Goal: Task Accomplishment & Management: Use online tool/utility

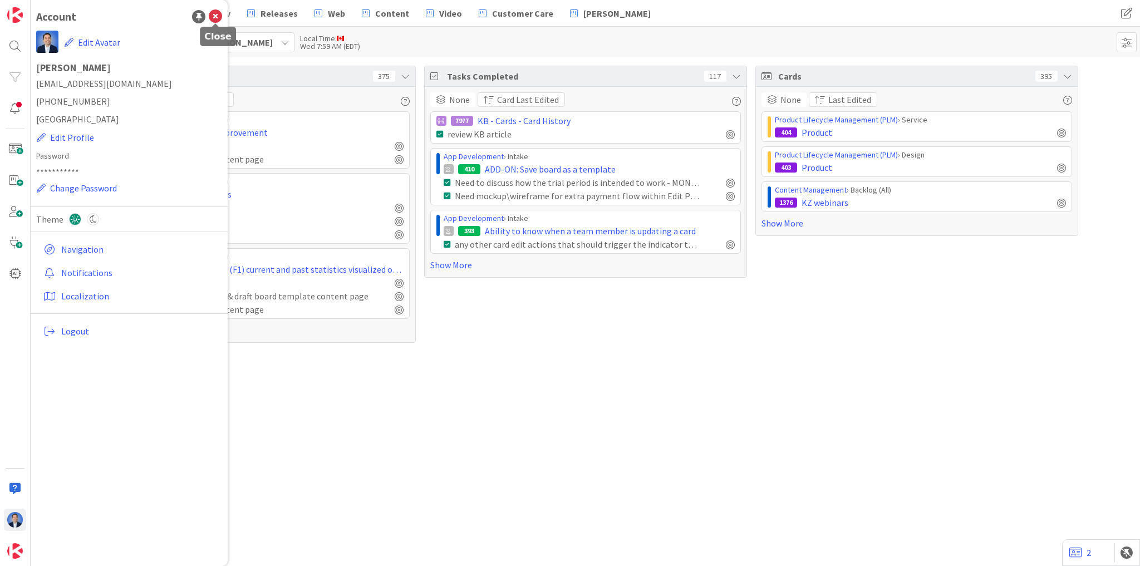
click at [218, 11] on icon at bounding box center [215, 16] width 13 height 13
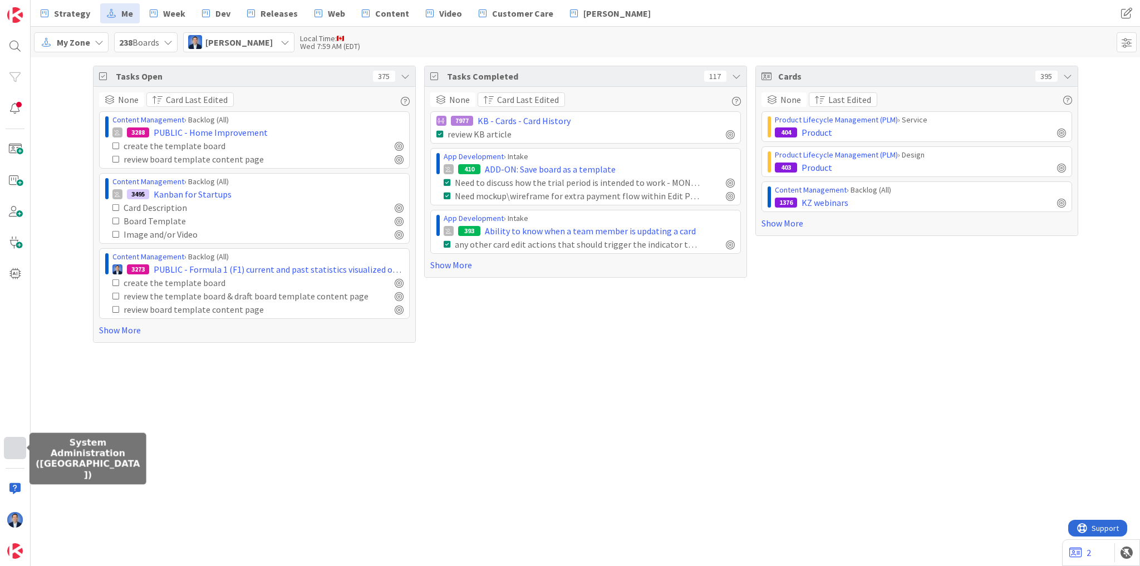
click at [11, 444] on div at bounding box center [15, 448] width 22 height 22
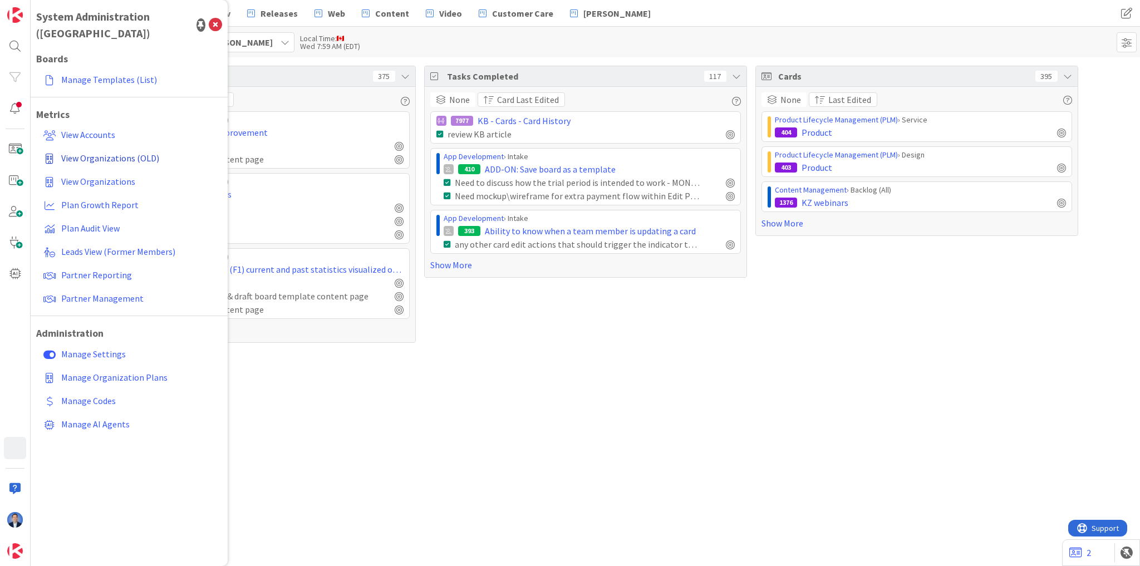
click at [127, 153] on span "View Organizations (OLD)" at bounding box center [110, 158] width 98 height 11
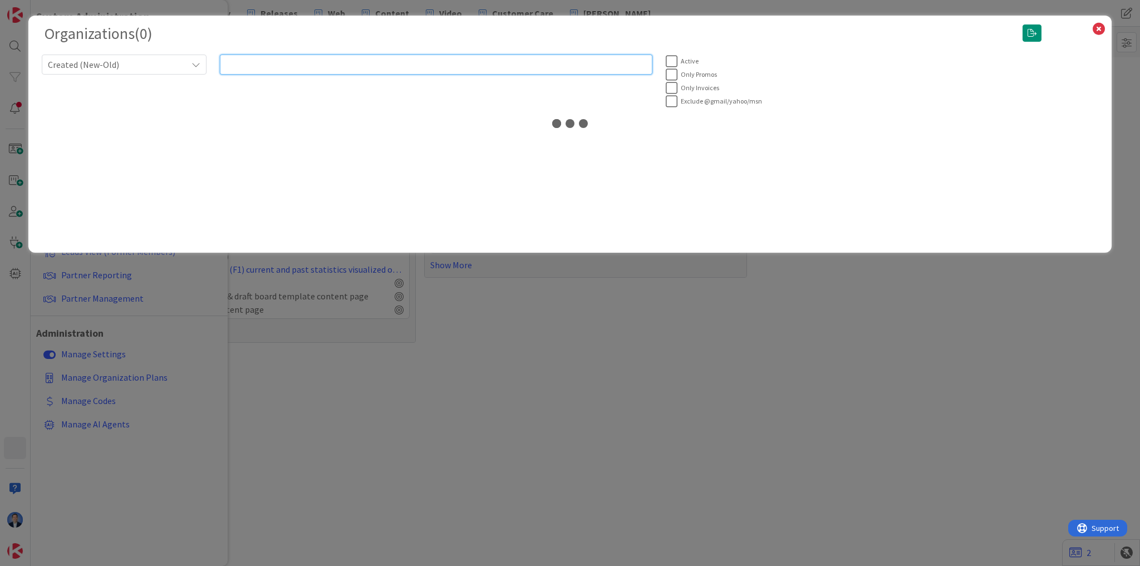
click at [274, 58] on input "text" at bounding box center [436, 65] width 433 height 20
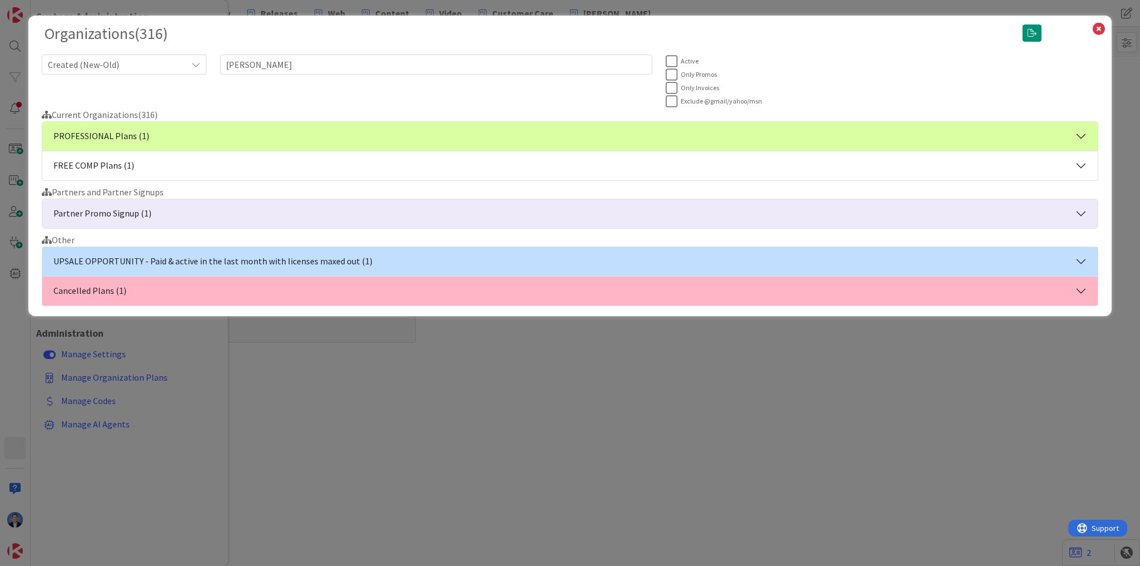
click at [228, 129] on button "PROFESSIONAL Plans (1)" at bounding box center [570, 136] width 1056 height 29
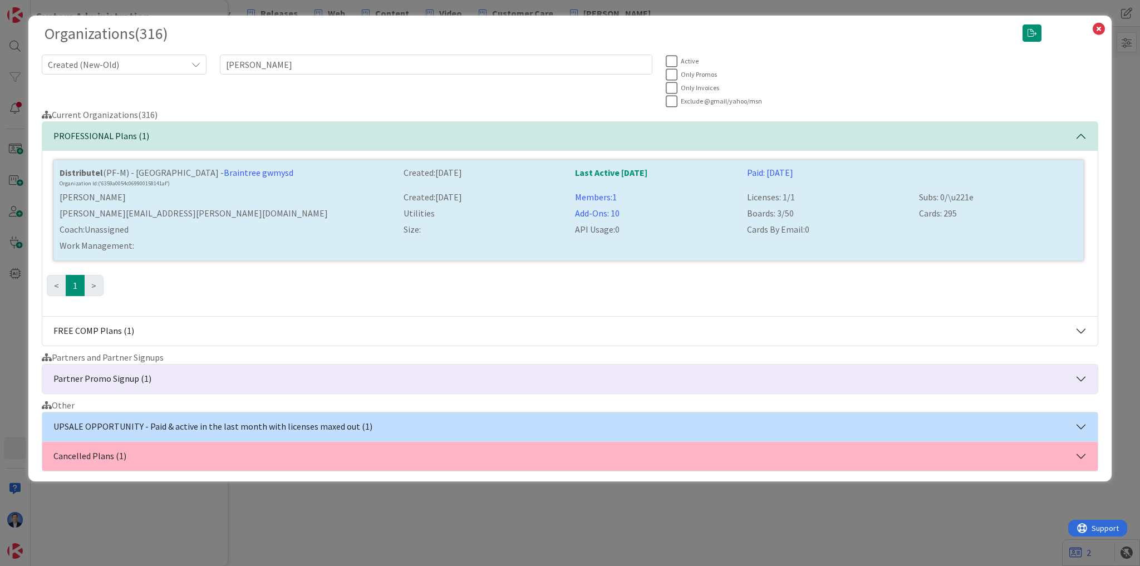
click at [198, 326] on button "FREE COMP Plans (1)" at bounding box center [570, 331] width 1056 height 29
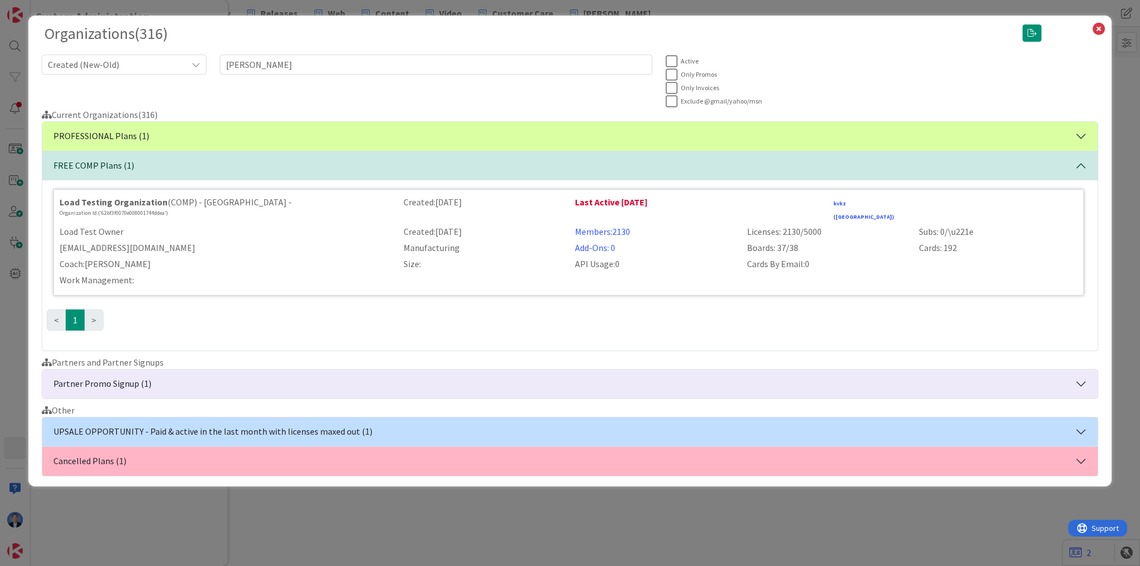
click at [180, 375] on button "Partner Promo Signup (1)" at bounding box center [570, 384] width 1056 height 29
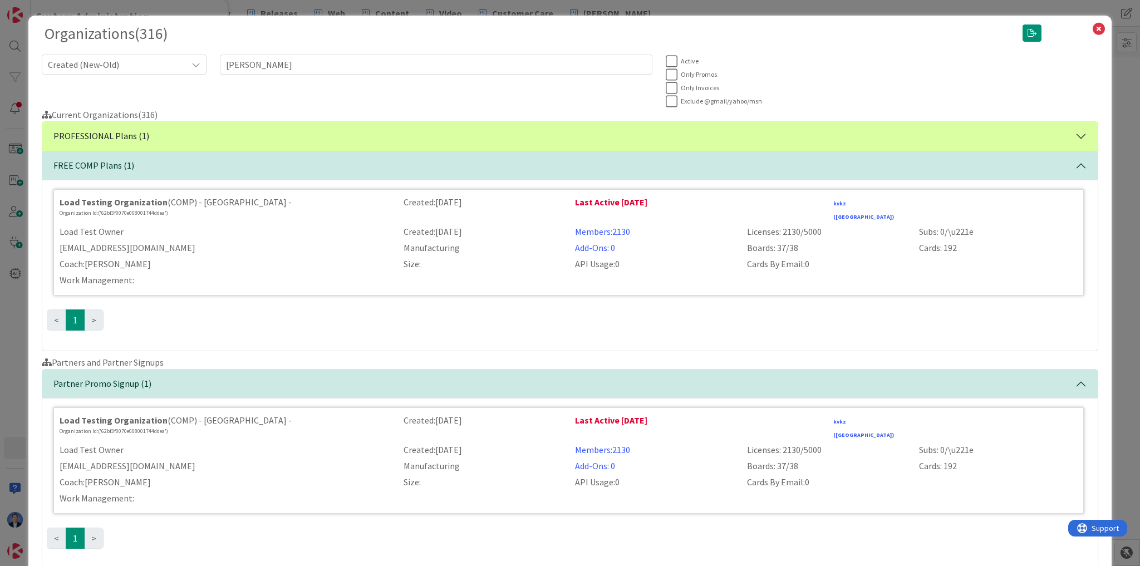
click at [189, 133] on button "PROFESSIONAL Plans (1)" at bounding box center [570, 136] width 1056 height 29
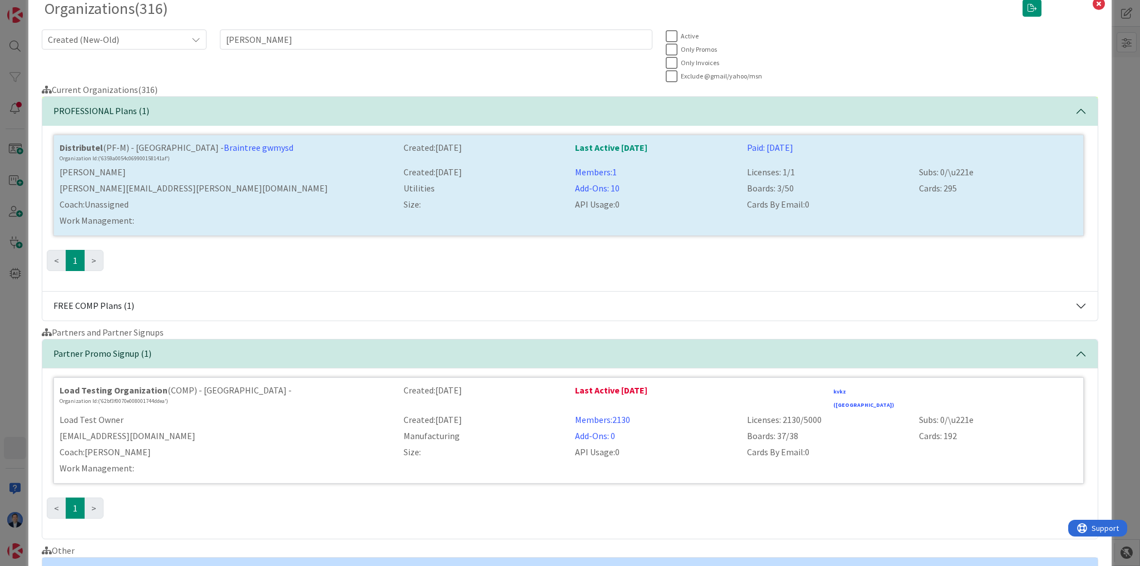
scroll to position [94, 0]
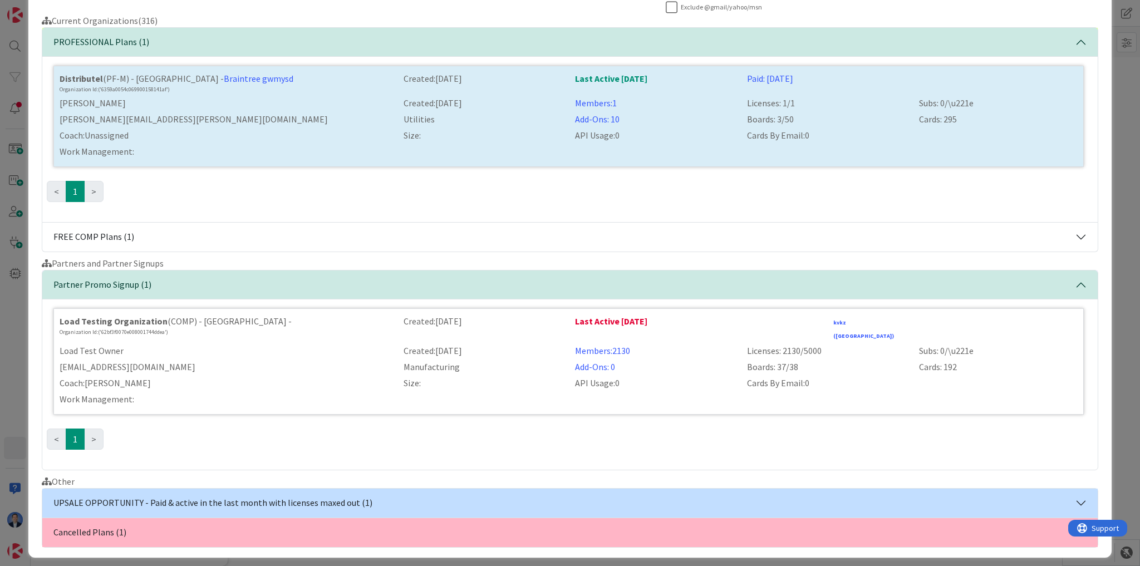
click at [159, 523] on button "Cancelled Plans (1)" at bounding box center [570, 532] width 1056 height 29
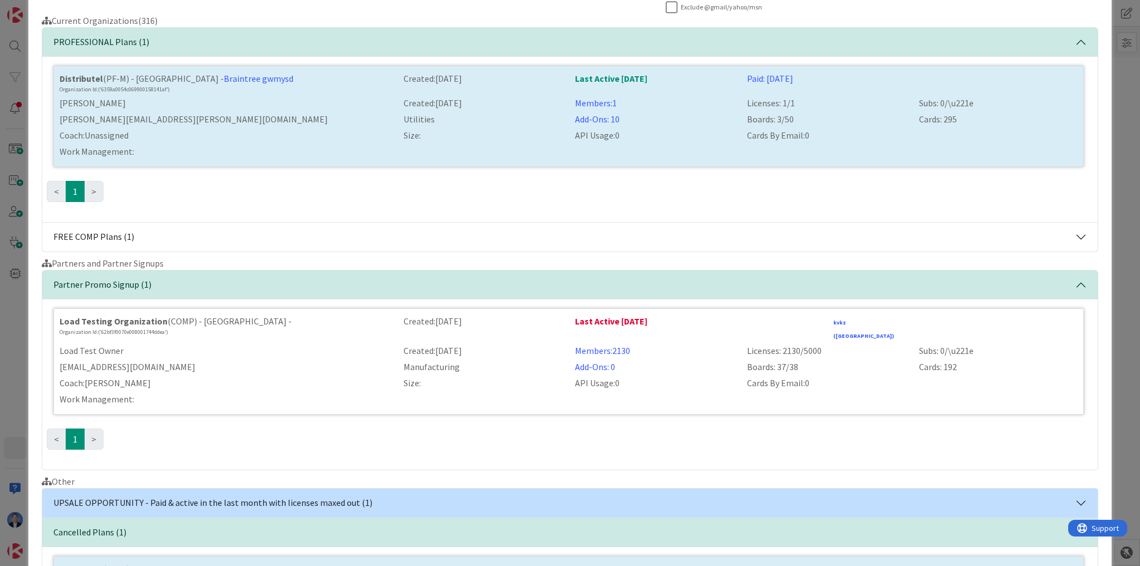
scroll to position [259, 0]
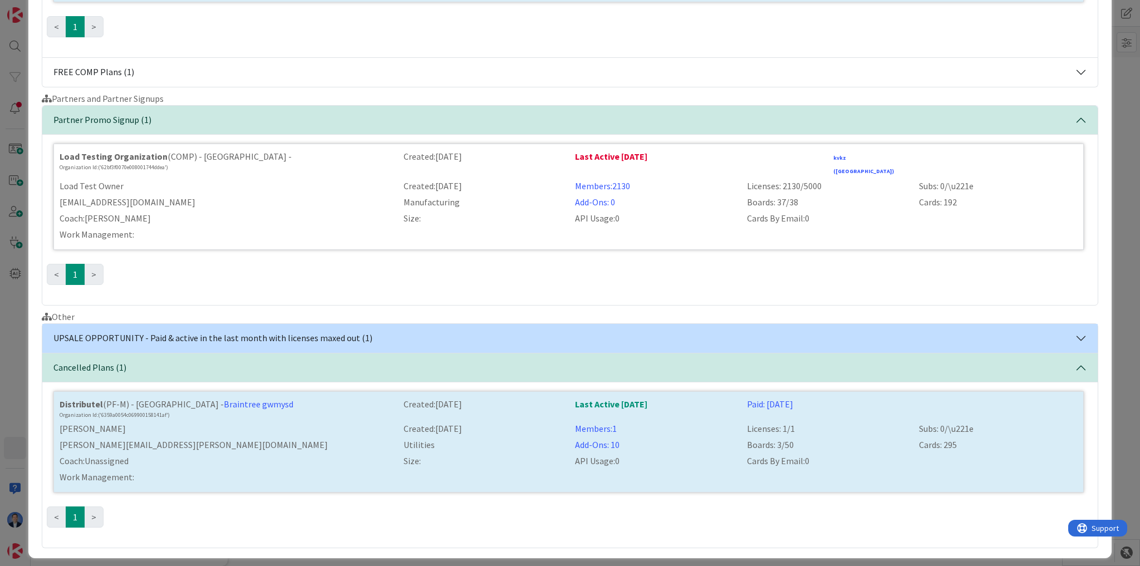
click at [241, 41] on div "< 1 >" at bounding box center [570, 26] width 1047 height 43
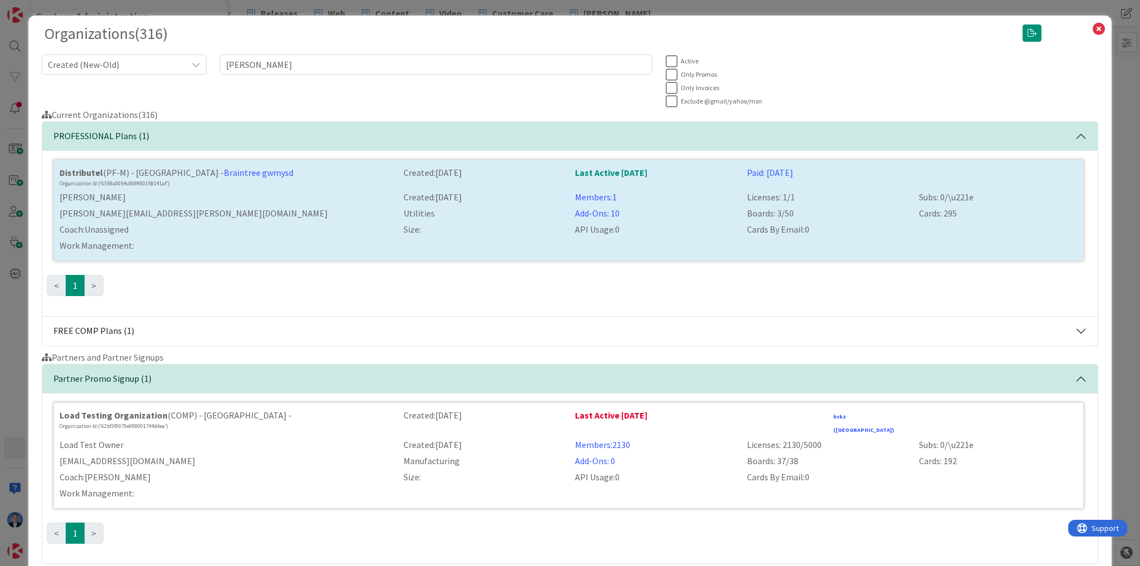
scroll to position [0, 0]
drag, startPoint x: 124, startPoint y: 215, endPoint x: 36, endPoint y: 214, distance: 87.4
click at [36, 214] on div "Organizations ( 316 ) Created (New-Old) [PERSON_NAME] Active Only Promos Only I…" at bounding box center [569, 417] width 1083 height 802
copy div "[PERSON_NAME][EMAIL_ADDRESS][PERSON_NAME][DOMAIN_NAME]"
drag, startPoint x: 175, startPoint y: 184, endPoint x: 60, endPoint y: 184, distance: 114.7
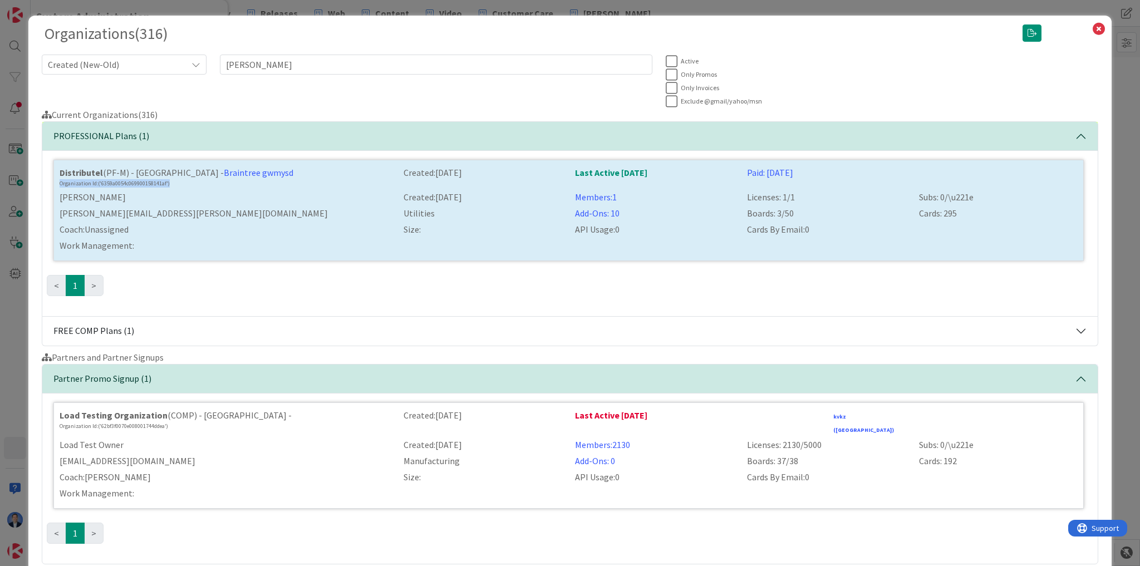
click at [60, 184] on div "Organization Id: ('6359a0054c069900158141af')" at bounding box center [225, 183] width 331 height 8
copy div "Organization Id: ('6359a0054c069900158141af')"
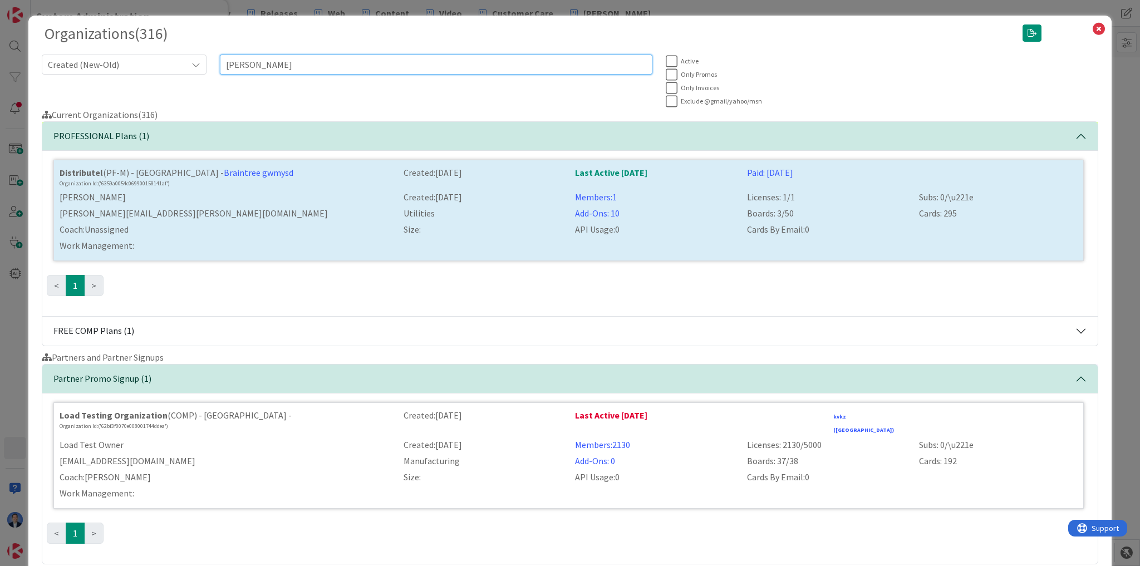
click at [318, 65] on input "[PERSON_NAME]" at bounding box center [436, 65] width 433 height 20
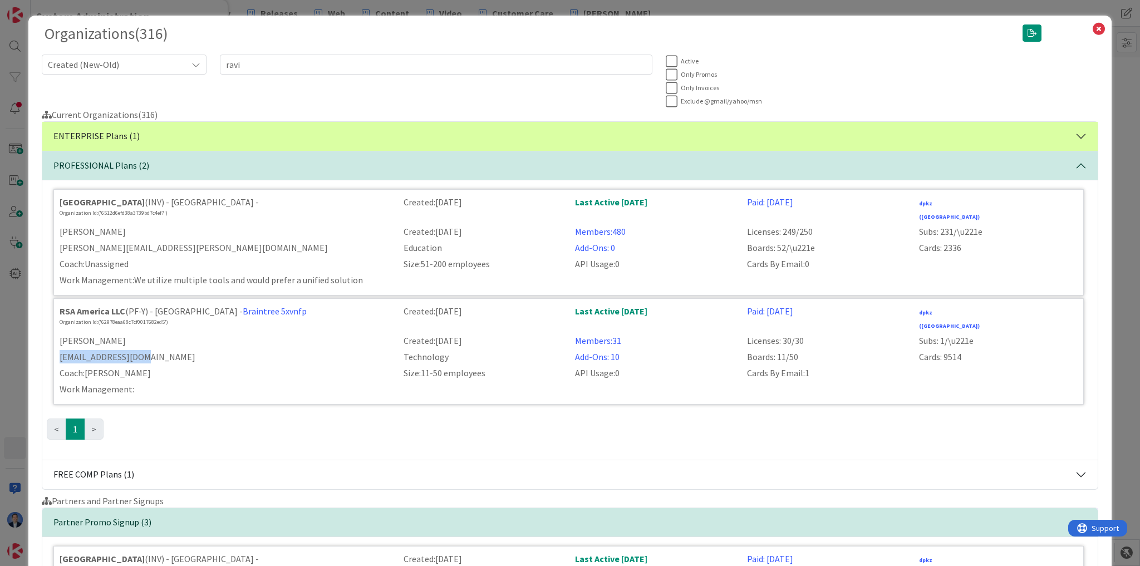
drag, startPoint x: 140, startPoint y: 344, endPoint x: 51, endPoint y: 345, distance: 88.5
click at [51, 345] on div "[GEOGRAPHIC_DATA] (INV) - [GEOGRAPHIC_DATA] - Organization Id: ('6512d6efd38a37…" at bounding box center [570, 319] width 1056 height 279
copy div "[EMAIL_ADDRESS][DOMAIN_NAME]"
drag, startPoint x: 57, startPoint y: 305, endPoint x: 184, endPoint y: 315, distance: 126.7
click at [184, 315] on div "RSA America LLC (PF-Y) - [GEOGRAPHIC_DATA] - Braintree 5xvnfp Organization Id: …" at bounding box center [225, 318] width 344 height 27
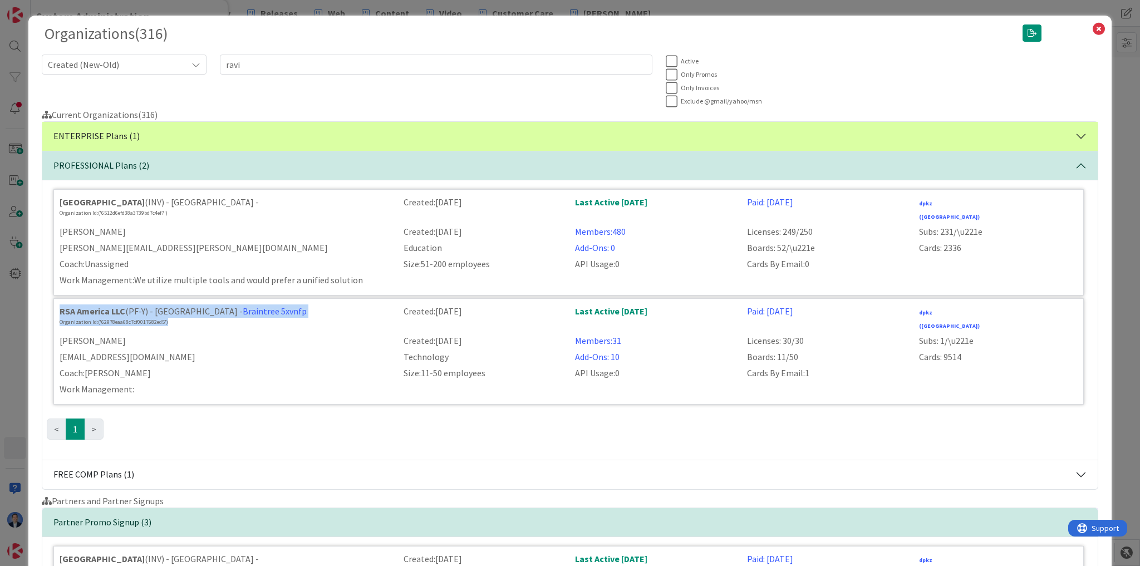
copy div "RSA America LLC (PF-Y) - [GEOGRAPHIC_DATA] - Braintree 5xvnfp Organization Id: …"
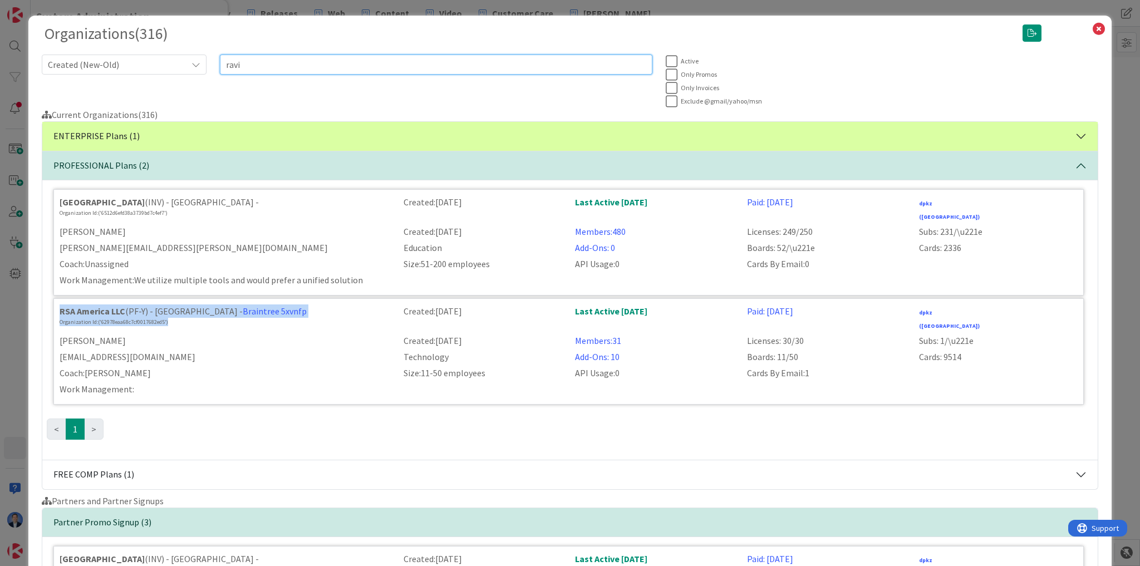
click at [265, 70] on input "ravi" at bounding box center [436, 65] width 433 height 20
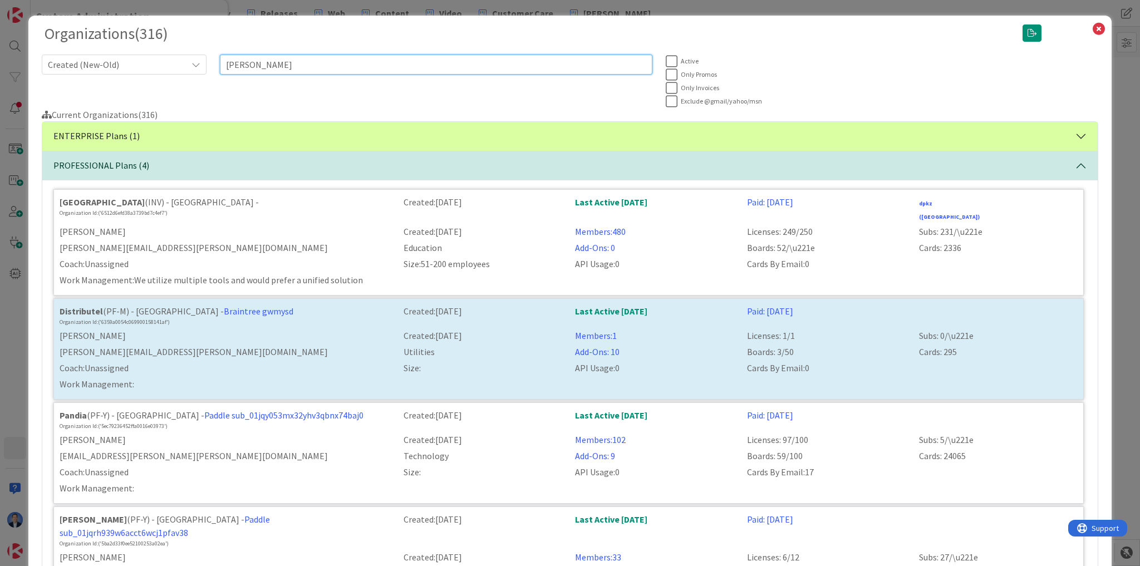
type input "[PERSON_NAME]"
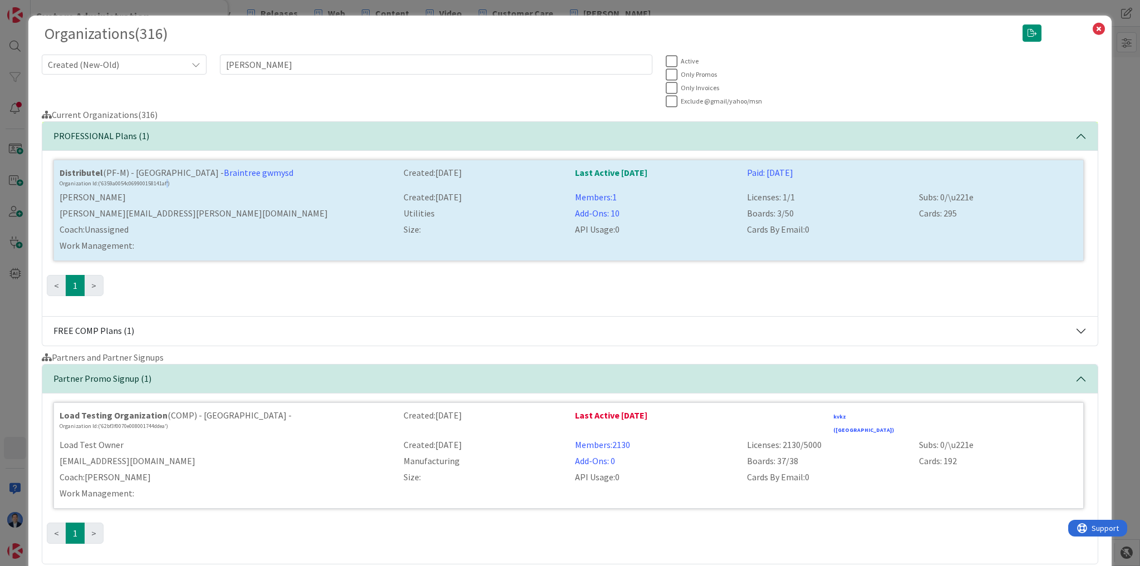
click at [168, 187] on div "Organization Id: ('6359a0054c069900158141af')" at bounding box center [225, 183] width 331 height 8
click at [174, 185] on div "Organization Id: ('6359a0054c069900158141af')" at bounding box center [225, 183] width 331 height 8
drag, startPoint x: 176, startPoint y: 183, endPoint x: 57, endPoint y: 170, distance: 120.4
click at [57, 170] on div "Distributel (PF-M) - [GEOGRAPHIC_DATA] - Braintree gwmysd Organization Id: ('63…" at bounding box center [225, 177] width 344 height 22
copy div "Distributel (PF-M) - [GEOGRAPHIC_DATA] - Braintree gwmysd Organization Id: ('63…"
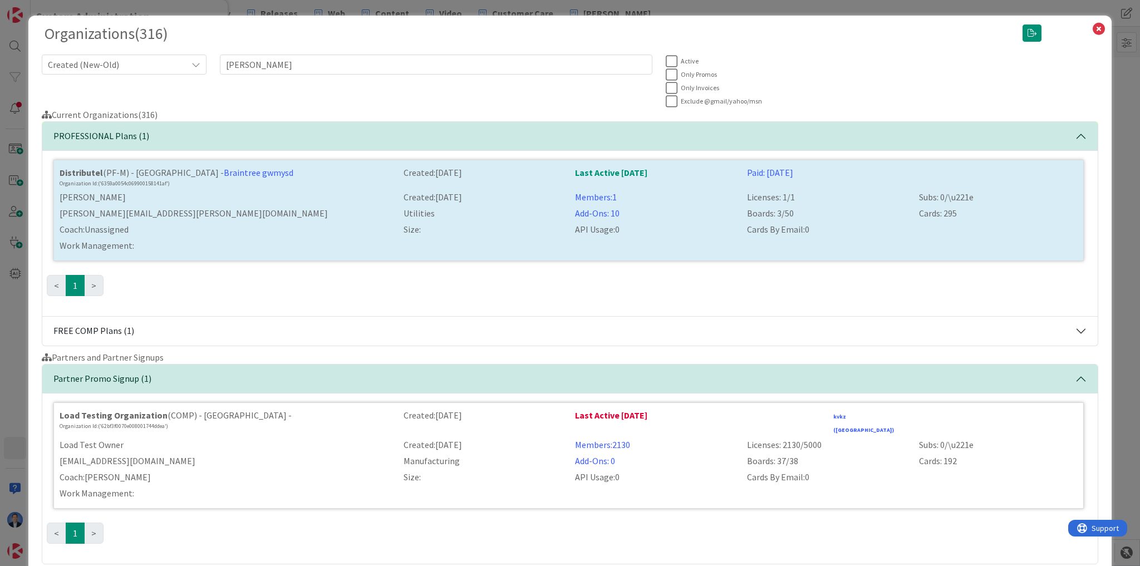
click at [21, 331] on div "Organizations ( 316 ) Created (New-Old) [PERSON_NAME] Active Only Promos Only I…" at bounding box center [570, 283] width 1140 height 566
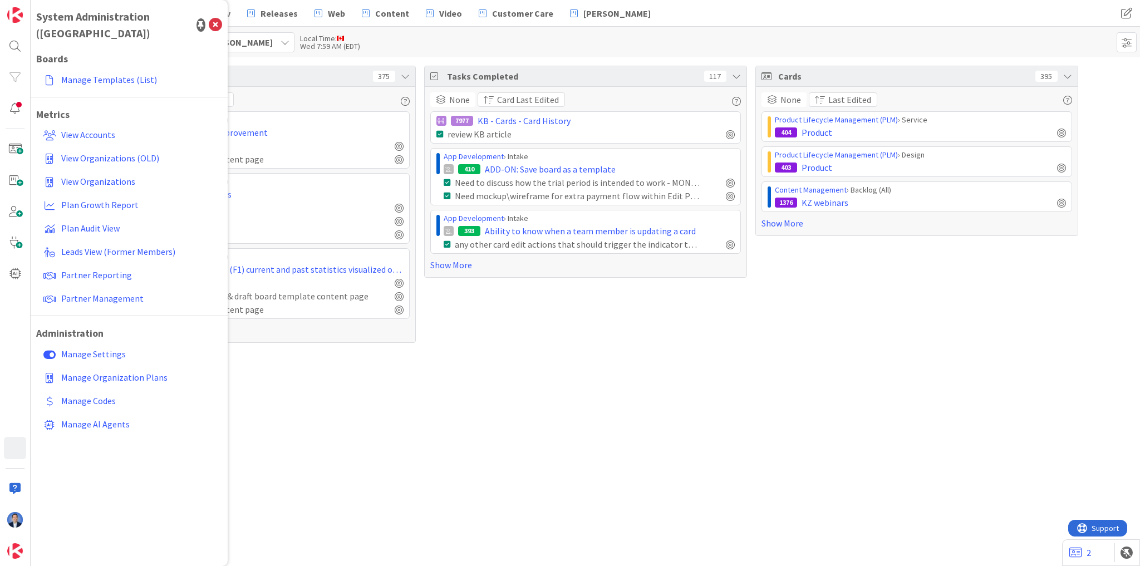
click at [273, 40] on span "[PERSON_NAME]" at bounding box center [238, 42] width 67 height 13
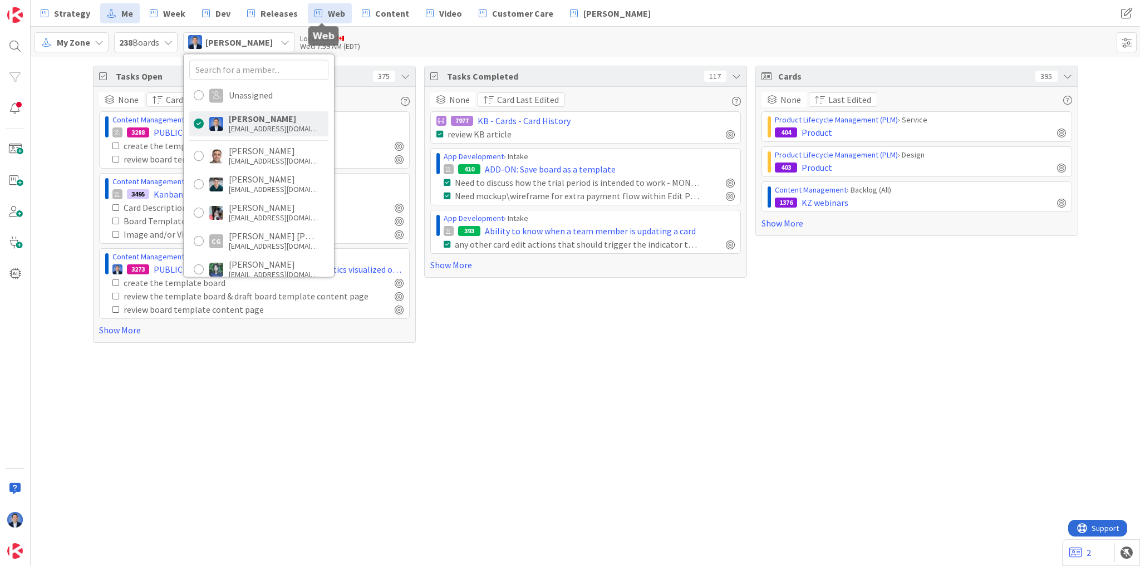
click at [328, 16] on span "Web" at bounding box center [336, 13] width 17 height 13
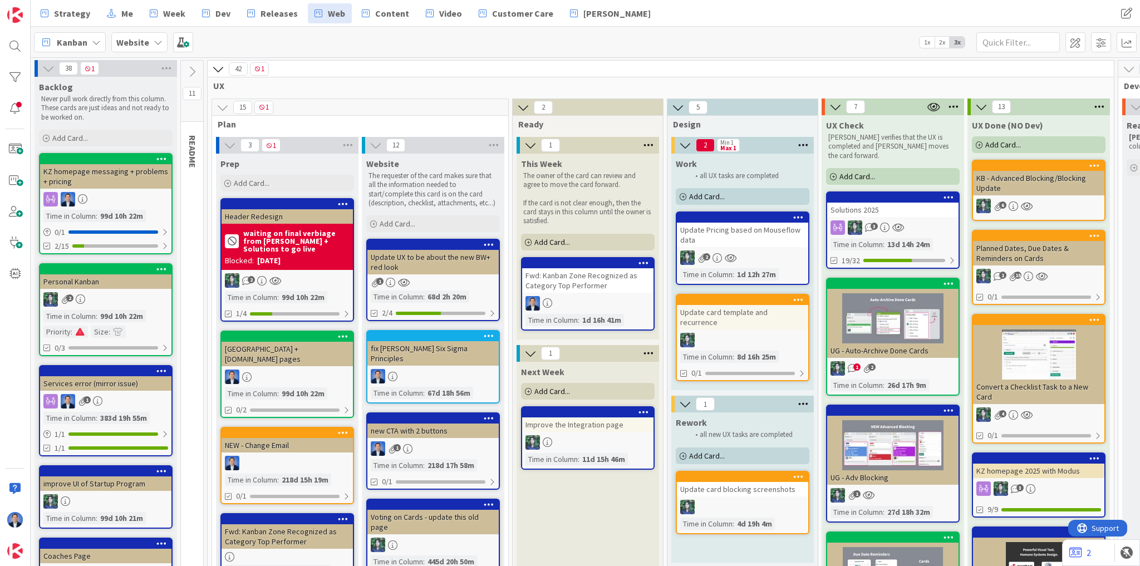
click at [154, 45] on icon at bounding box center [158, 42] width 9 height 9
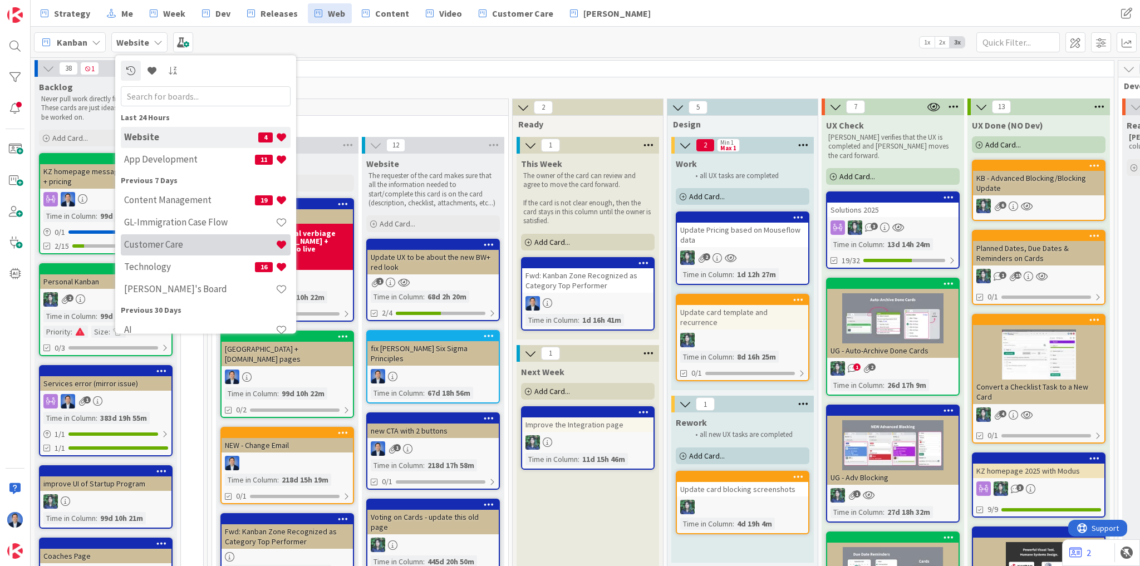
click at [170, 238] on div "Customer Care" at bounding box center [206, 244] width 170 height 21
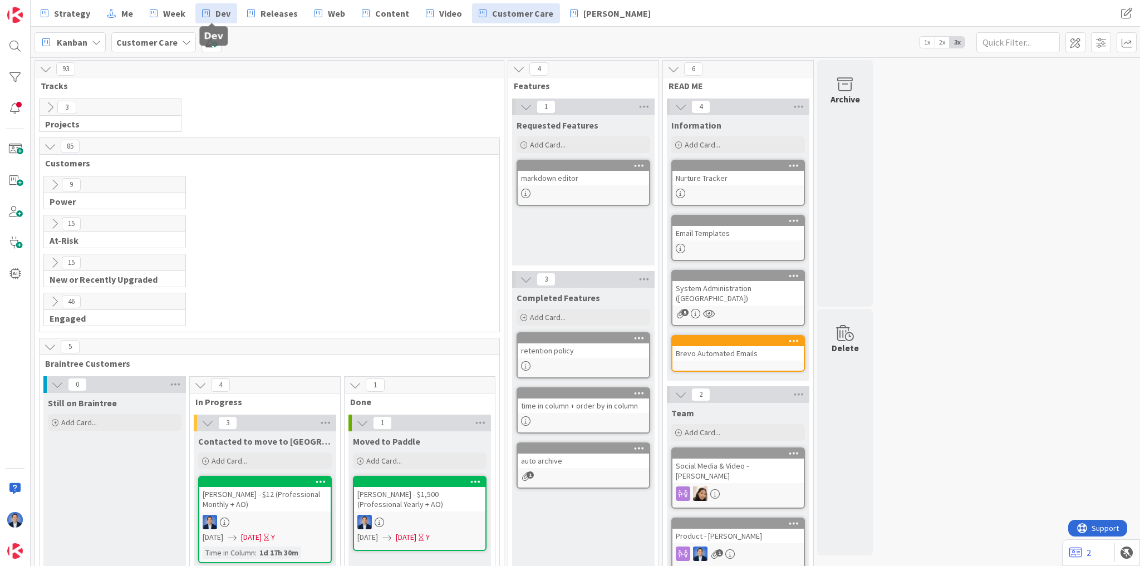
click at [218, 16] on span "Dev" at bounding box center [222, 13] width 15 height 13
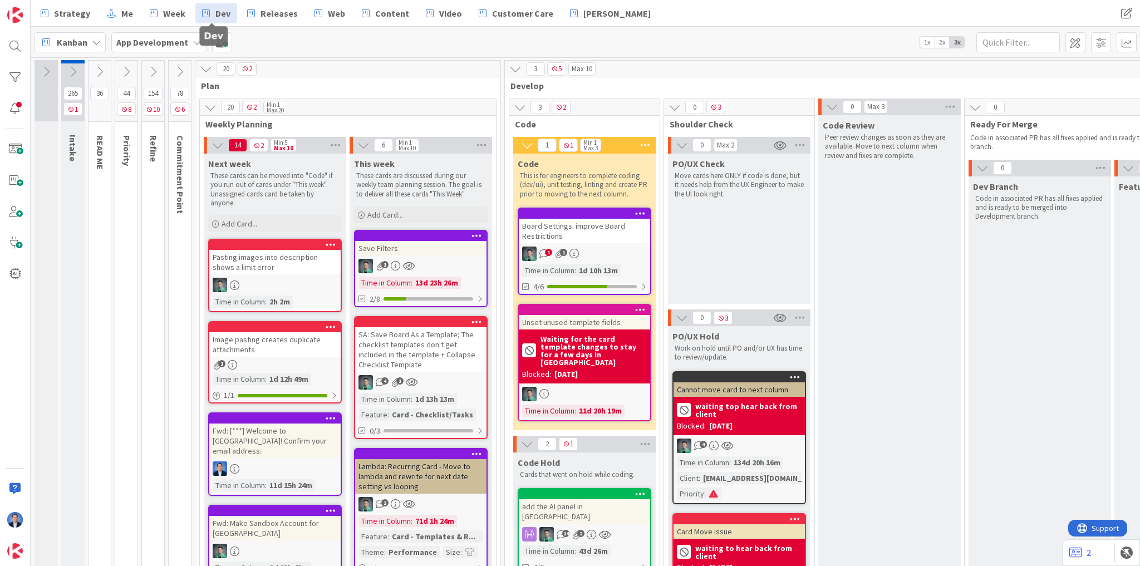
click at [929, 45] on span "1x" at bounding box center [927, 42] width 15 height 11
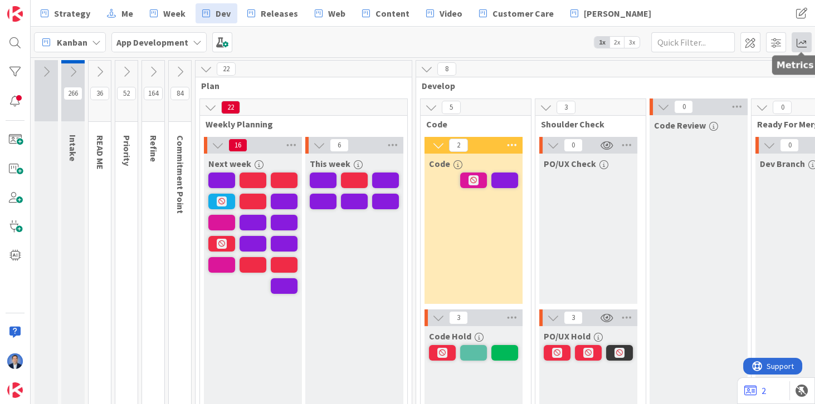
click at [801, 37] on span at bounding box center [801, 42] width 20 height 20
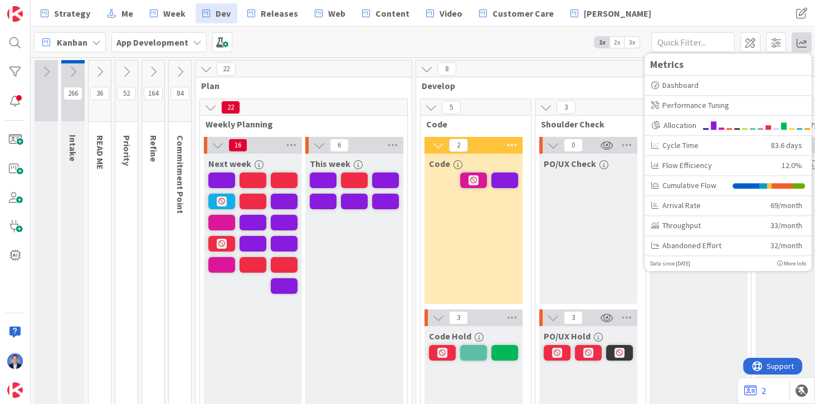
click at [779, 263] on icon at bounding box center [780, 264] width 6 height 6
drag, startPoint x: 757, startPoint y: 262, endPoint x: 667, endPoint y: 272, distance: 90.2
click at [667, 272] on p "The averages shown in this menu are from the last 28 days (4 weeks). Access the…" at bounding box center [728, 271] width 156 height 25
click at [541, 242] on div "PO/UX Check" at bounding box center [588, 229] width 98 height 150
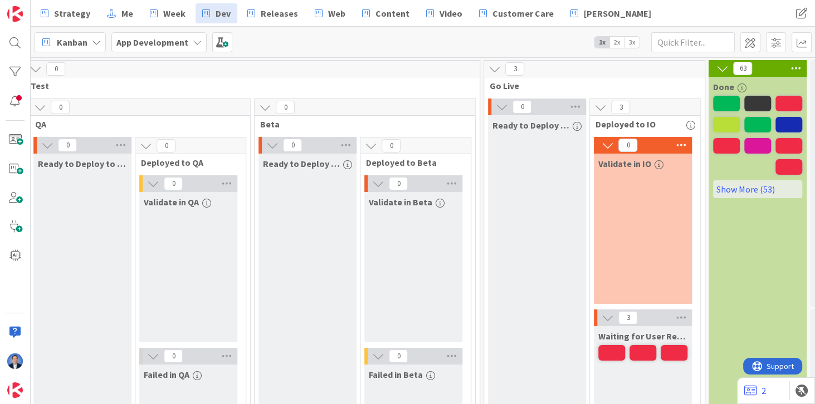
scroll to position [0, 944]
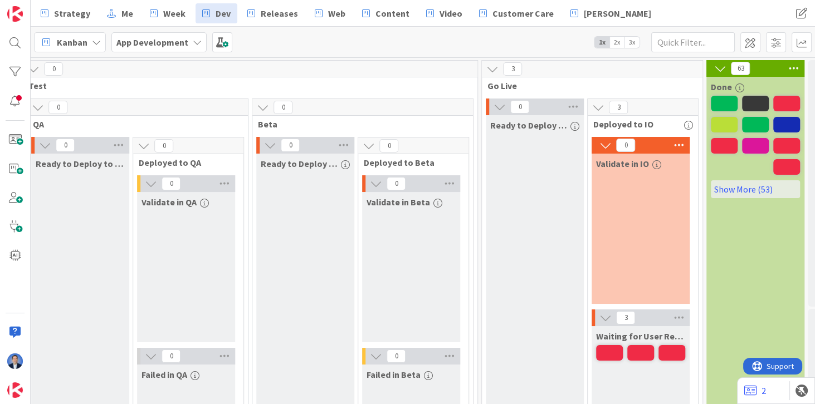
click at [617, 46] on span "2x" at bounding box center [616, 42] width 15 height 11
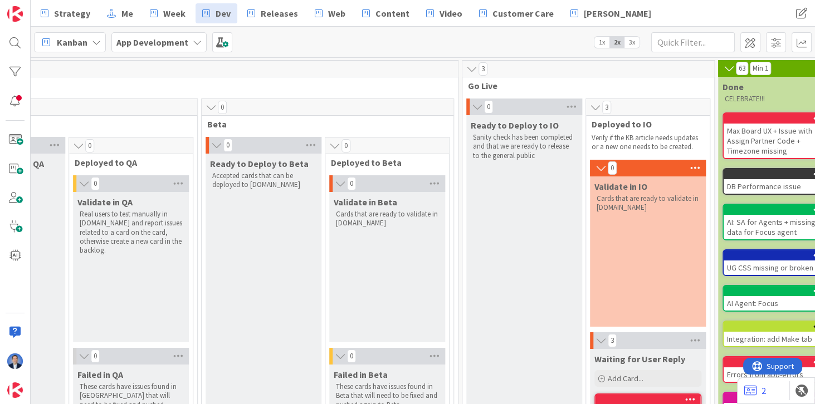
scroll to position [0, 1222]
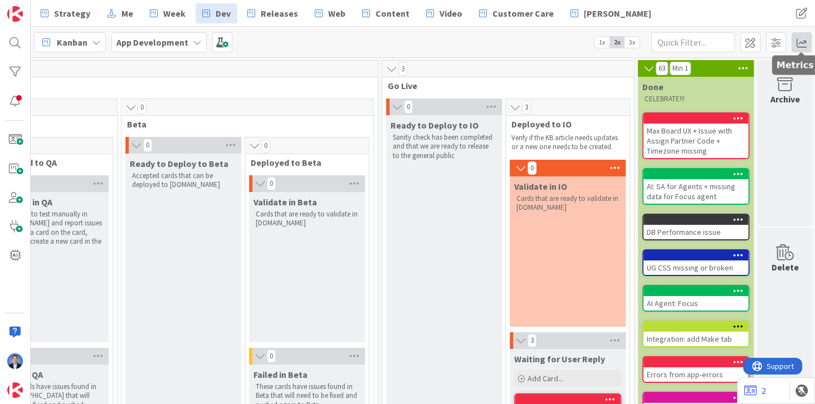
click at [802, 43] on span at bounding box center [801, 42] width 20 height 20
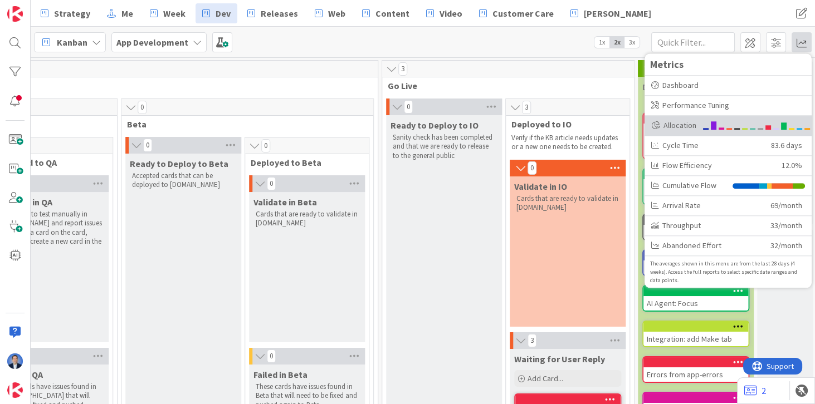
click at [675, 126] on div "Allocation" at bounding box center [673, 126] width 45 height 12
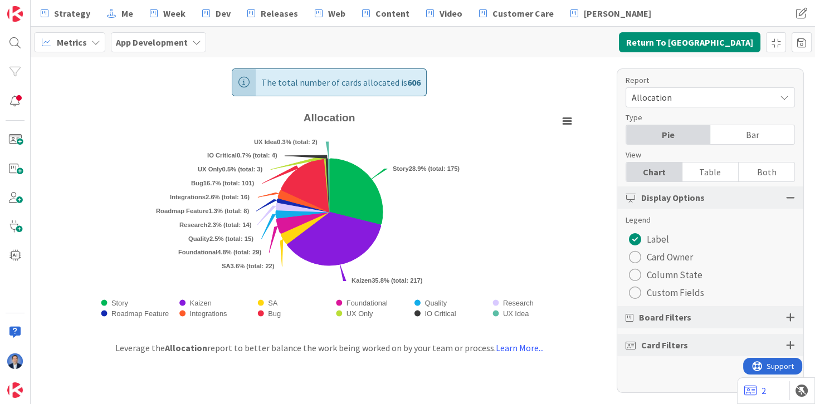
click at [638, 293] on div "radio" at bounding box center [635, 293] width 12 height 12
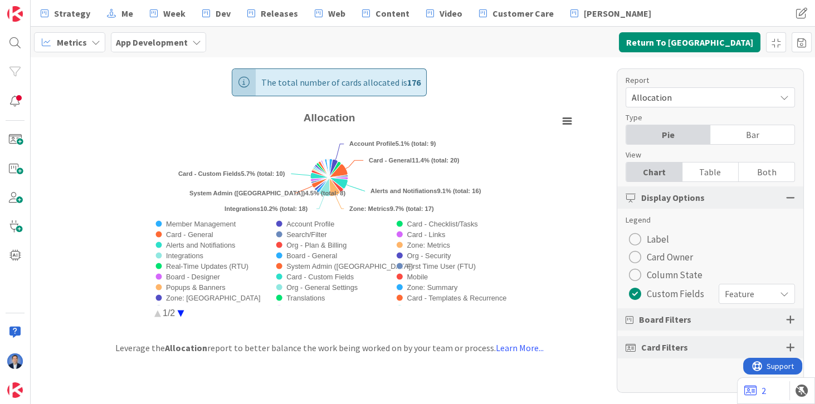
click at [744, 293] on span "Feature" at bounding box center [746, 294] width 45 height 16
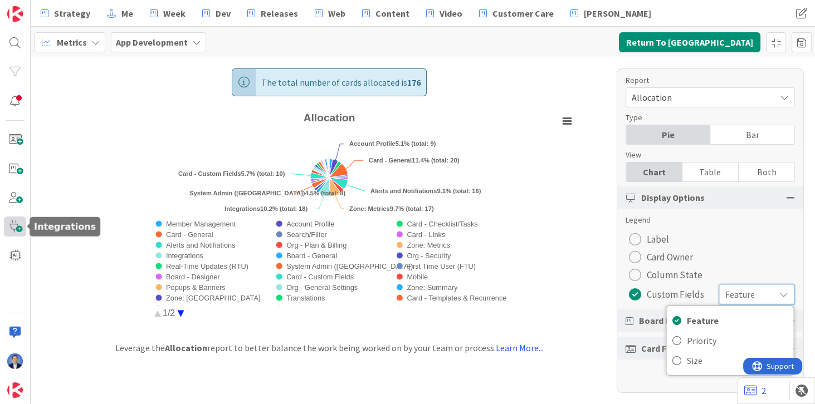
click at [13, 228] on span at bounding box center [15, 227] width 22 height 20
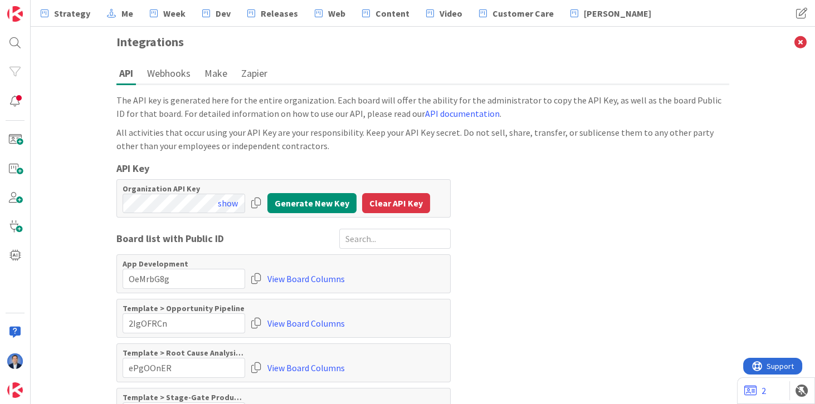
click at [246, 76] on button "Zapier" at bounding box center [254, 73] width 32 height 21
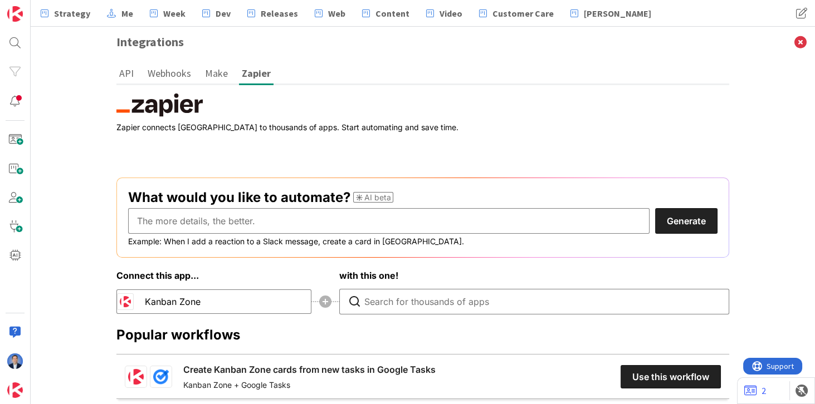
click at [209, 74] on button "Make" at bounding box center [216, 73] width 28 height 21
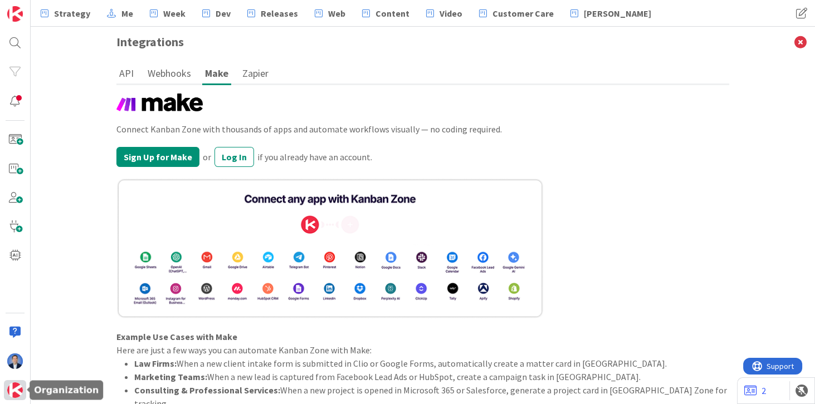
click at [16, 393] on img at bounding box center [15, 390] width 16 height 16
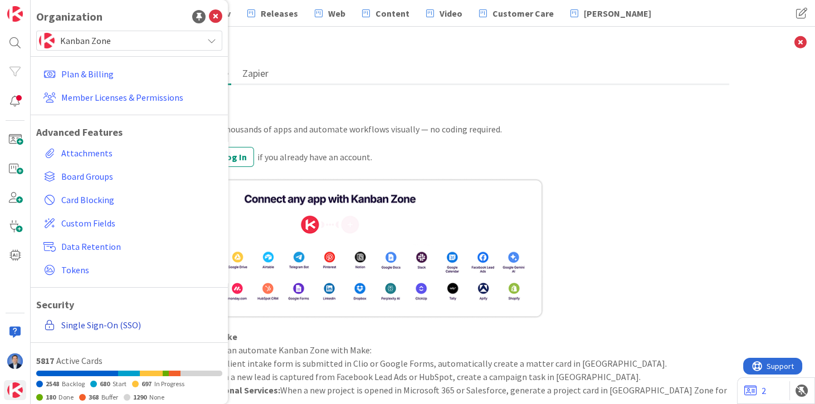
click at [85, 324] on link "Single Sign-On (SSO)" at bounding box center [130, 325] width 183 height 20
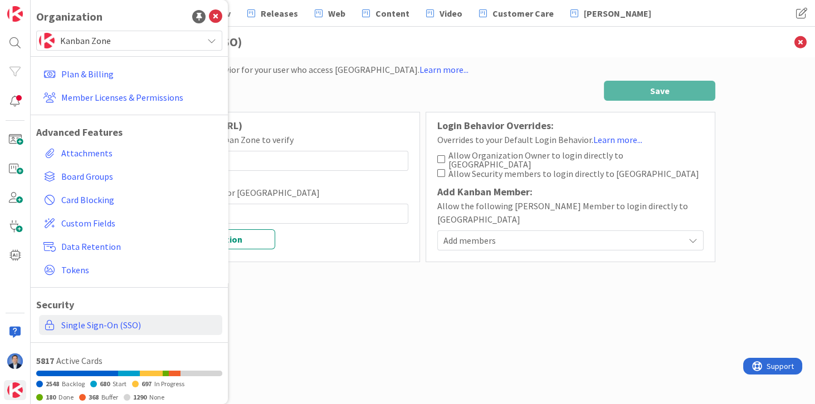
type input "[URL][DOMAIN_NAME]"
type input "5965e6d3-3a72-4eef-aa05-73b27652cd57"
click at [317, 121] on div "Issuer URL: (base URL)" at bounding box center [275, 125] width 266 height 15
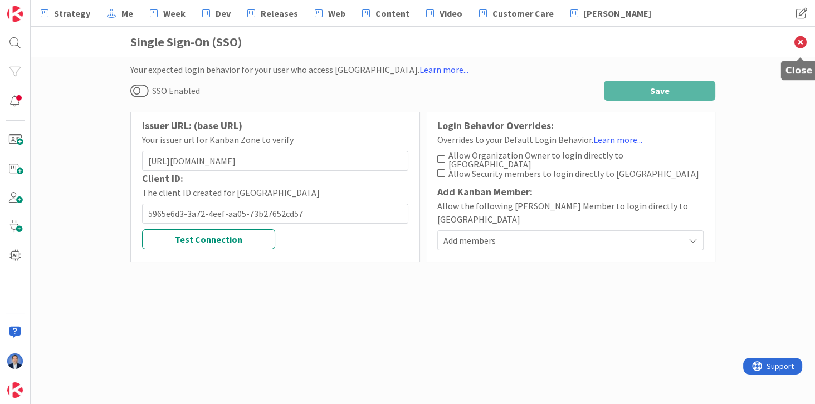
click at [798, 38] on icon at bounding box center [800, 42] width 29 height 31
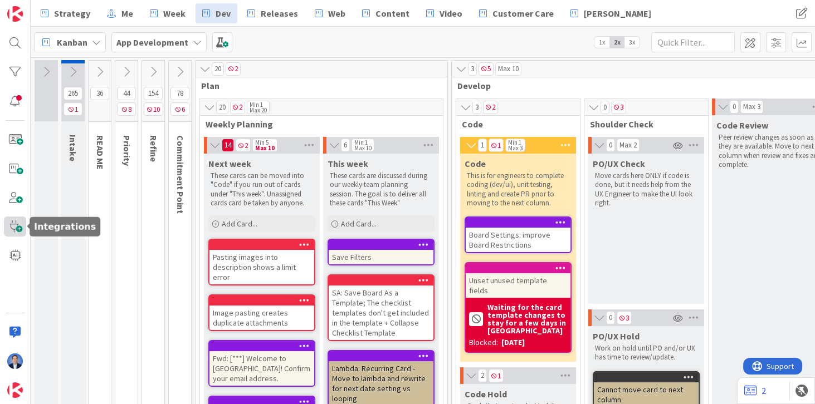
click at [16, 223] on span at bounding box center [15, 227] width 22 height 20
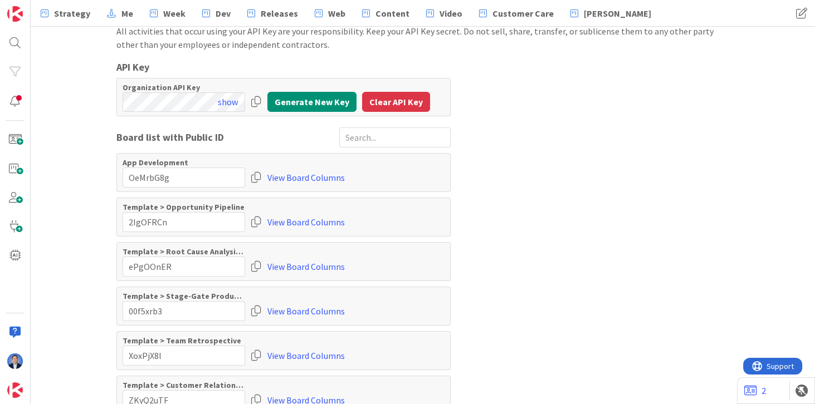
scroll to position [127, 0]
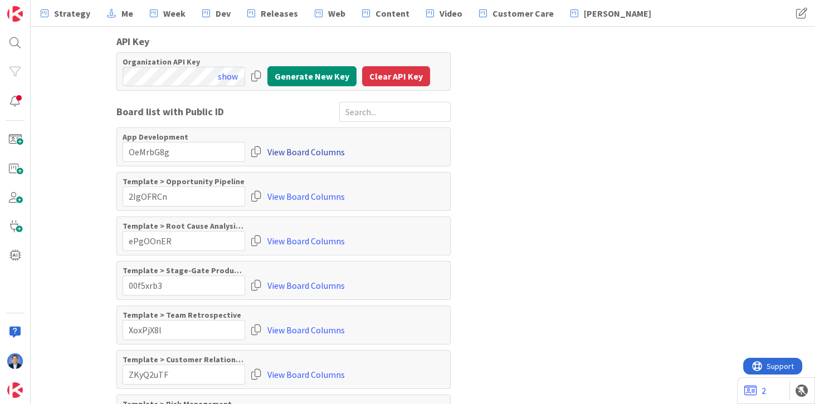
click at [294, 147] on link "View Board Columns" at bounding box center [305, 152] width 77 height 20
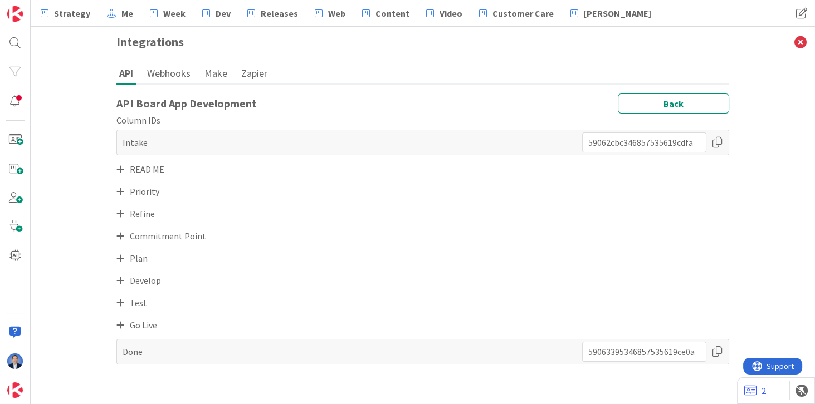
click at [122, 190] on icon at bounding box center [120, 191] width 8 height 9
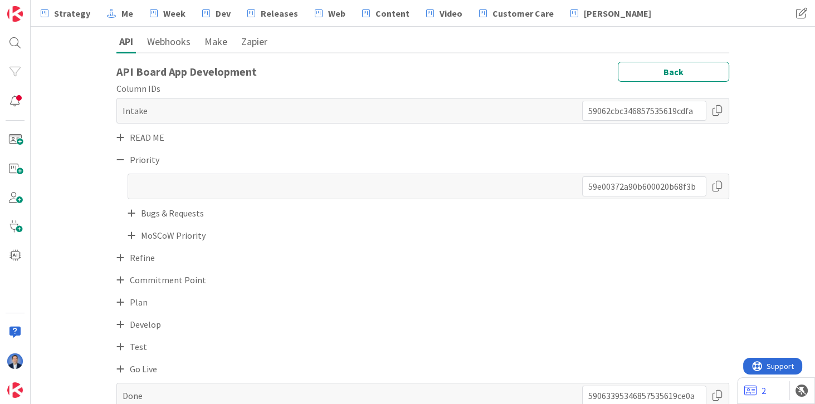
scroll to position [34, 0]
click at [129, 230] on icon at bounding box center [131, 233] width 8 height 9
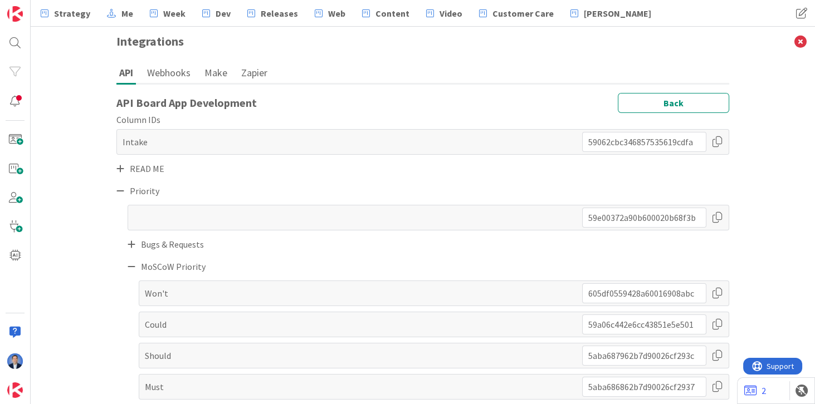
scroll to position [0, 0]
click at [124, 76] on button "API" at bounding box center [125, 74] width 19 height 22
click at [645, 102] on button "Back" at bounding box center [672, 104] width 111 height 20
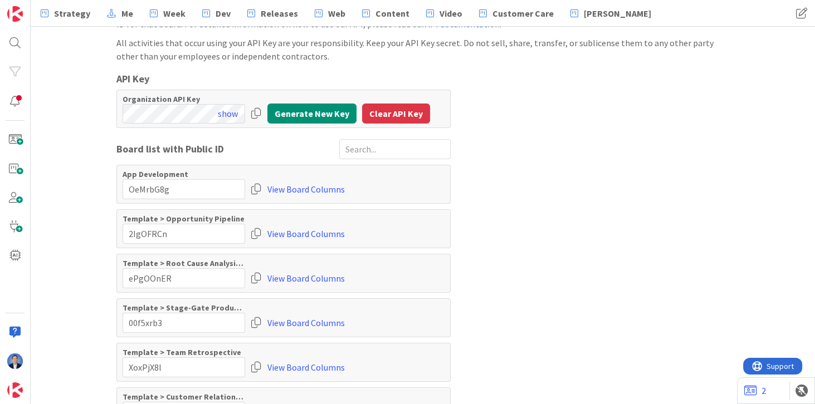
scroll to position [95, 0]
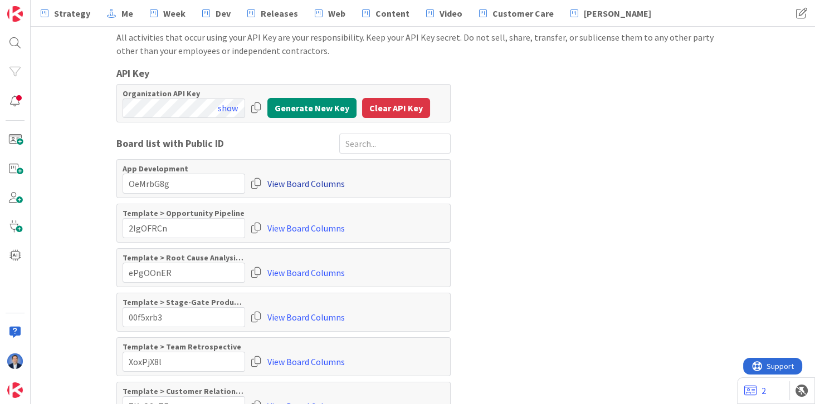
click at [307, 185] on link "View Board Columns" at bounding box center [305, 184] width 77 height 20
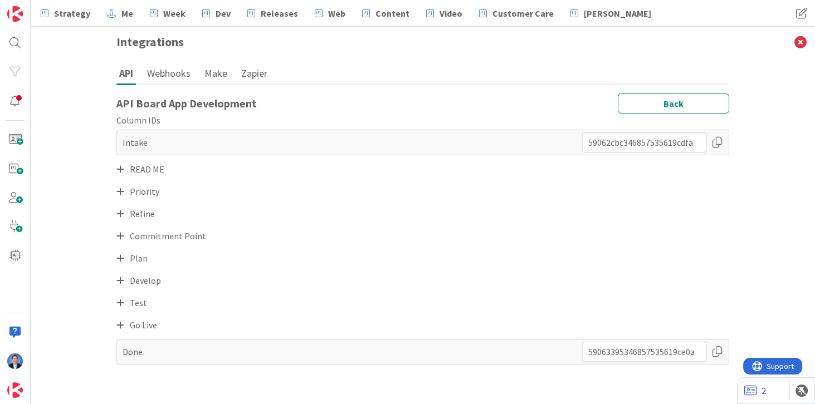
click at [121, 213] on icon at bounding box center [120, 213] width 8 height 9
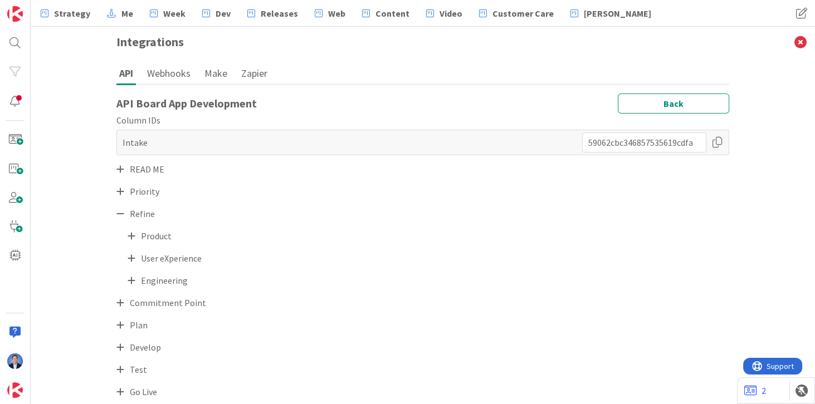
click at [131, 233] on icon at bounding box center [131, 236] width 8 height 9
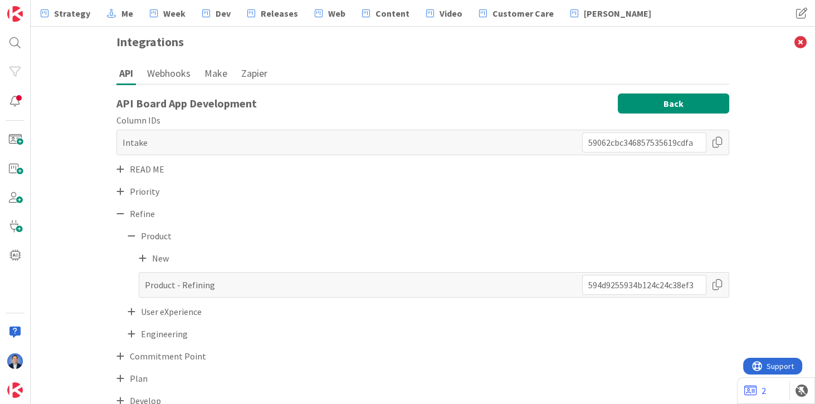
click at [689, 98] on button "Back" at bounding box center [672, 104] width 111 height 20
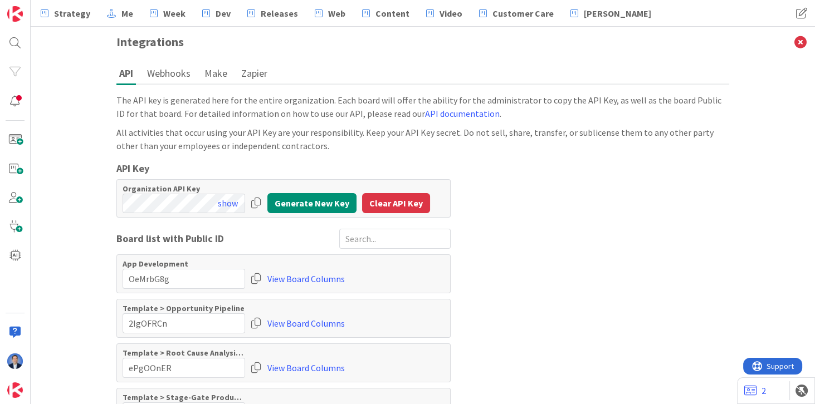
click at [173, 77] on button "Webhooks" at bounding box center [168, 73] width 49 height 21
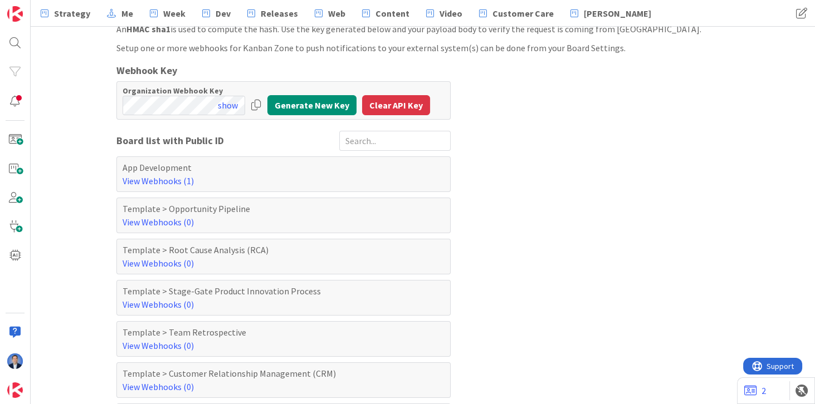
scroll to position [127, 0]
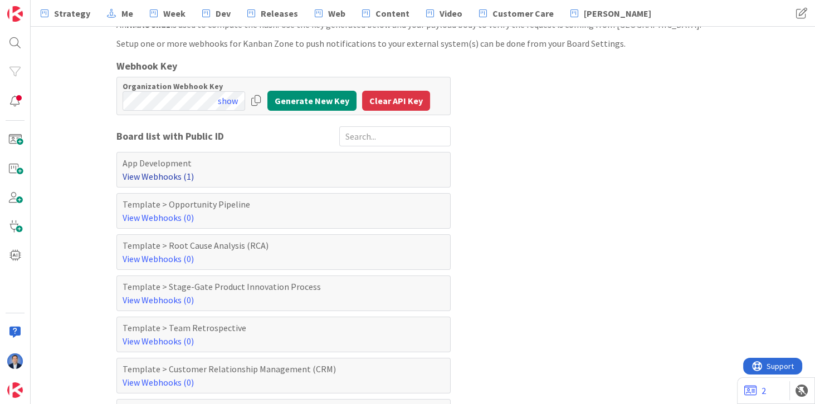
click at [158, 176] on link "View Webhooks (1)" at bounding box center [157, 176] width 71 height 11
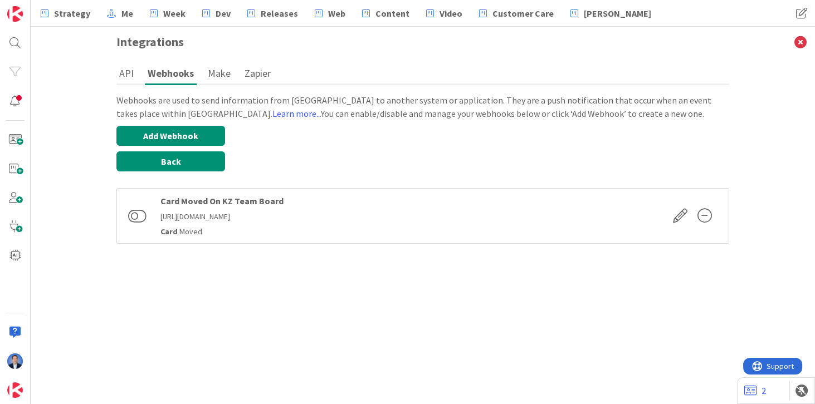
click at [190, 157] on button "Back" at bounding box center [170, 161] width 109 height 20
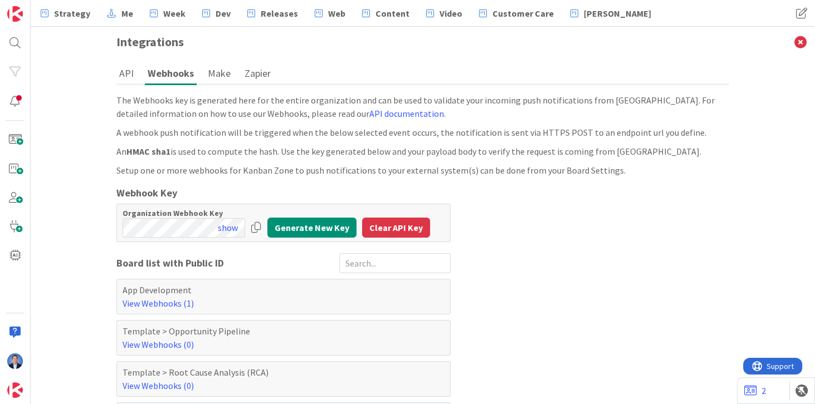
click at [112, 72] on div "API Webhooks Make Zapier The API key is generated here for the entire organizat…" at bounding box center [422, 230] width 635 height 347
click at [122, 75] on button "API" at bounding box center [126, 73] width 20 height 21
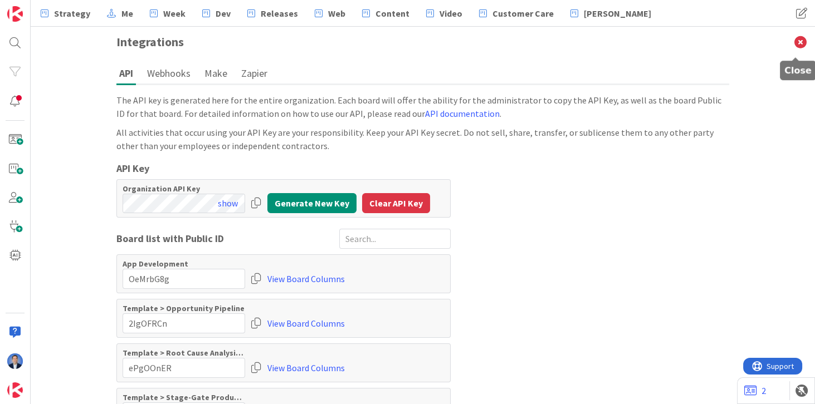
click at [795, 43] on icon at bounding box center [800, 42] width 29 height 31
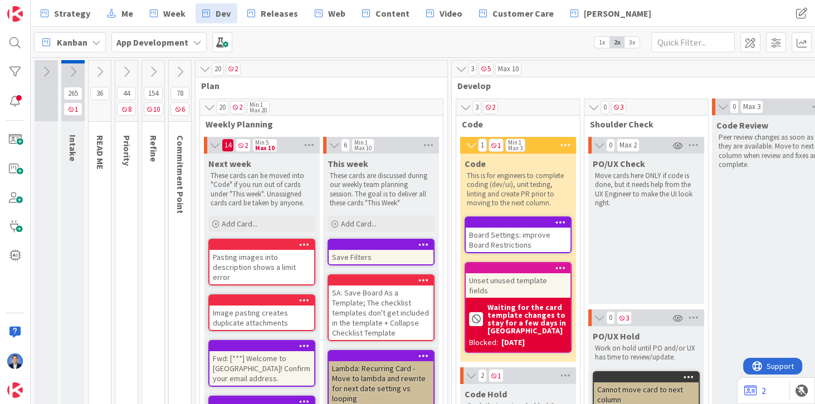
click at [605, 43] on span "1x" at bounding box center [601, 42] width 15 height 11
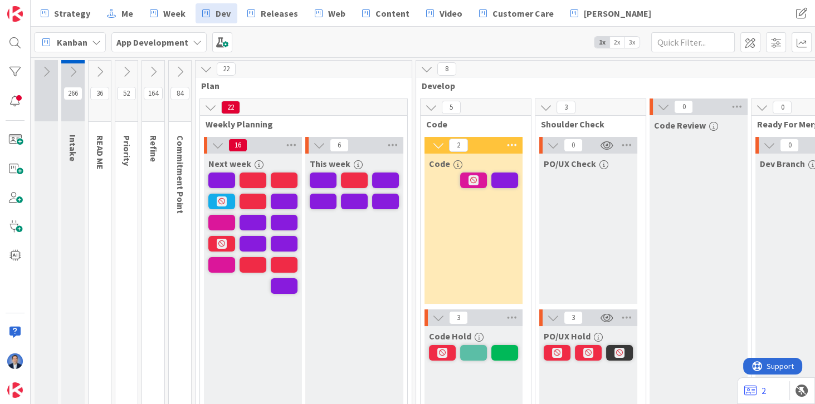
click at [68, 44] on span "Kanban" at bounding box center [72, 42] width 31 height 13
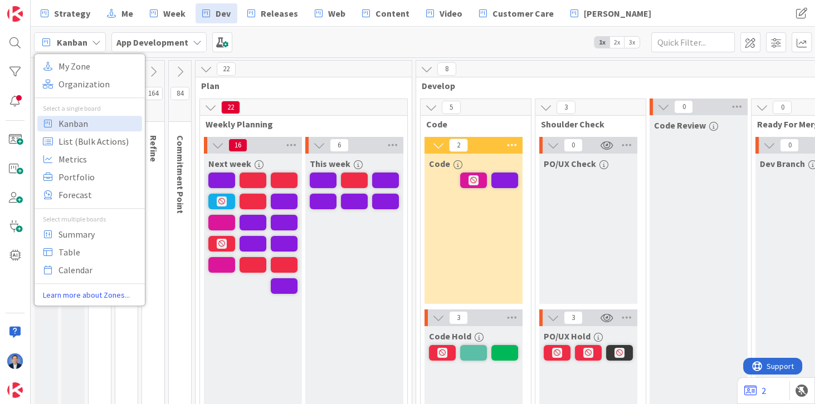
click at [72, 107] on div "Select a single board" at bounding box center [90, 109] width 110 height 10
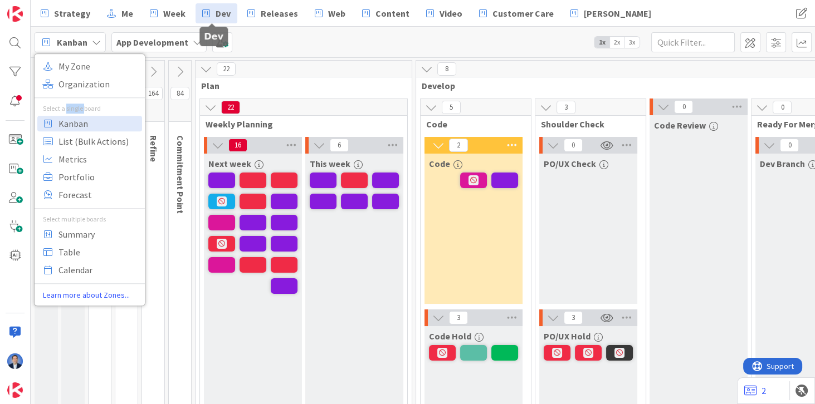
click at [215, 13] on span "Dev" at bounding box center [222, 13] width 15 height 13
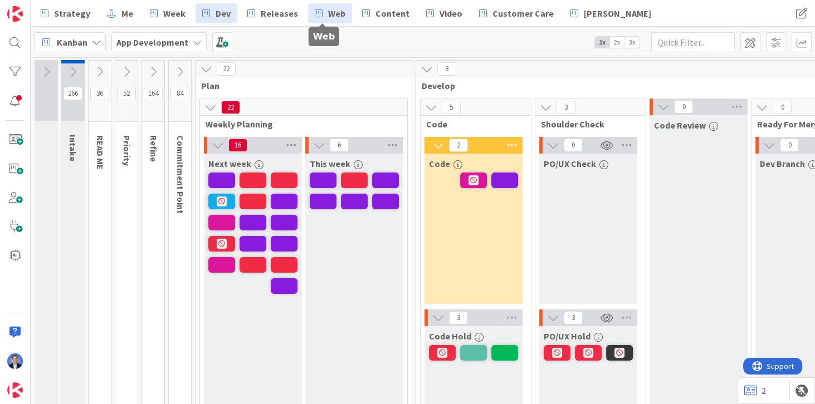
click at [328, 16] on span "Web" at bounding box center [336, 13] width 17 height 13
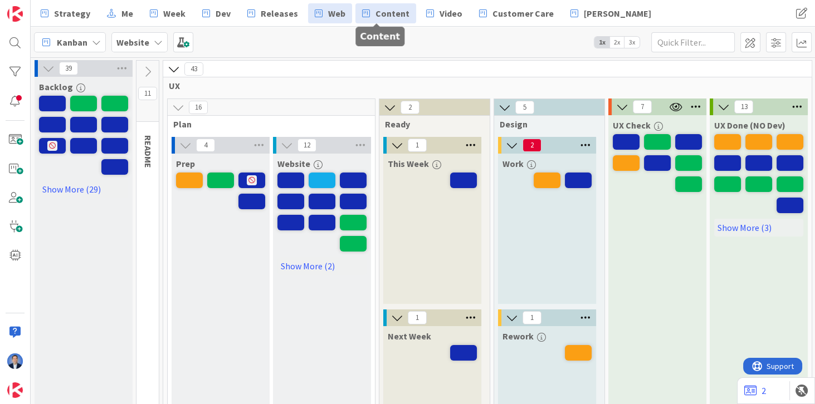
click at [375, 14] on span "Content" at bounding box center [392, 13] width 34 height 13
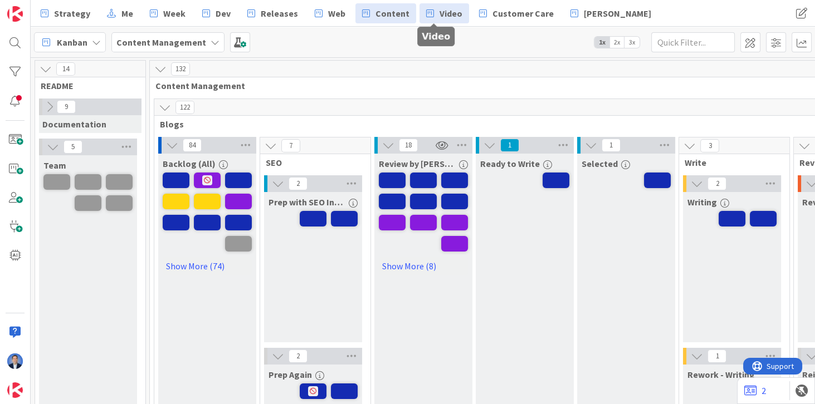
click at [439, 15] on span "Video" at bounding box center [450, 13] width 23 height 13
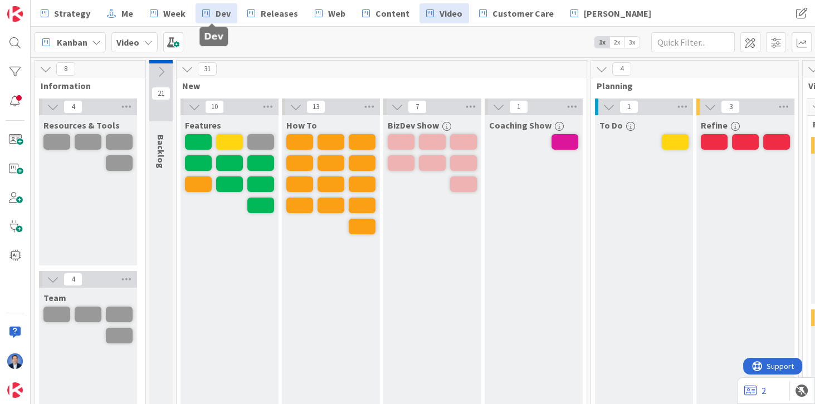
click at [204, 16] on icon at bounding box center [206, 13] width 8 height 14
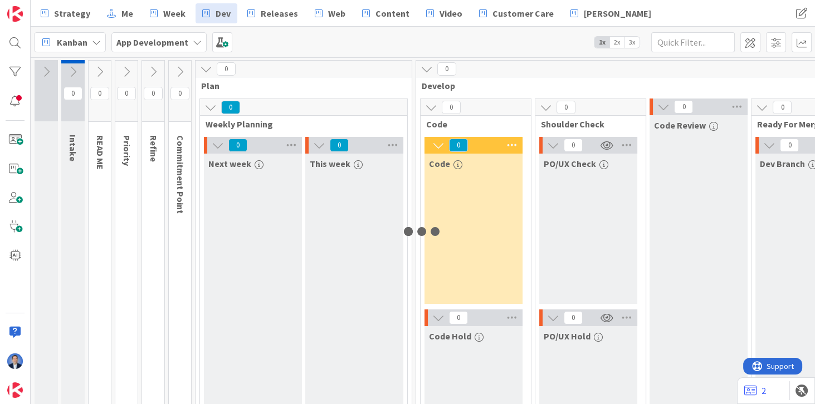
click at [79, 45] on span "Kanban" at bounding box center [72, 42] width 31 height 13
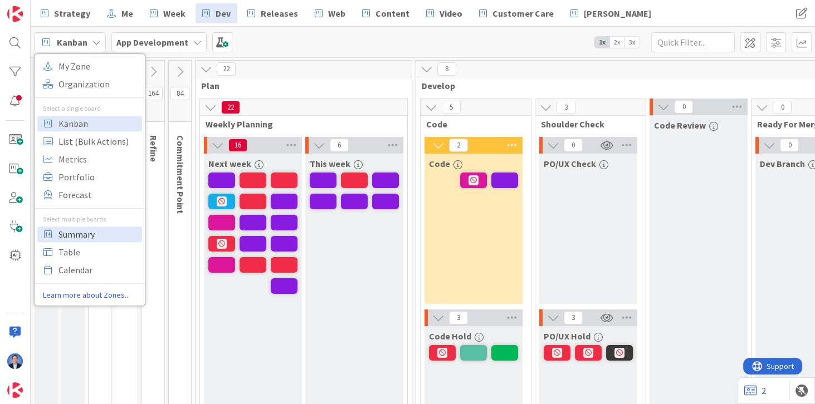
click at [91, 234] on span "Summary" at bounding box center [98, 234] width 80 height 17
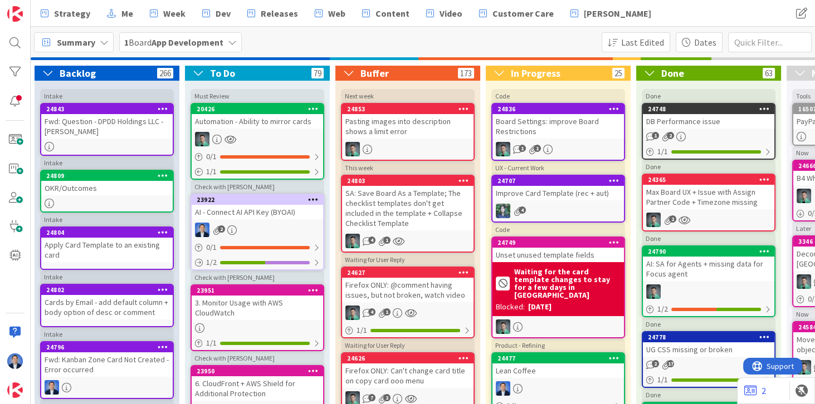
click at [184, 42] on b "App Development" at bounding box center [187, 42] width 72 height 11
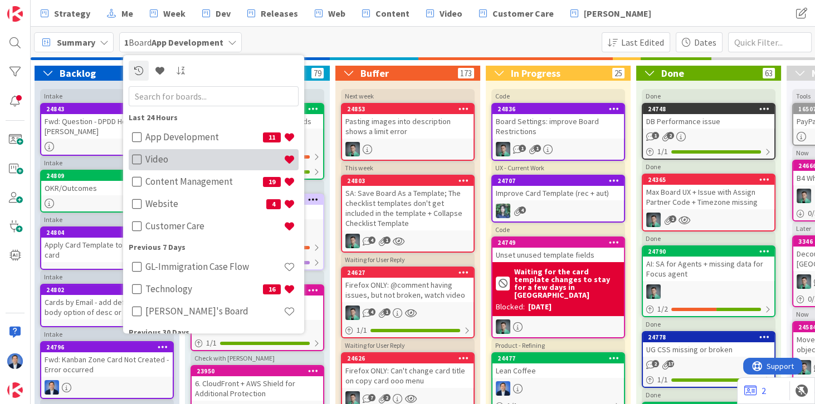
click at [139, 158] on icon at bounding box center [137, 159] width 10 height 11
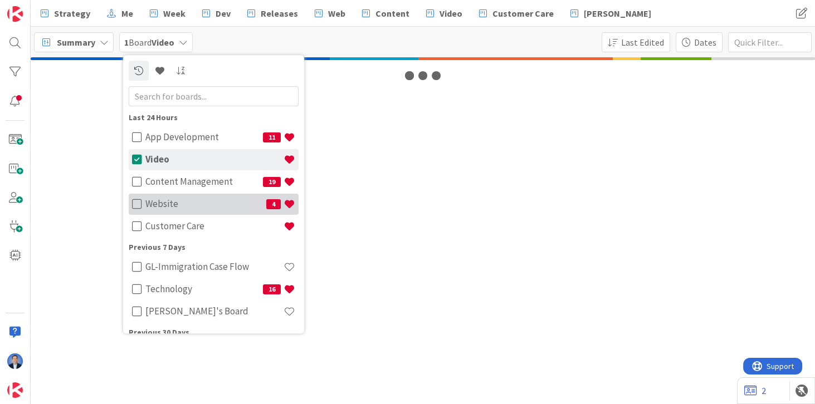
click at [133, 203] on icon at bounding box center [137, 204] width 10 height 11
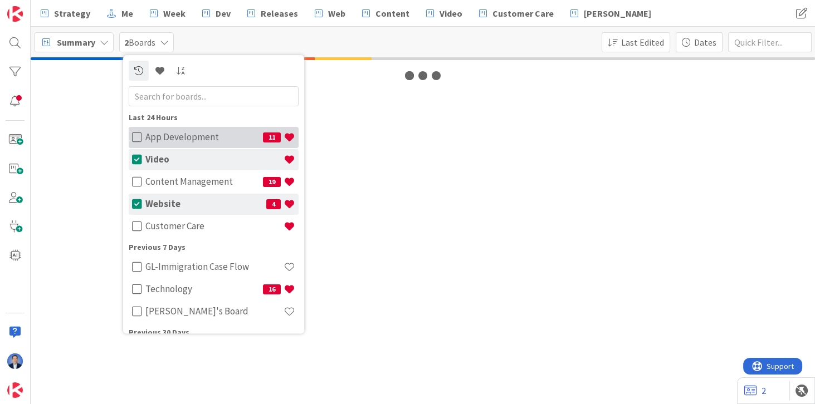
click at [139, 139] on icon at bounding box center [137, 137] width 10 height 11
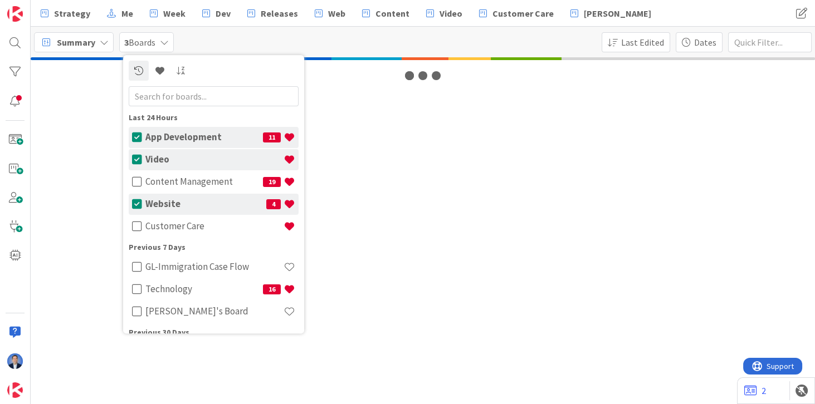
click at [352, 47] on div "Summary 3 Boards Last 24 Hours App Development 11 Video Content Management 19 W…" at bounding box center [423, 42] width 784 height 31
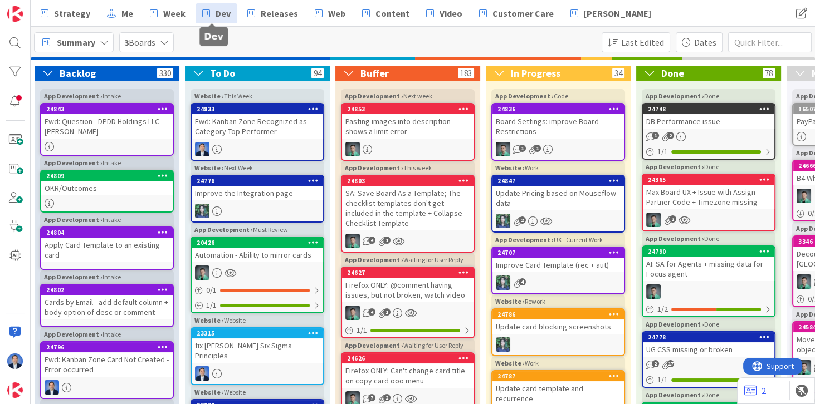
click at [215, 18] on span "Dev" at bounding box center [222, 13] width 15 height 13
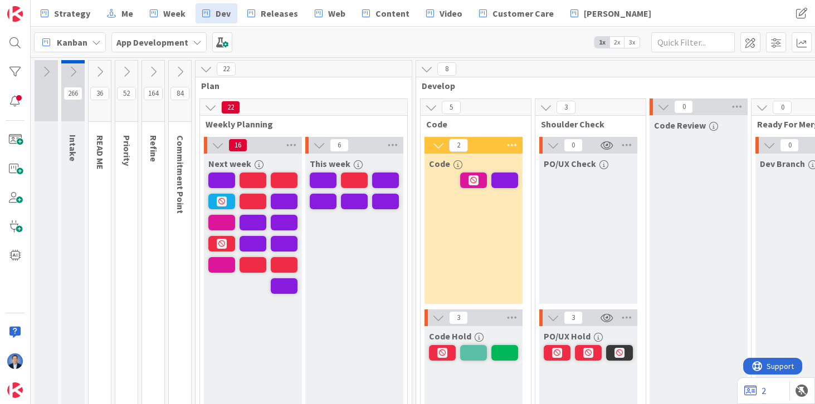
click at [95, 43] on icon at bounding box center [96, 42] width 9 height 9
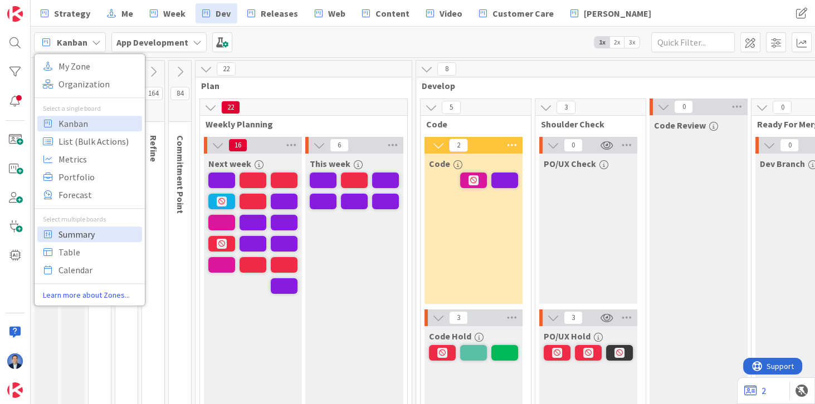
click at [85, 238] on span "Summary" at bounding box center [98, 234] width 80 height 17
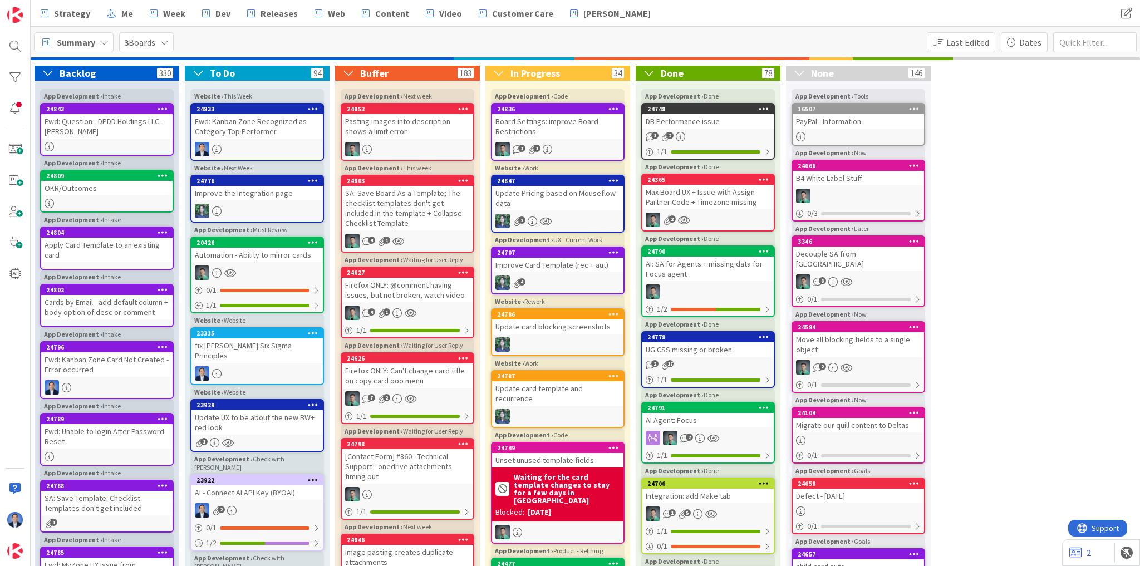
click at [802, 71] on icon at bounding box center [799, 72] width 14 height 11
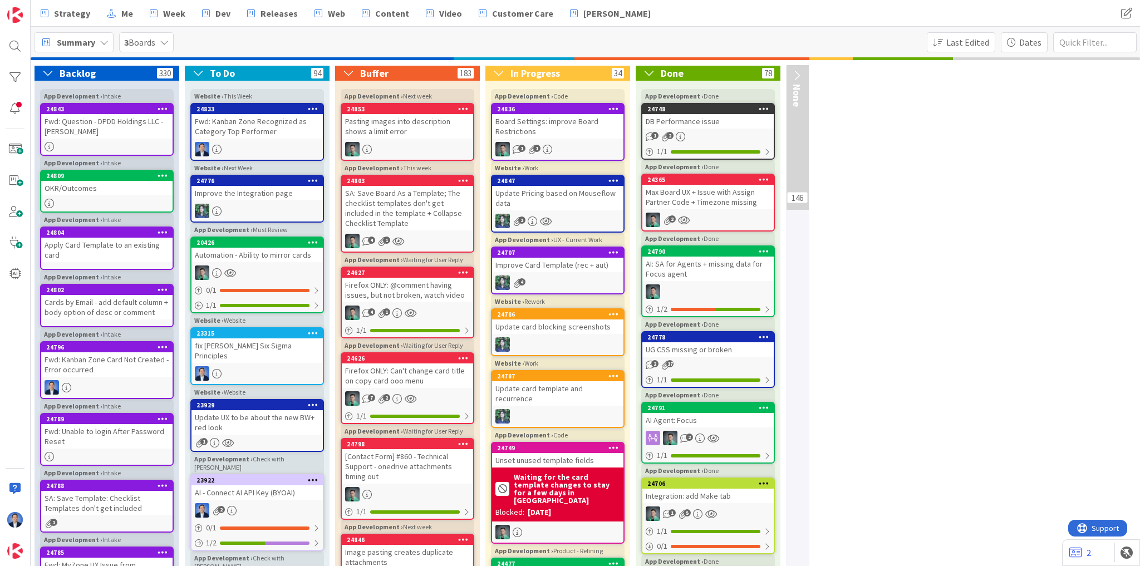
click at [801, 71] on icon at bounding box center [797, 75] width 14 height 11
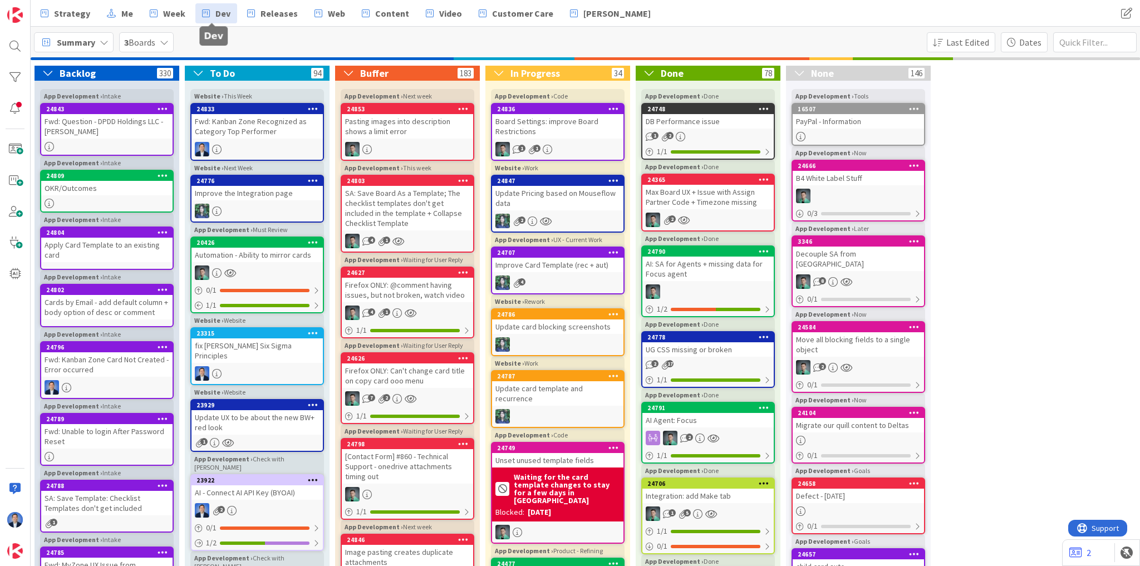
click at [216, 12] on span "Dev" at bounding box center [222, 13] width 15 height 13
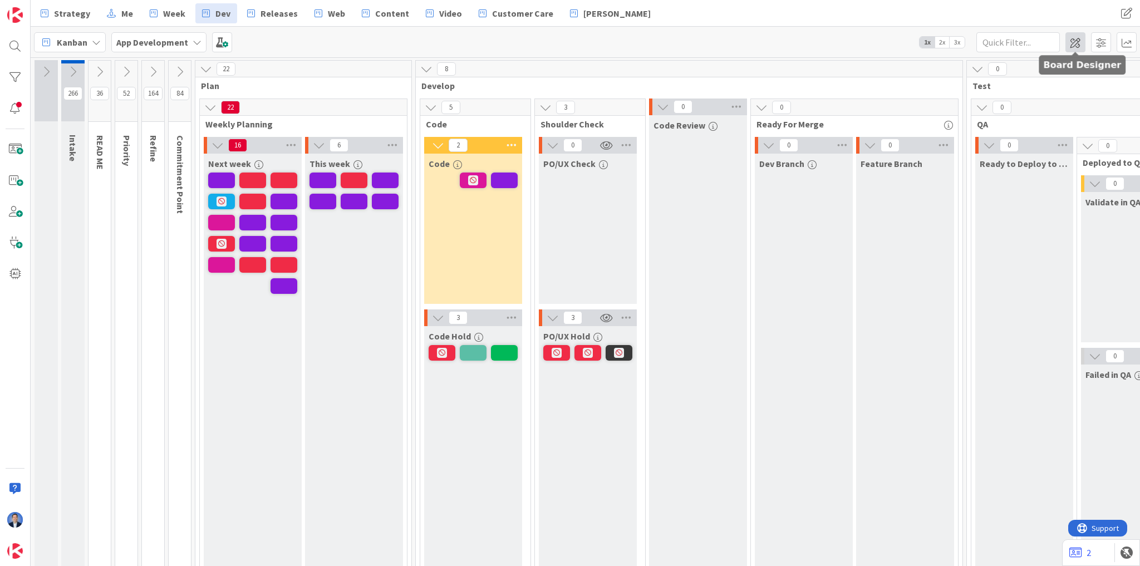
click at [1075, 42] on span at bounding box center [1076, 42] width 20 height 20
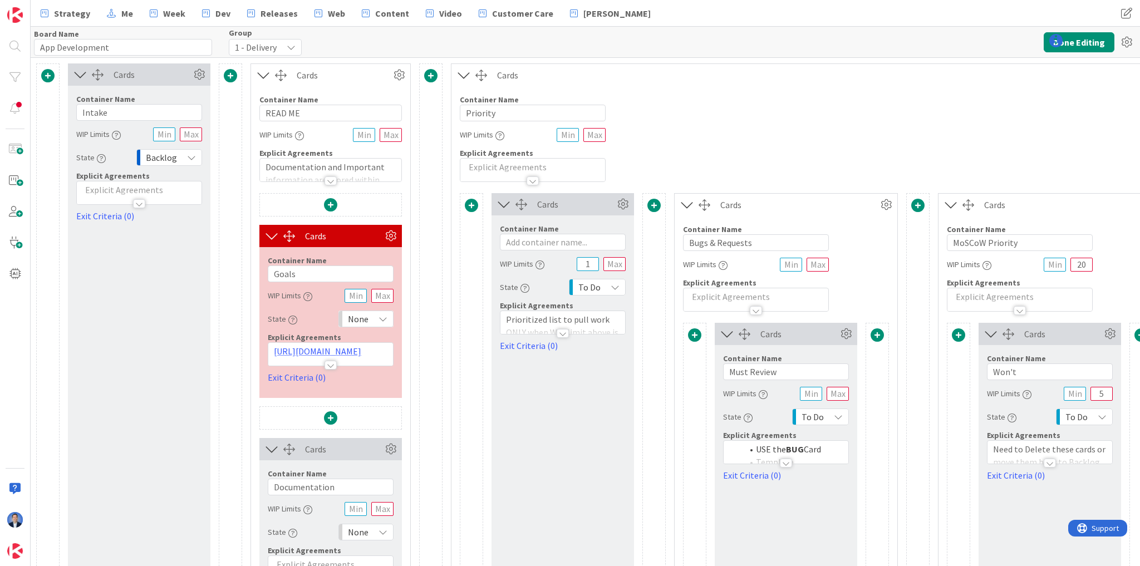
type input "App Development"
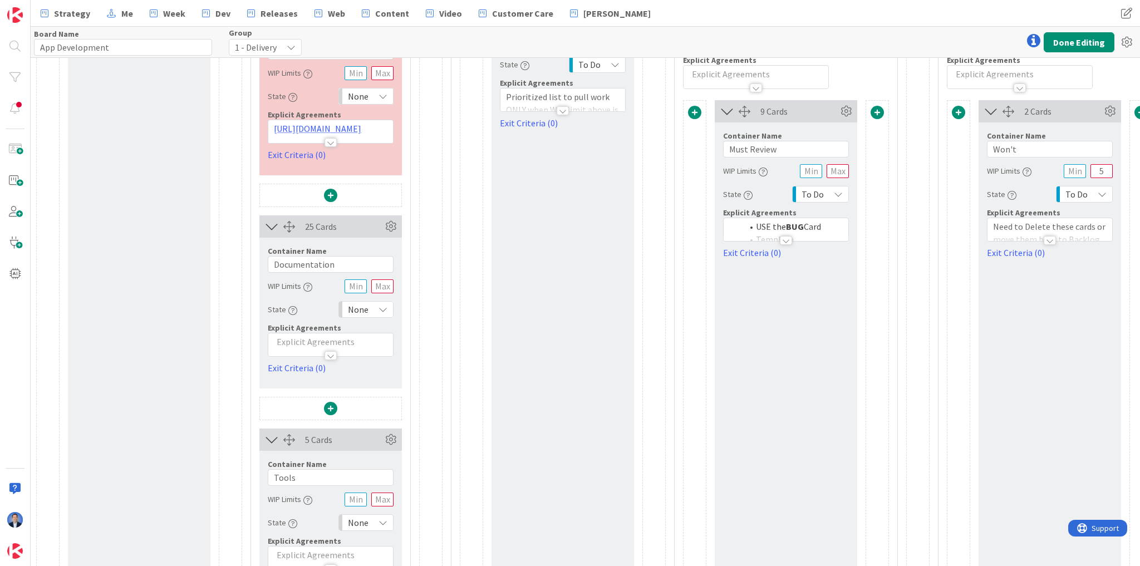
click at [358, 314] on span "None" at bounding box center [358, 310] width 21 height 16
click at [220, 11] on span "Dev" at bounding box center [222, 13] width 15 height 13
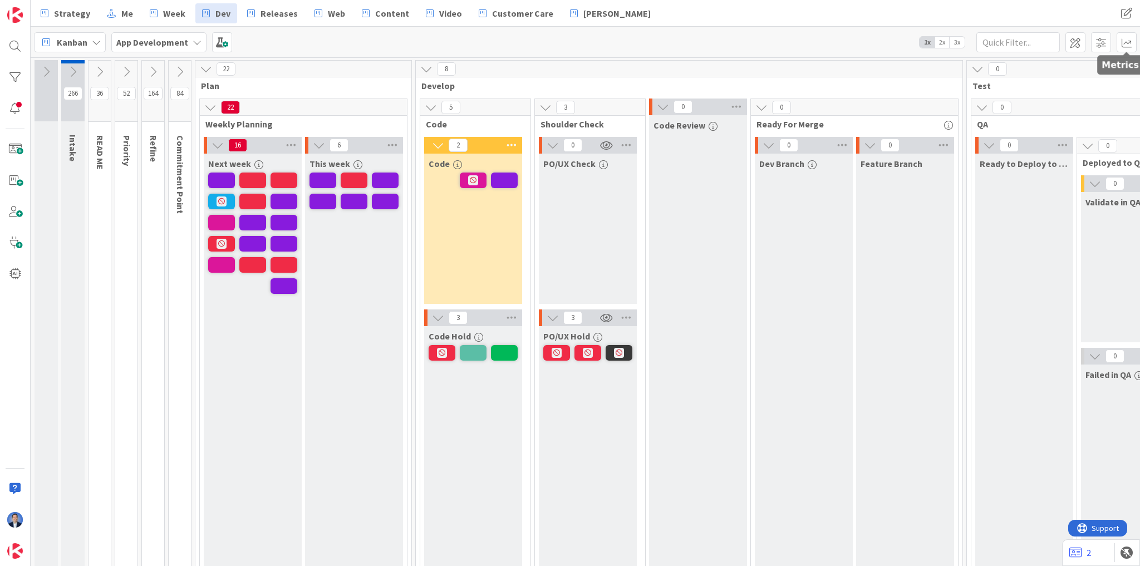
drag, startPoint x: 1127, startPoint y: 44, endPoint x: 1126, endPoint y: 56, distance: 11.8
click at [1127, 44] on span at bounding box center [1127, 42] width 20 height 20
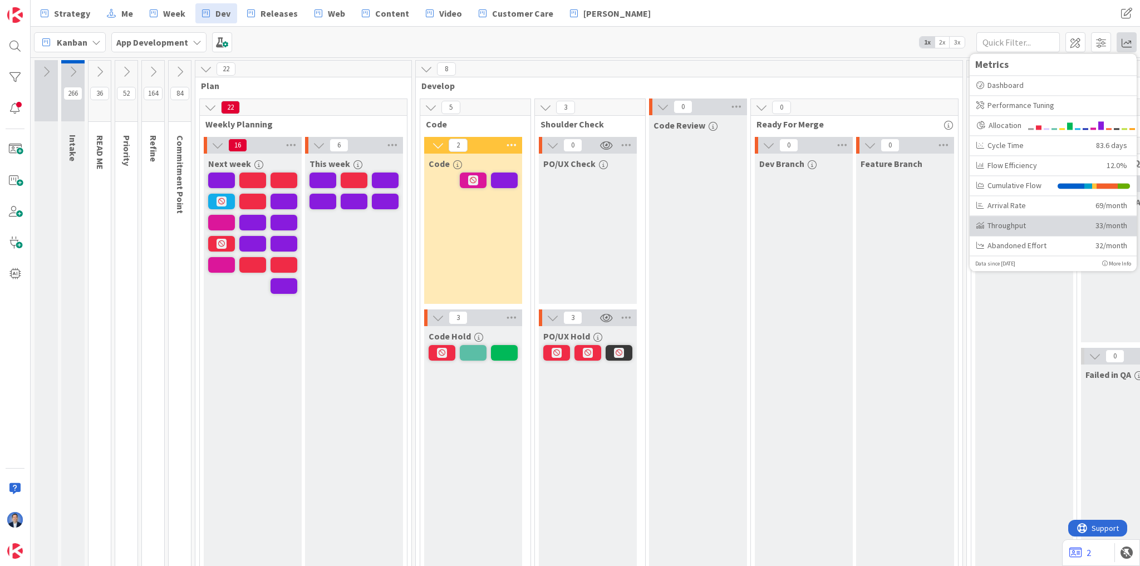
click at [1061, 226] on div "Throughput" at bounding box center [1032, 226] width 111 height 12
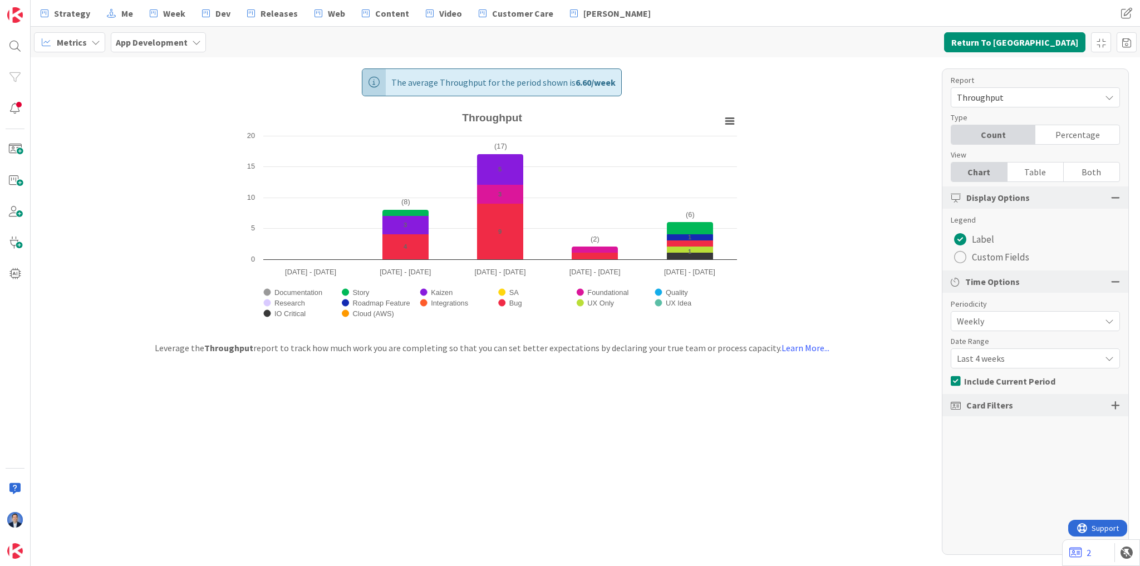
click at [985, 356] on span "Last 4 weeks" at bounding box center [1026, 359] width 138 height 16
click at [987, 401] on span "Last 8 weeks" at bounding box center [1042, 405] width 140 height 17
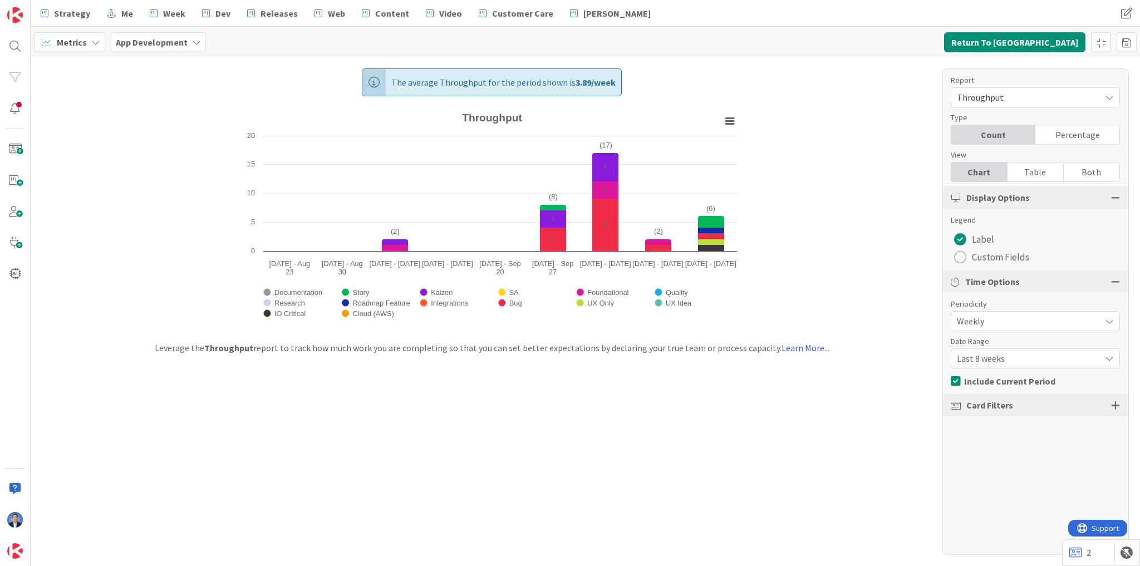
click at [1002, 358] on span "Last 8 weeks" at bounding box center [1026, 359] width 138 height 16
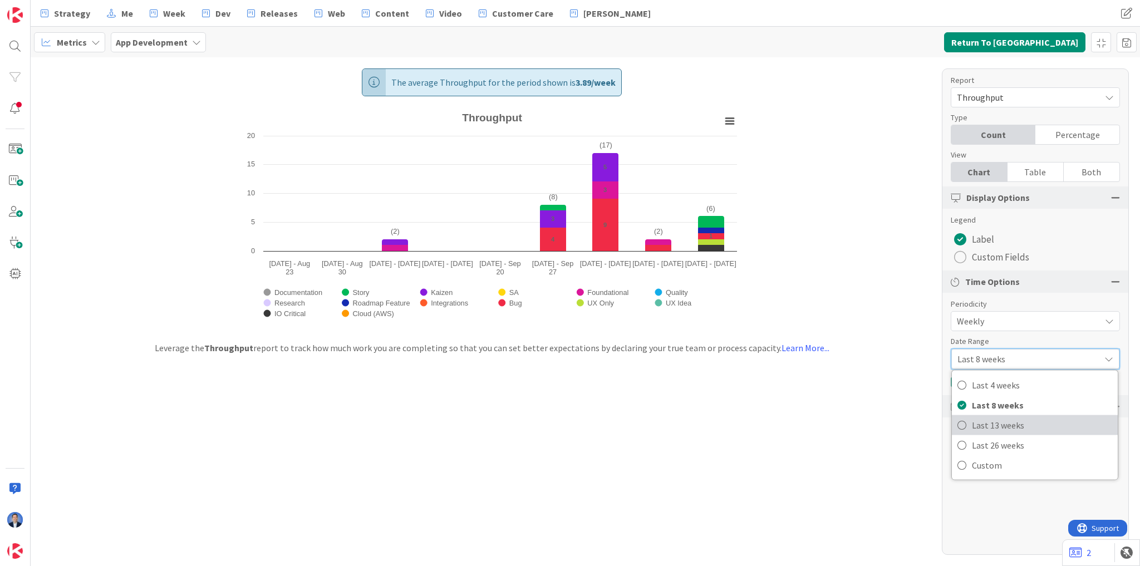
click at [997, 430] on span "Last 13 weeks" at bounding box center [1042, 425] width 140 height 17
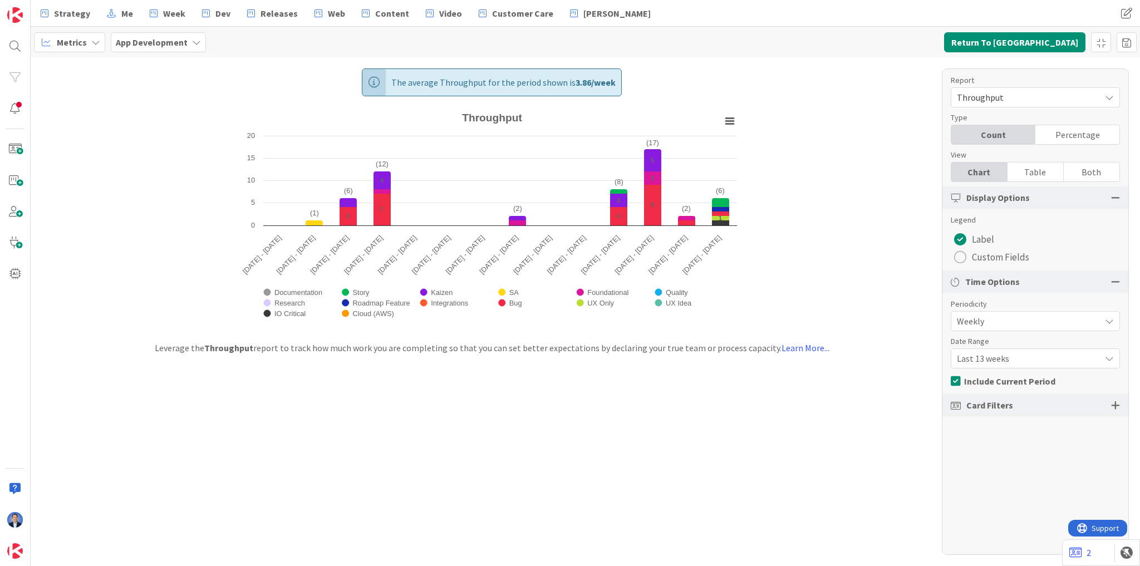
click at [997, 357] on span "Last 13 weeks" at bounding box center [1026, 359] width 138 height 16
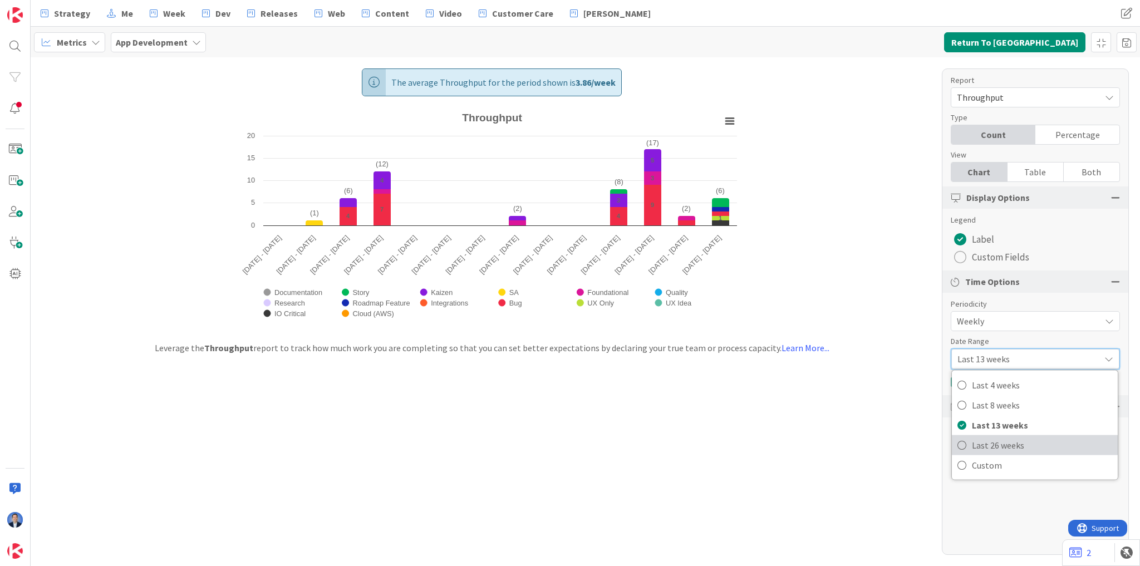
click at [995, 443] on span "Last 26 weeks" at bounding box center [1042, 445] width 140 height 17
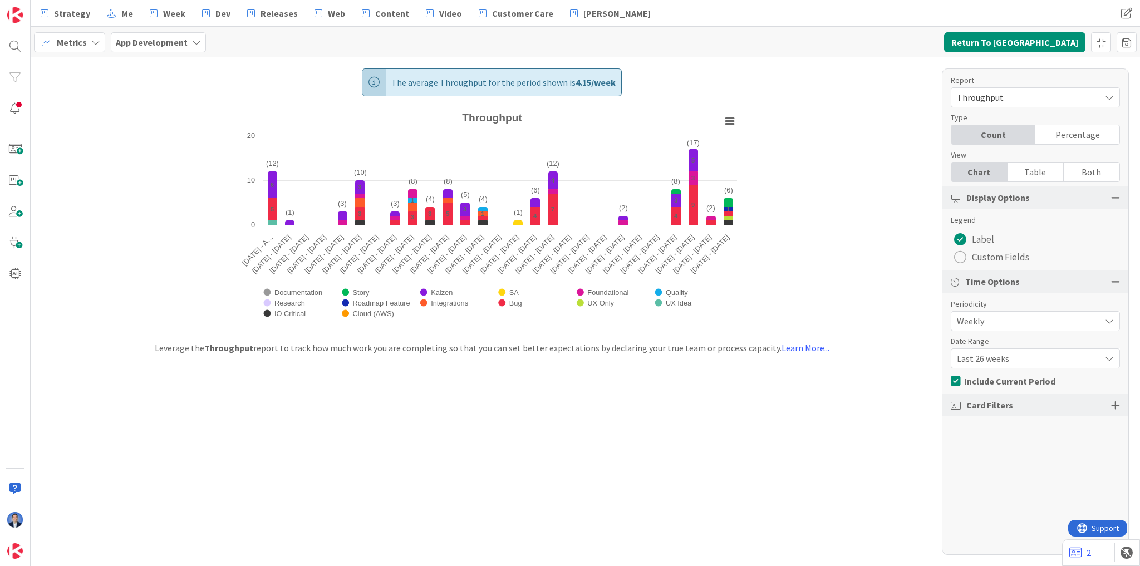
click at [1004, 354] on span "Last 26 weeks" at bounding box center [1026, 359] width 138 height 16
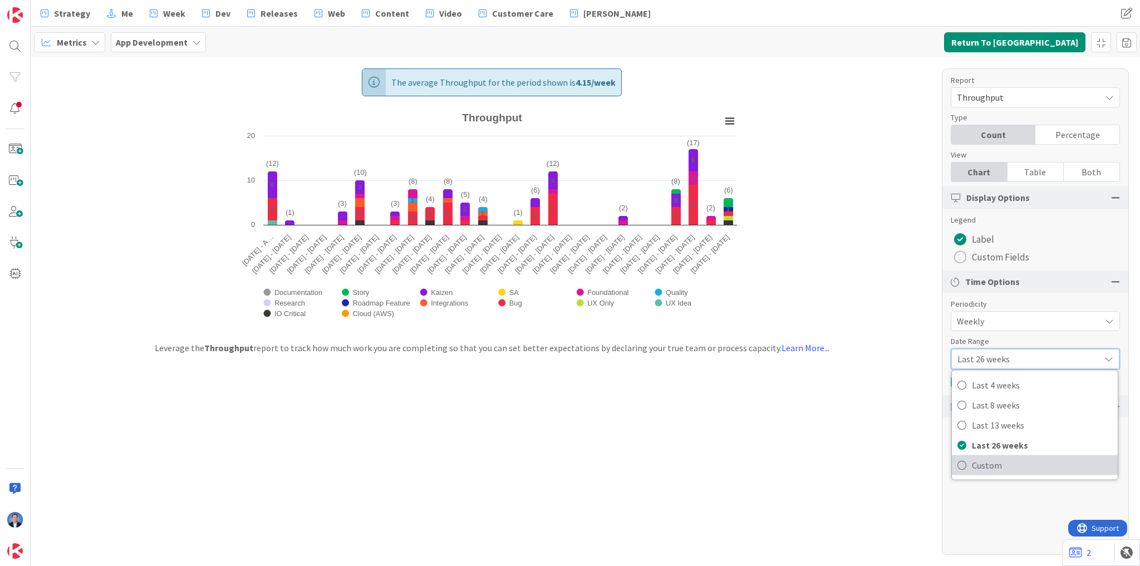
click at [997, 468] on span "Custom" at bounding box center [1042, 465] width 140 height 17
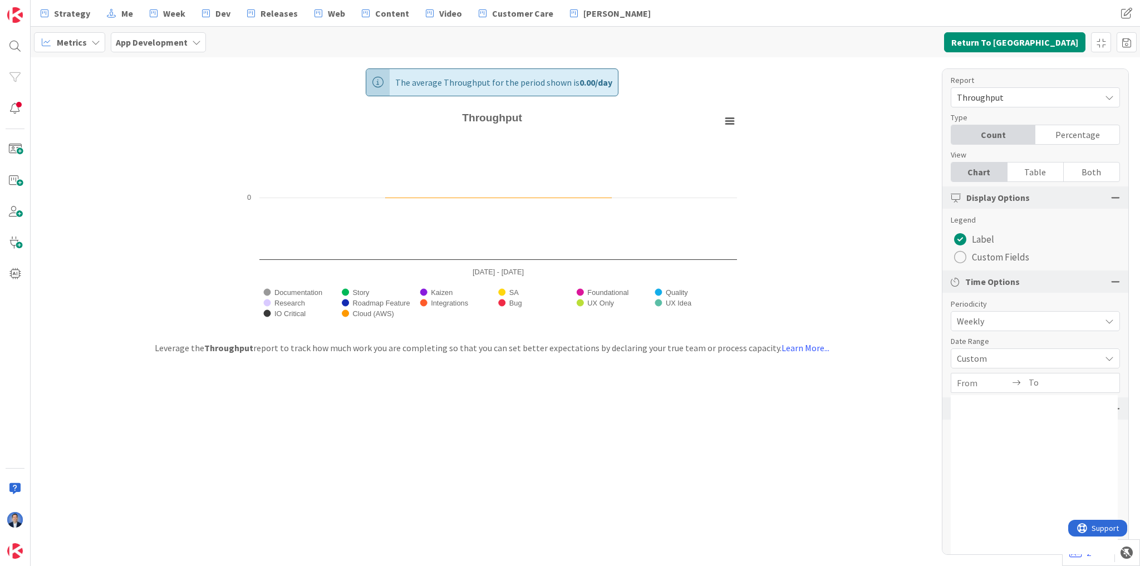
click at [984, 379] on input "From" at bounding box center [983, 383] width 53 height 19
click at [1029, 494] on td "15" at bounding box center [1035, 496] width 22 height 21
type input "[DATE]"
click at [1029, 494] on td "15" at bounding box center [1035, 496] width 22 height 21
type input "[DATE]"
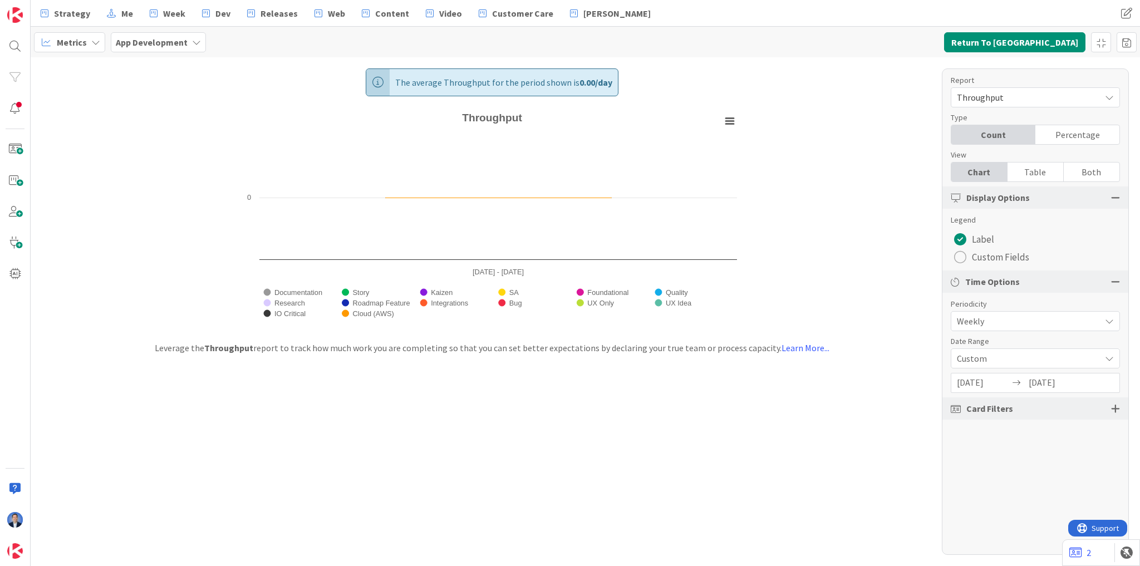
click at [1016, 93] on span "Throughput" at bounding box center [1026, 98] width 138 height 16
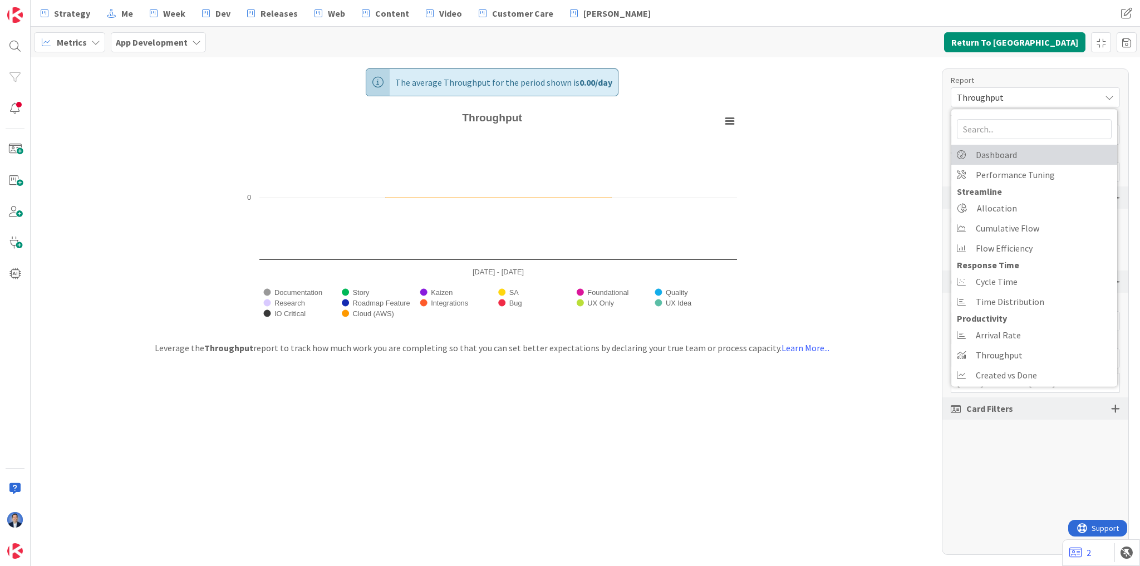
click at [1007, 158] on span "Dashboard" at bounding box center [996, 154] width 41 height 17
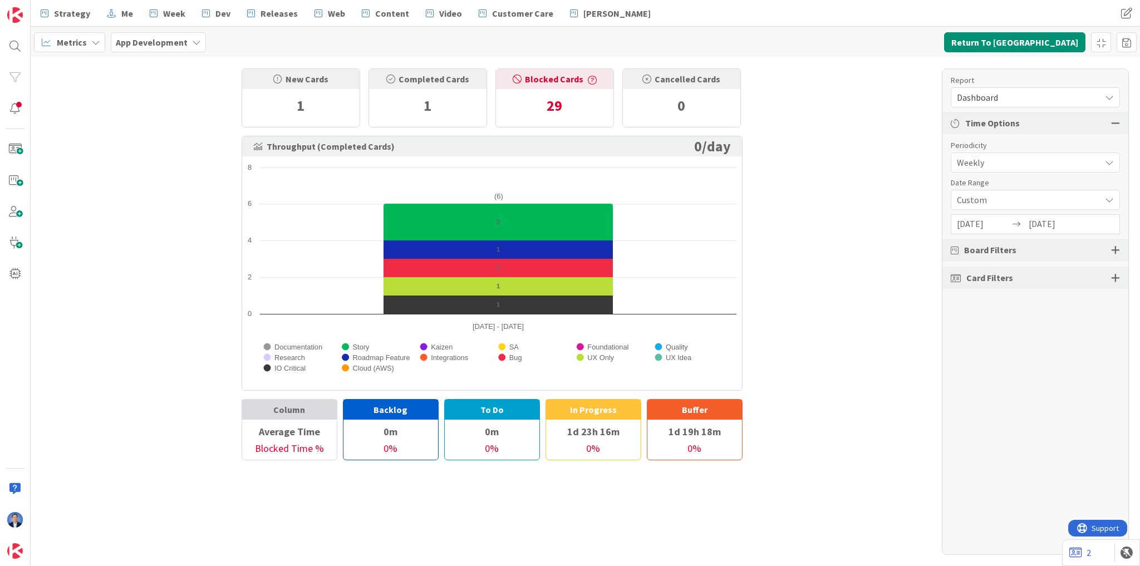
click at [979, 225] on input "[DATE]" at bounding box center [983, 224] width 53 height 19
click at [1029, 296] on td "1" at bounding box center [1035, 295] width 22 height 21
type input "[DATE]"
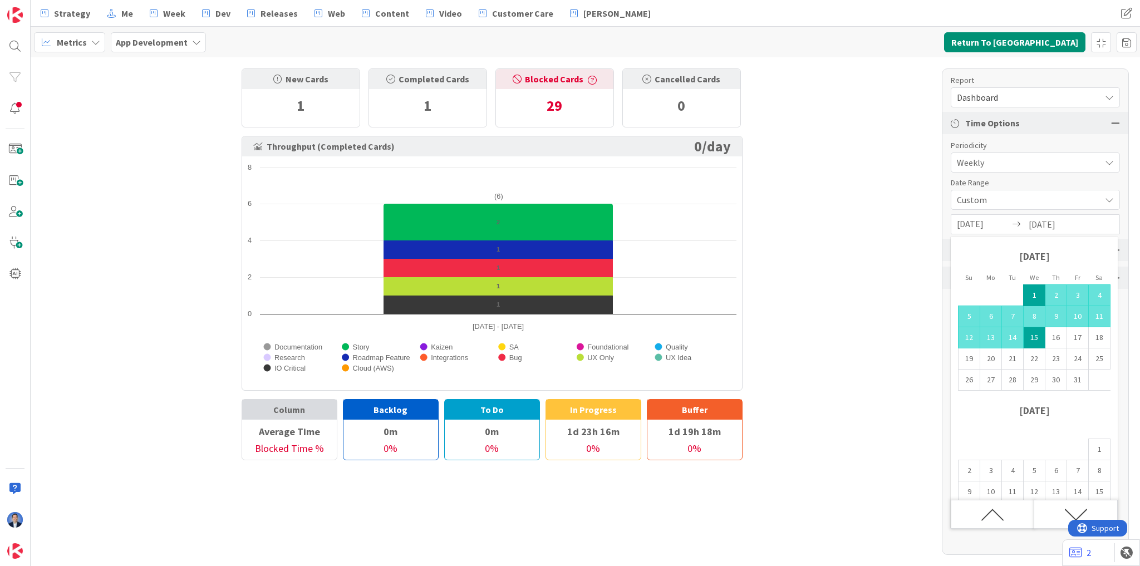
click at [1037, 337] on td "15" at bounding box center [1035, 337] width 22 height 21
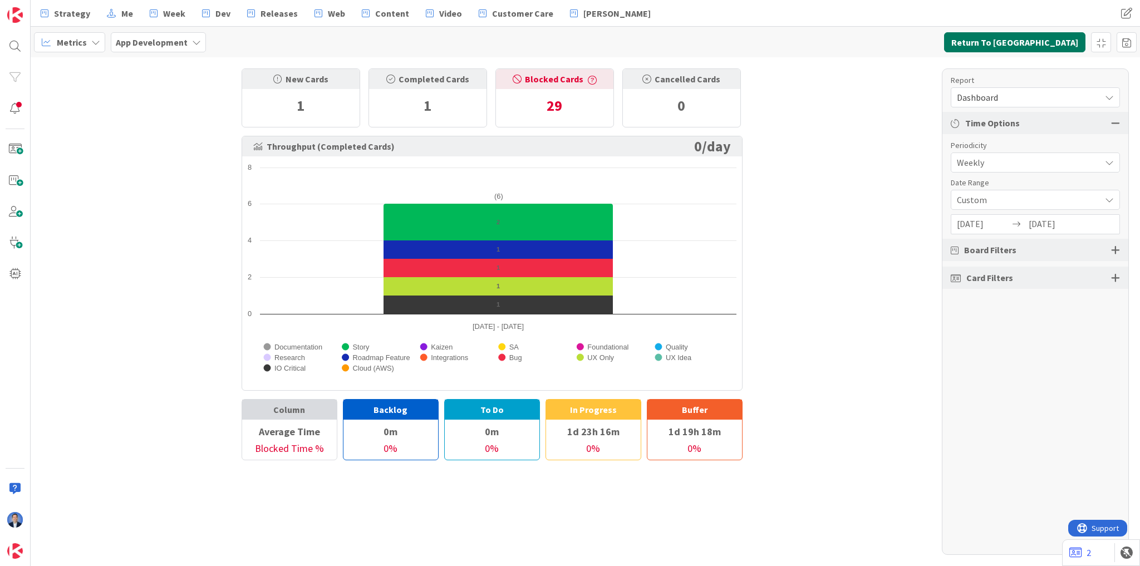
drag, startPoint x: 1025, startPoint y: 45, endPoint x: 965, endPoint y: 121, distance: 96.8
click at [965, 121] on div "Metrics App Development Return To Kanban New Cards 1 Completed Cards 1 Blocked …" at bounding box center [586, 297] width 1110 height 540
click at [965, 103] on span "Dashboard" at bounding box center [1026, 98] width 138 height 16
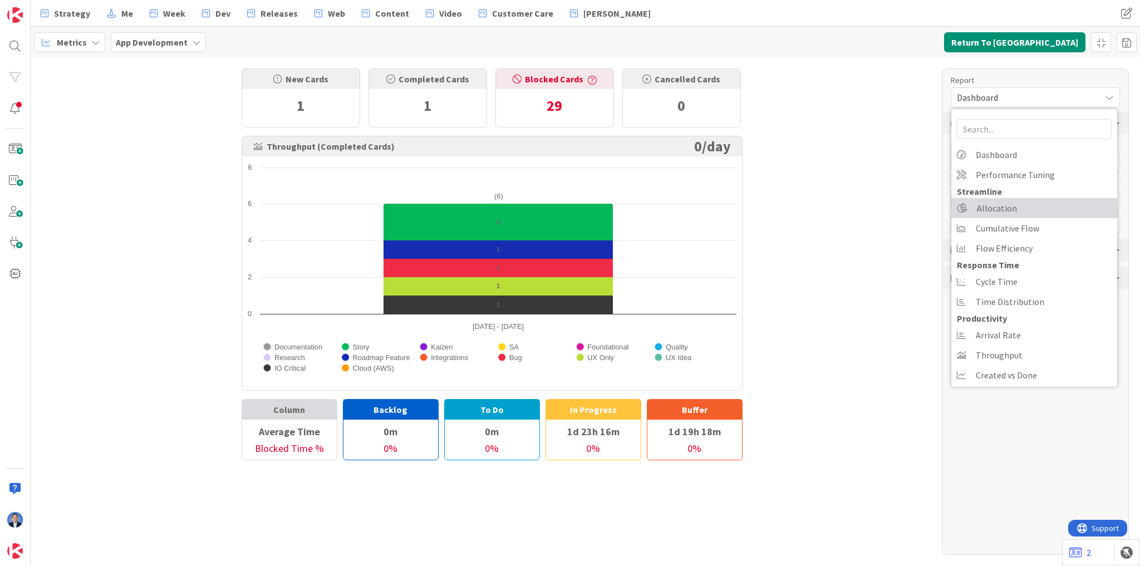
click at [997, 203] on span "Allocation" at bounding box center [997, 208] width 40 height 17
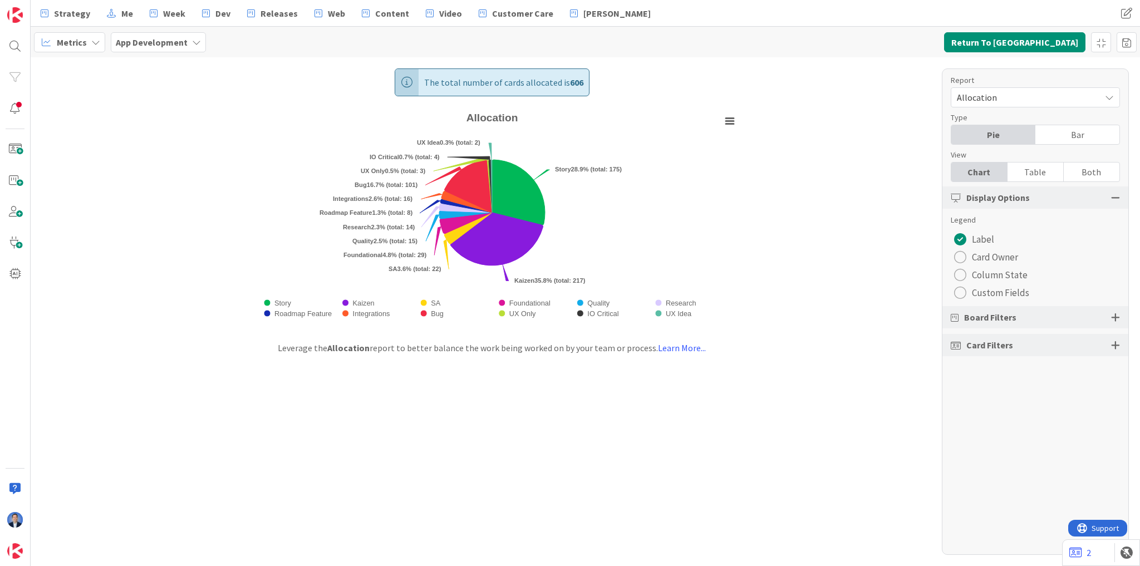
click at [998, 93] on span "Allocation" at bounding box center [1026, 98] width 138 height 16
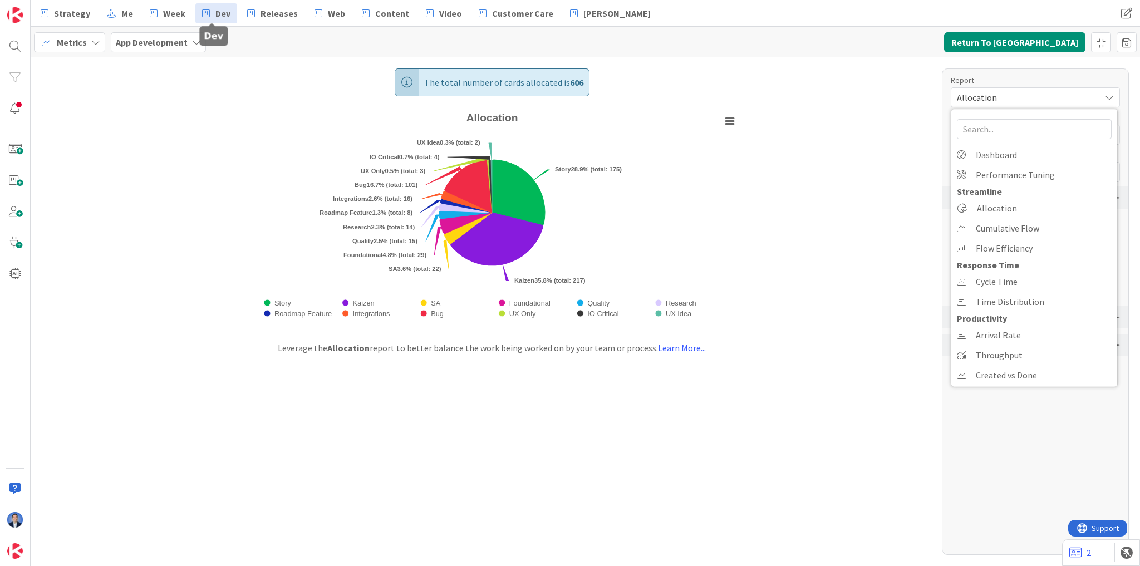
click at [216, 19] on span "Dev" at bounding box center [222, 13] width 15 height 13
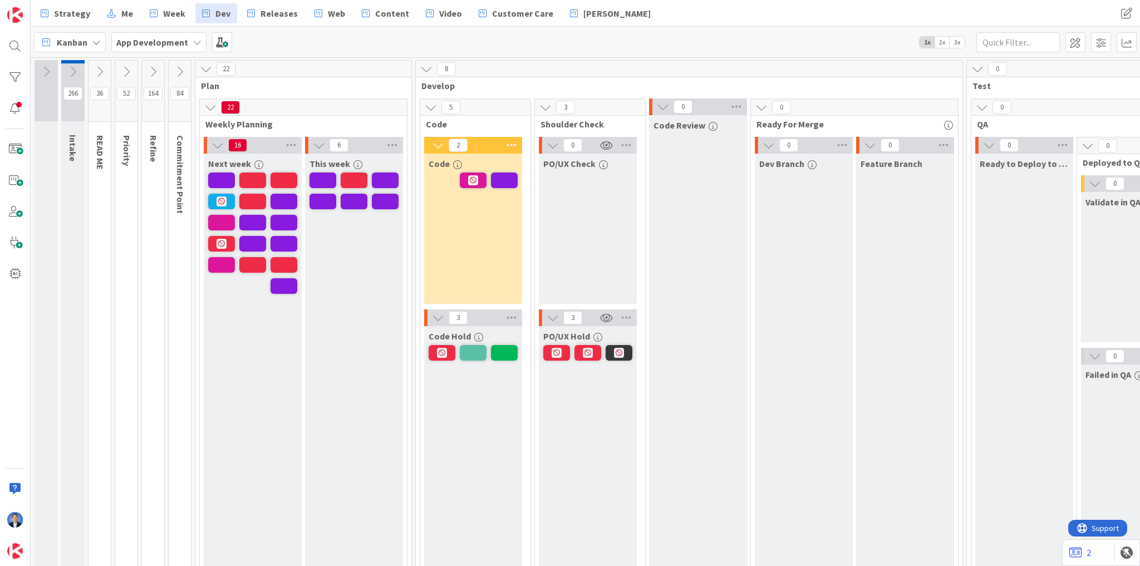
click at [51, 36] on icon at bounding box center [46, 42] width 14 height 14
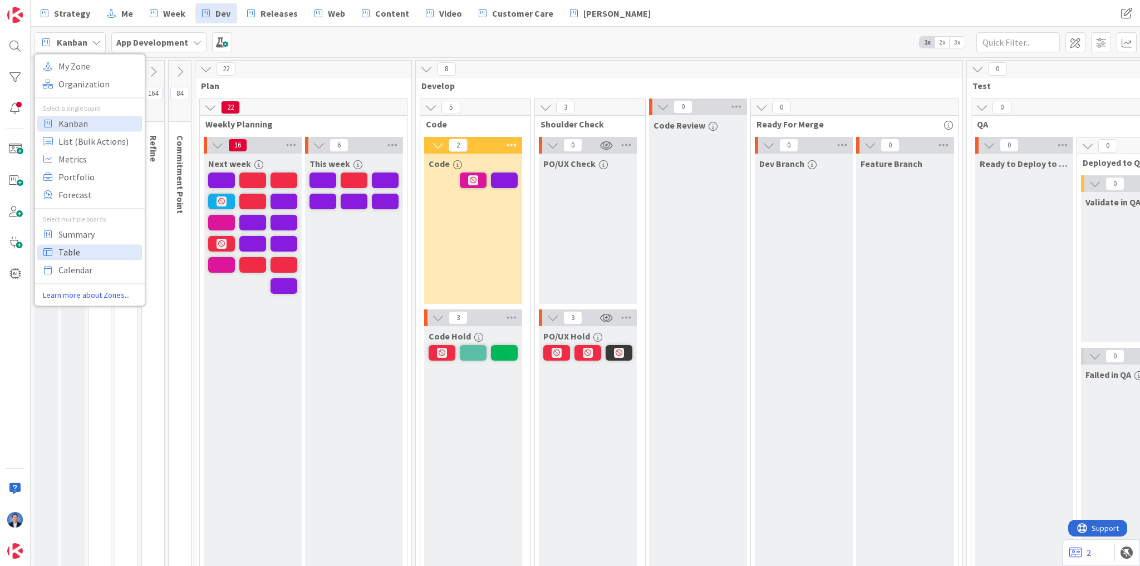
click at [99, 254] on span "Table" at bounding box center [98, 252] width 80 height 17
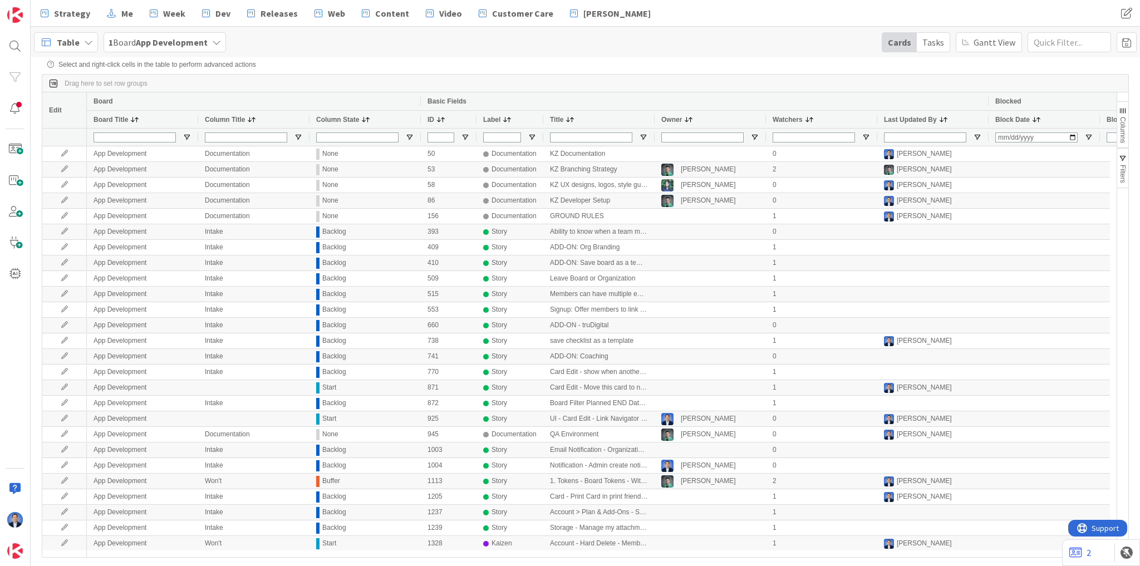
click at [159, 48] on span "1 Board App Development" at bounding box center [158, 42] width 99 height 13
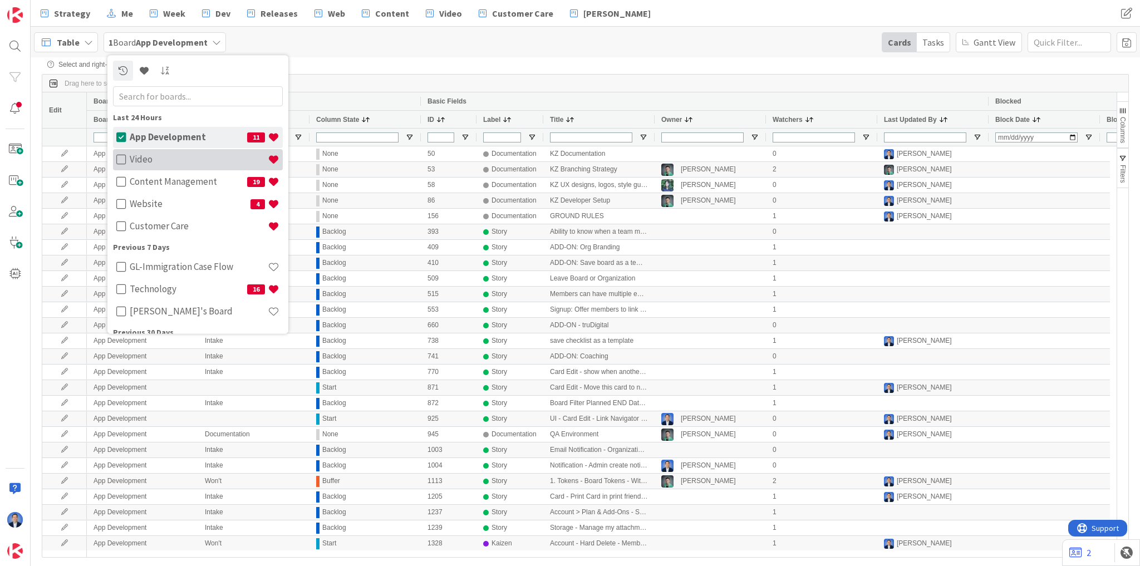
click at [134, 164] on h4 "Video" at bounding box center [199, 159] width 138 height 11
click at [135, 202] on h4 "Website" at bounding box center [190, 204] width 121 height 11
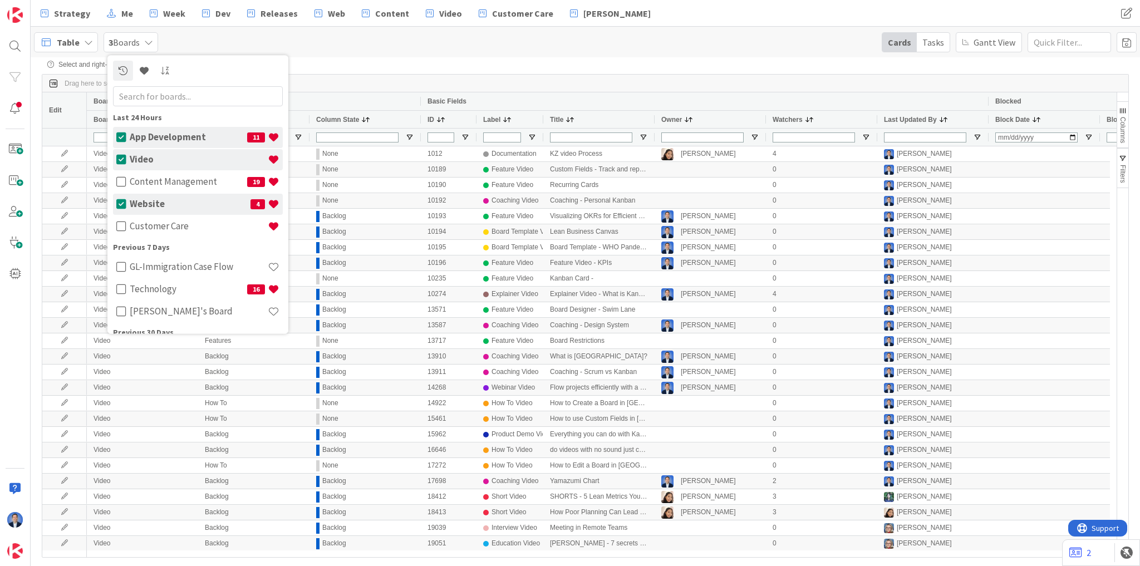
click at [429, 49] on div "Table 3 Boards Last 24 Hours App Development 11 Video Content Management 19 Web…" at bounding box center [586, 42] width 1110 height 31
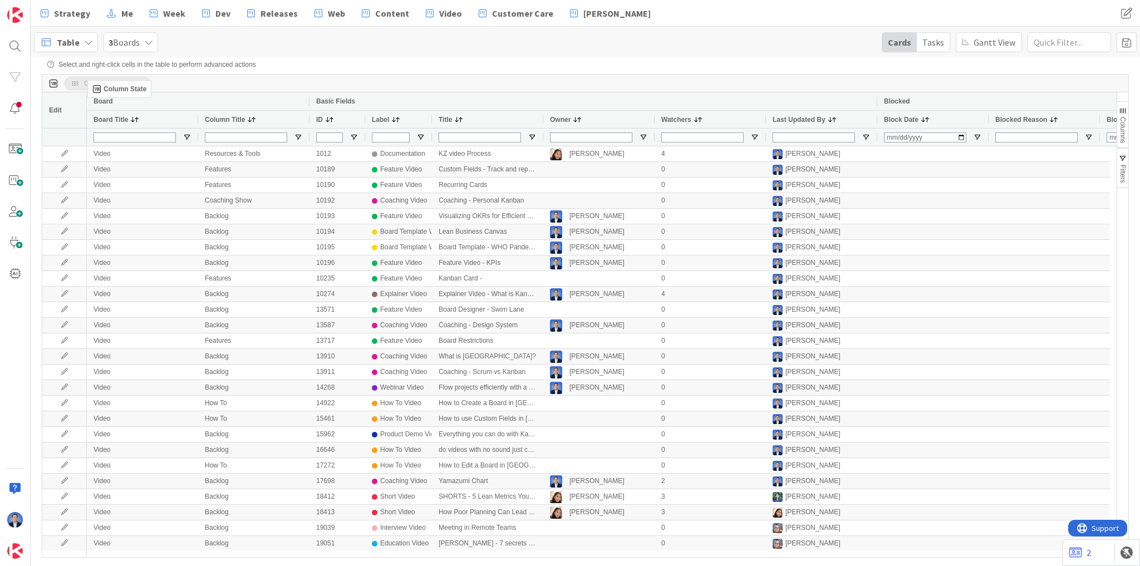
drag, startPoint x: 335, startPoint y: 120, endPoint x: 93, endPoint y: 85, distance: 244.2
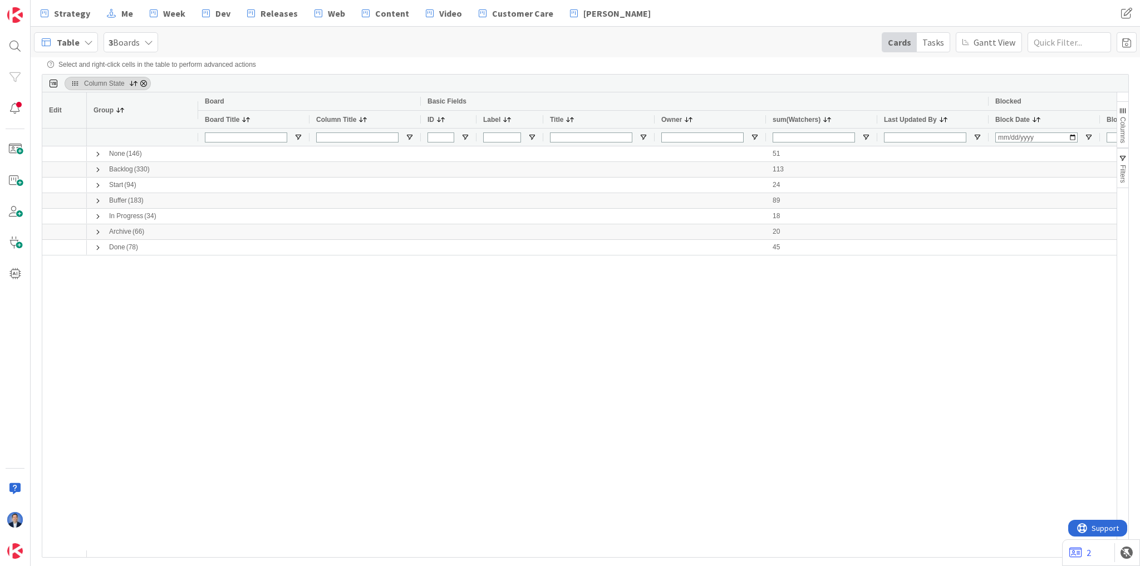
click at [140, 82] on span "Column State. Press ENTER to sort. Press DELETE to remove" at bounding box center [143, 83] width 9 height 9
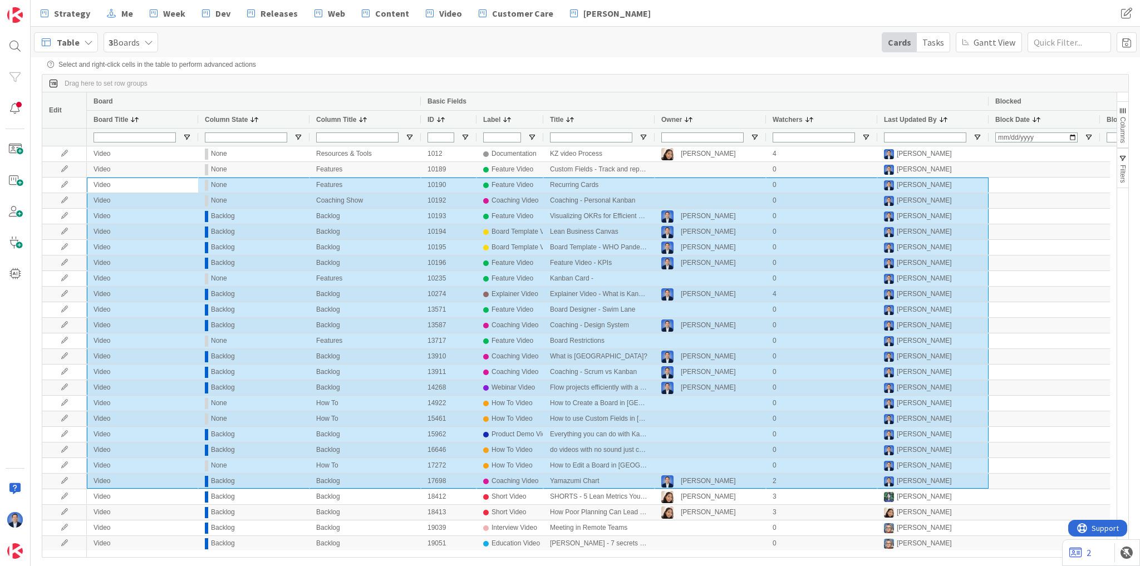
drag, startPoint x: 392, startPoint y: 283, endPoint x: 926, endPoint y: 484, distance: 571.0
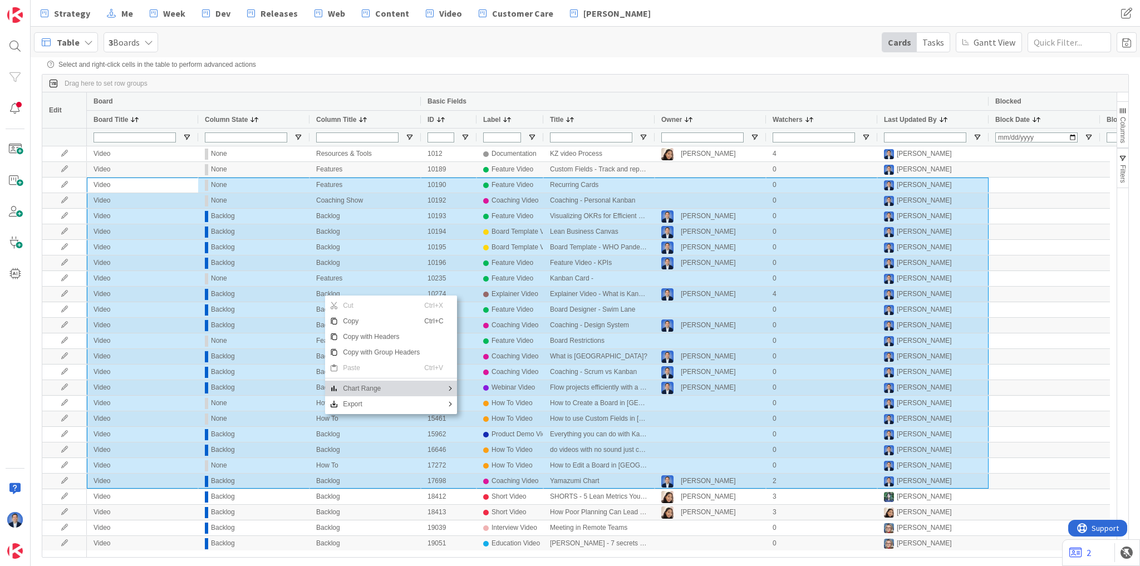
click at [389, 392] on span "Chart Range" at bounding box center [382, 389] width 86 height 16
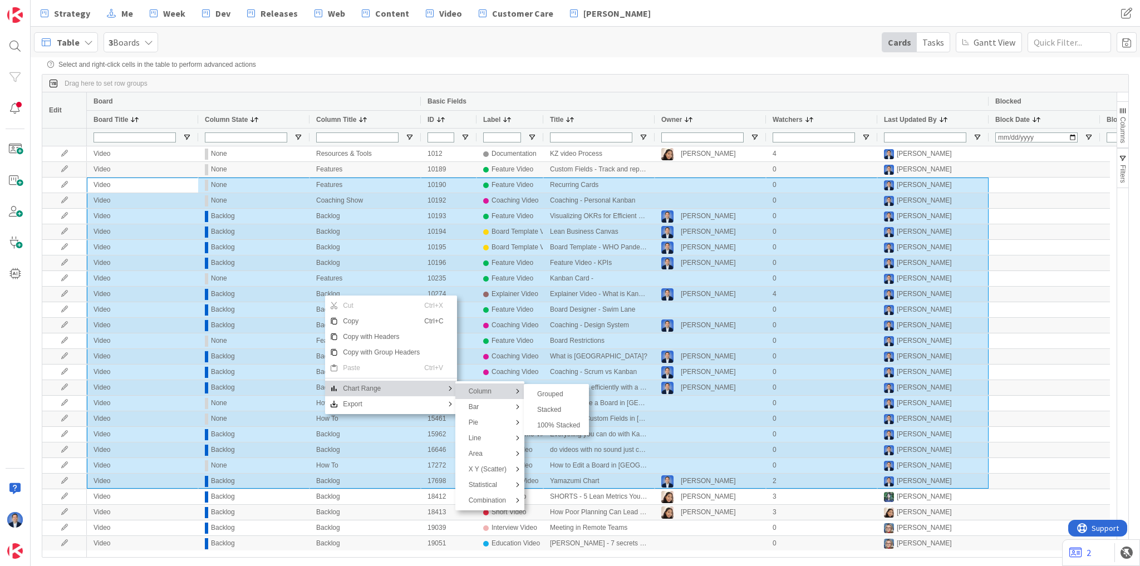
click at [500, 396] on span "Column" at bounding box center [487, 392] width 47 height 16
click at [548, 398] on span "Grouped" at bounding box center [559, 394] width 52 height 16
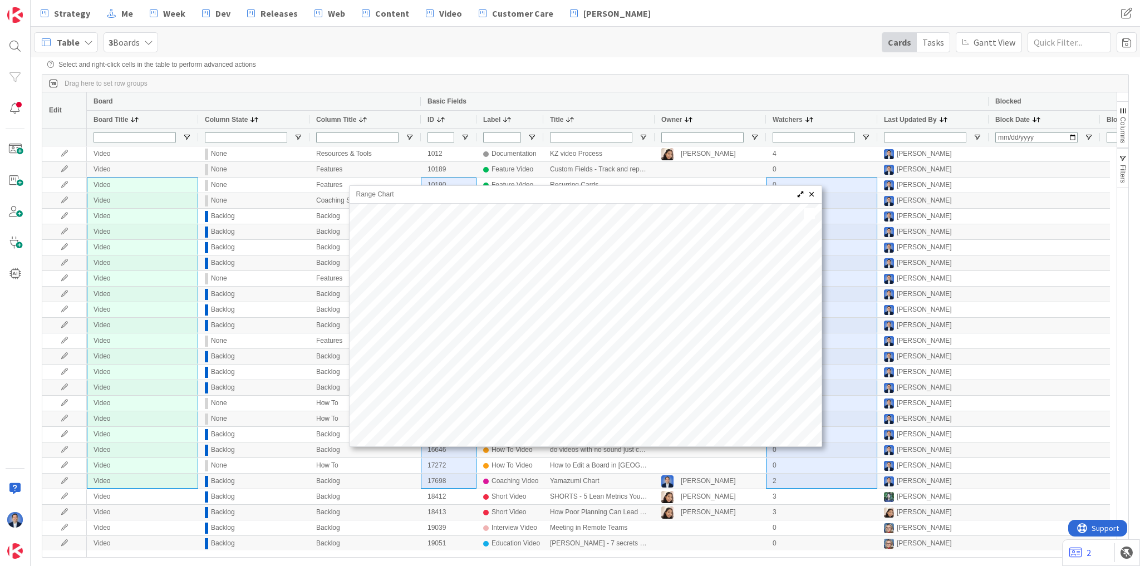
click at [814, 199] on span "Range Chart" at bounding box center [810, 194] width 9 height 9
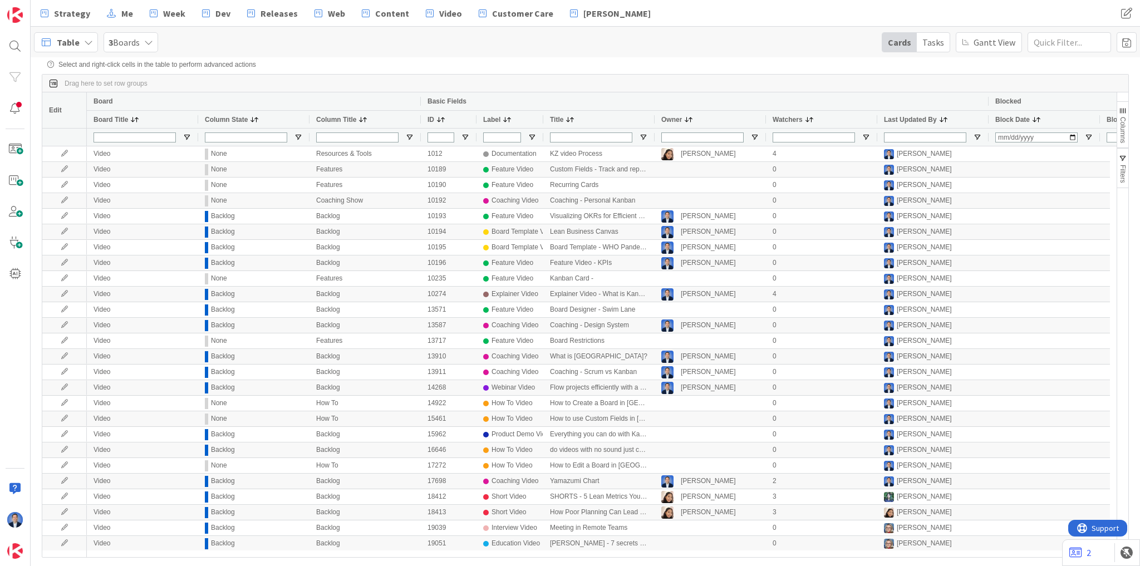
click at [1121, 125] on span "Columns" at bounding box center [1123, 130] width 8 height 26
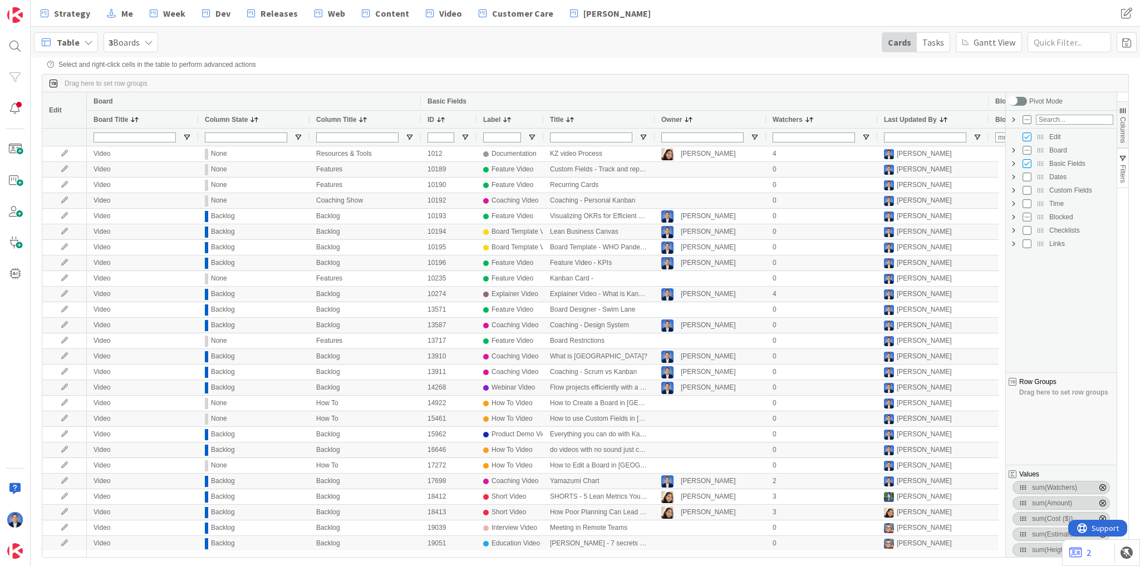
click at [1016, 192] on span "Custom Fields Column Group" at bounding box center [1013, 190] width 9 height 9
click at [1028, 192] on input "Press SPACE to toggle visibility (hidden)" at bounding box center [1027, 190] width 9 height 9
checkbox input "true"
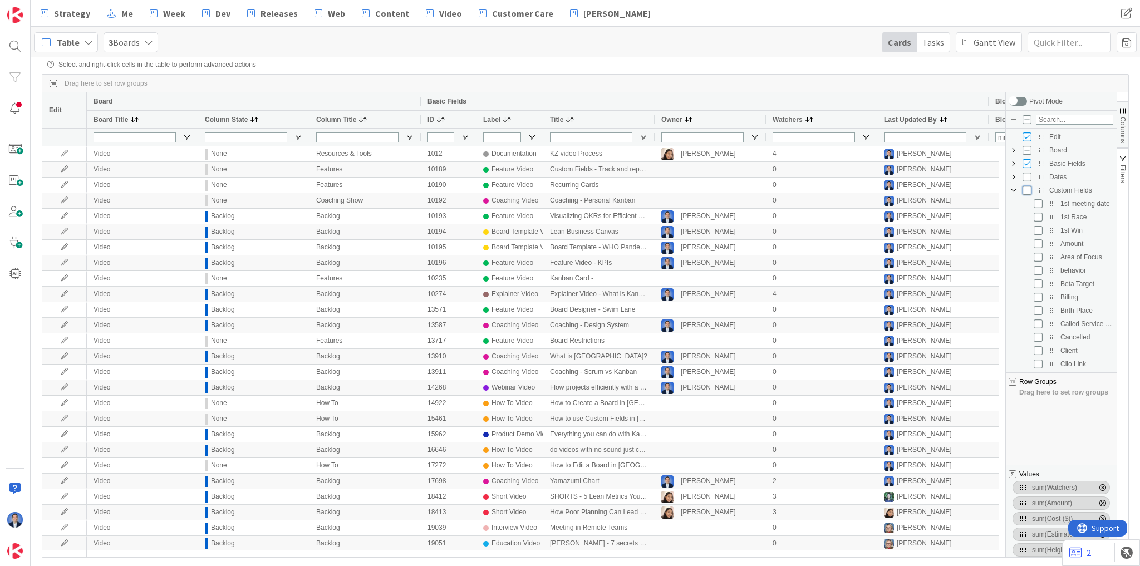
checkbox input "true"
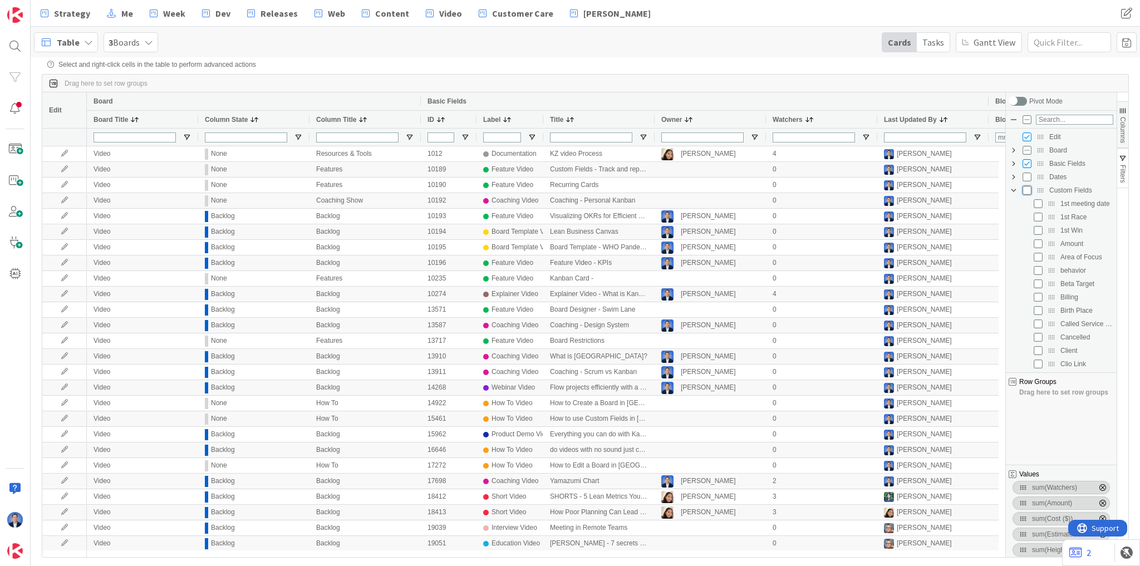
checkbox input "true"
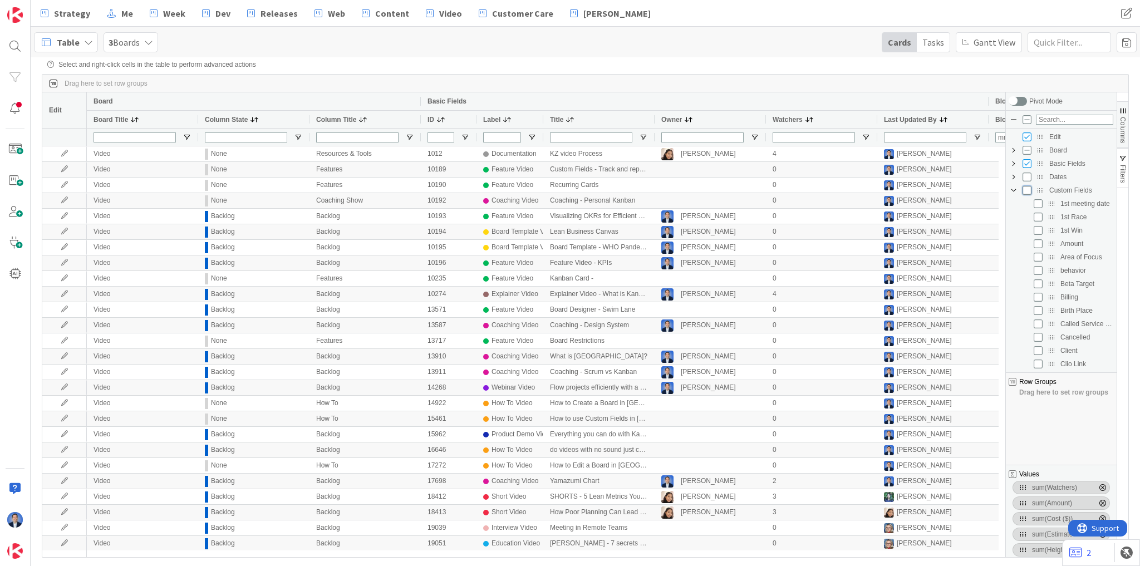
checkbox input "true"
click at [1021, 101] on input "checkbox" at bounding box center [1018, 101] width 18 height 9
checkbox input "true"
checkbox input "false"
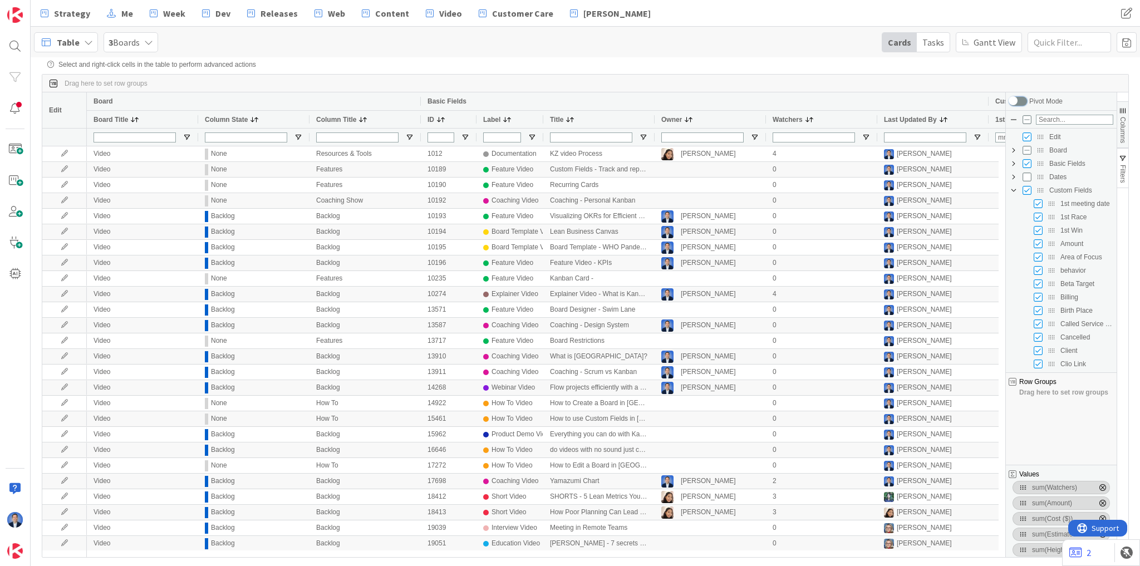
checkbox input "false"
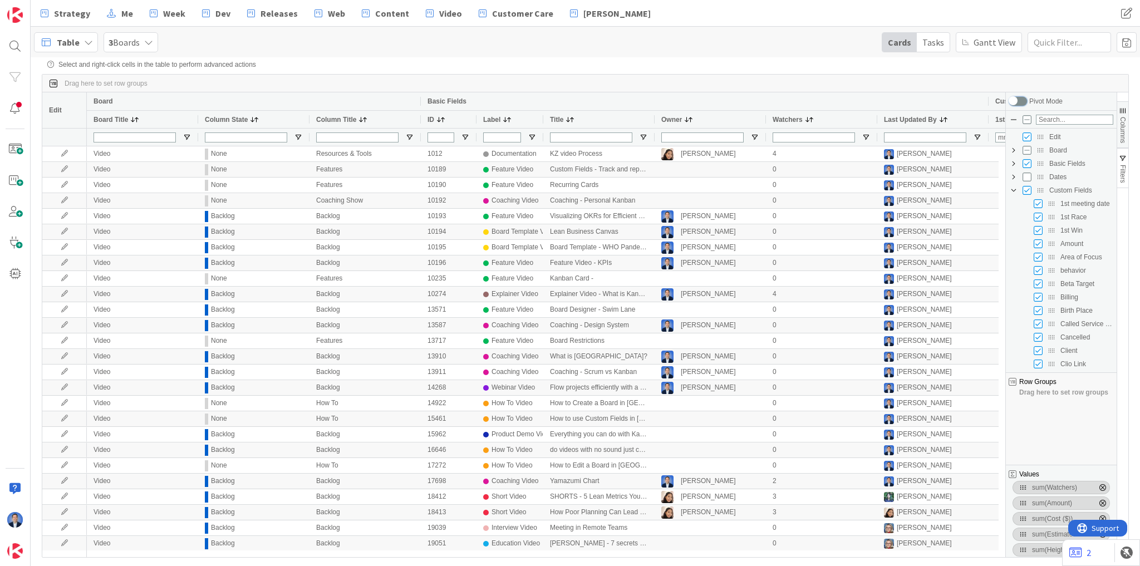
checkbox input "false"
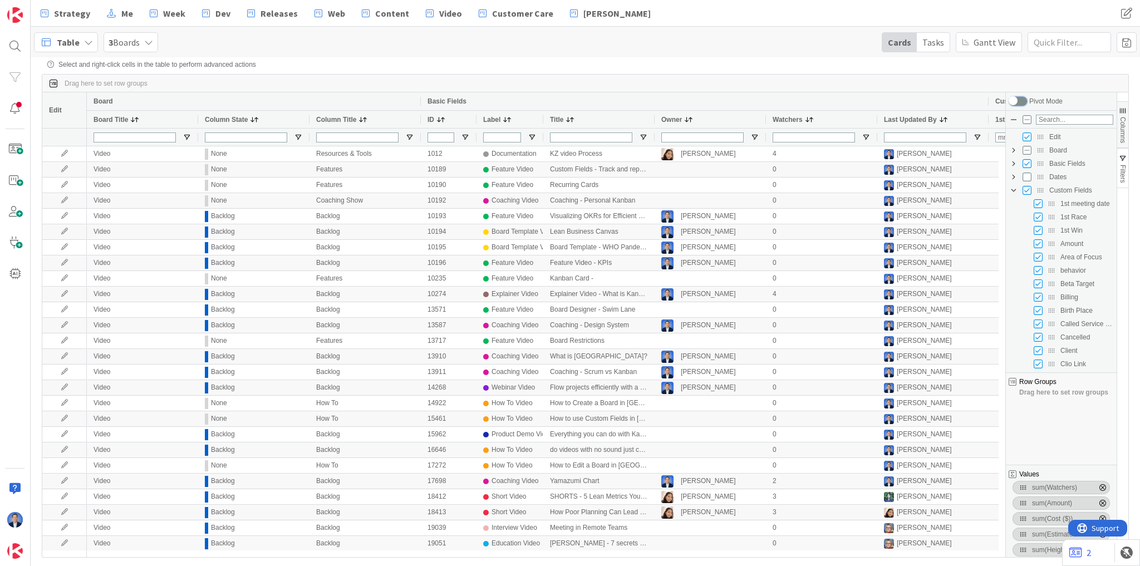
checkbox input "false"
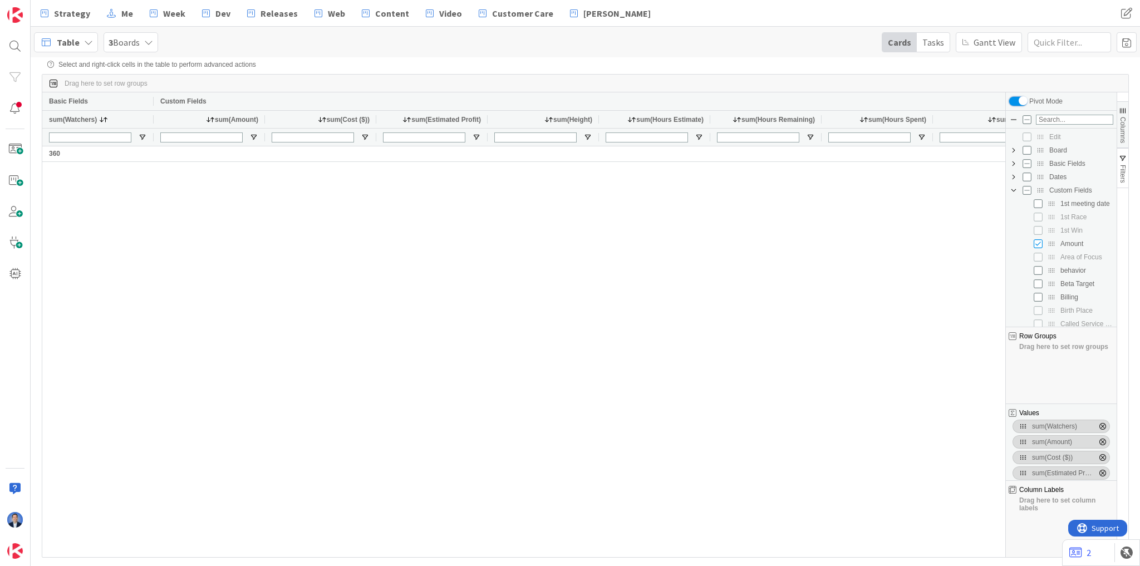
click at [1019, 105] on input "checkbox" at bounding box center [1018, 101] width 18 height 9
checkbox input "false"
checkbox input "true"
checkbox input "false"
checkbox input "true"
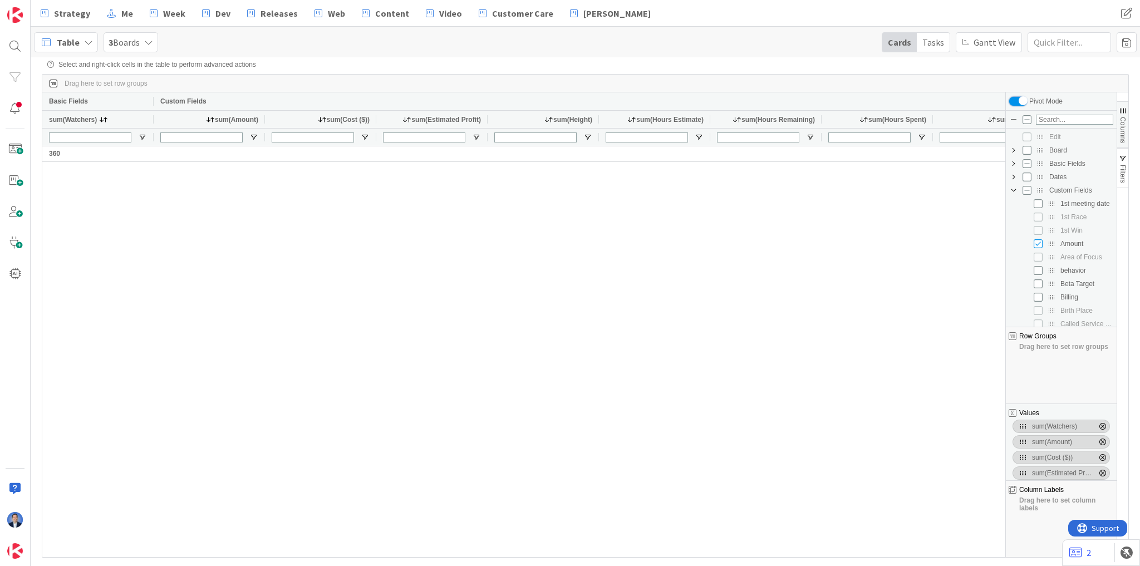
checkbox input "true"
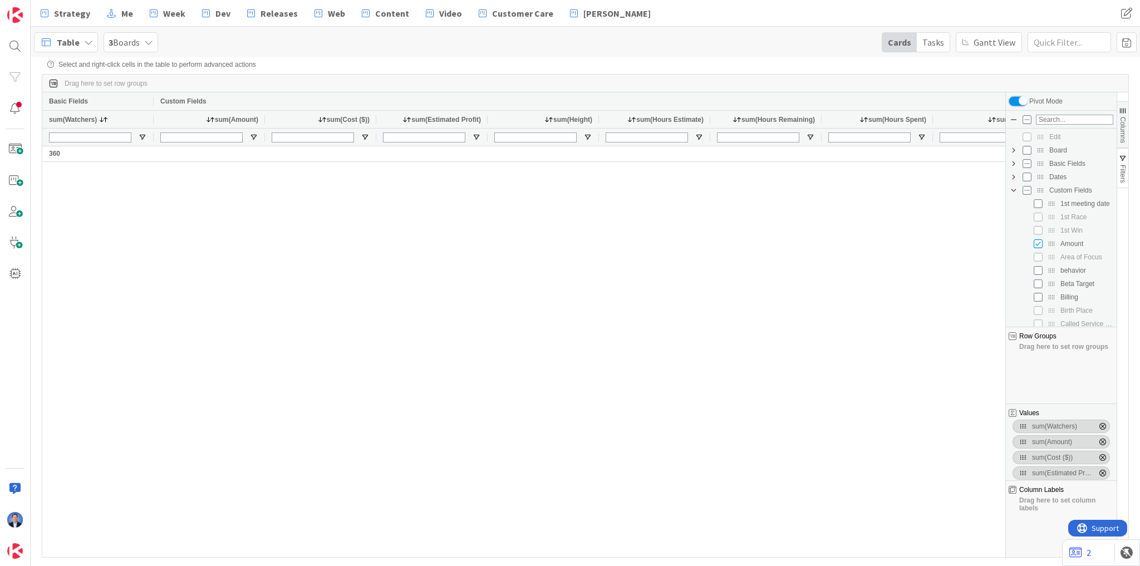
checkbox input "true"
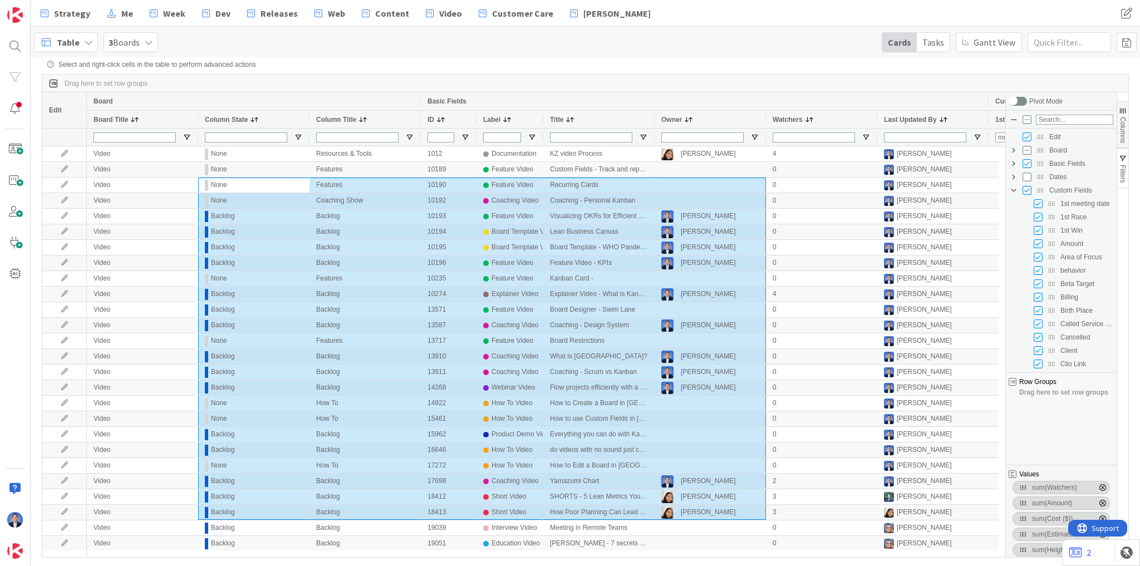
drag, startPoint x: 203, startPoint y: 189, endPoint x: 532, endPoint y: 425, distance: 405.4
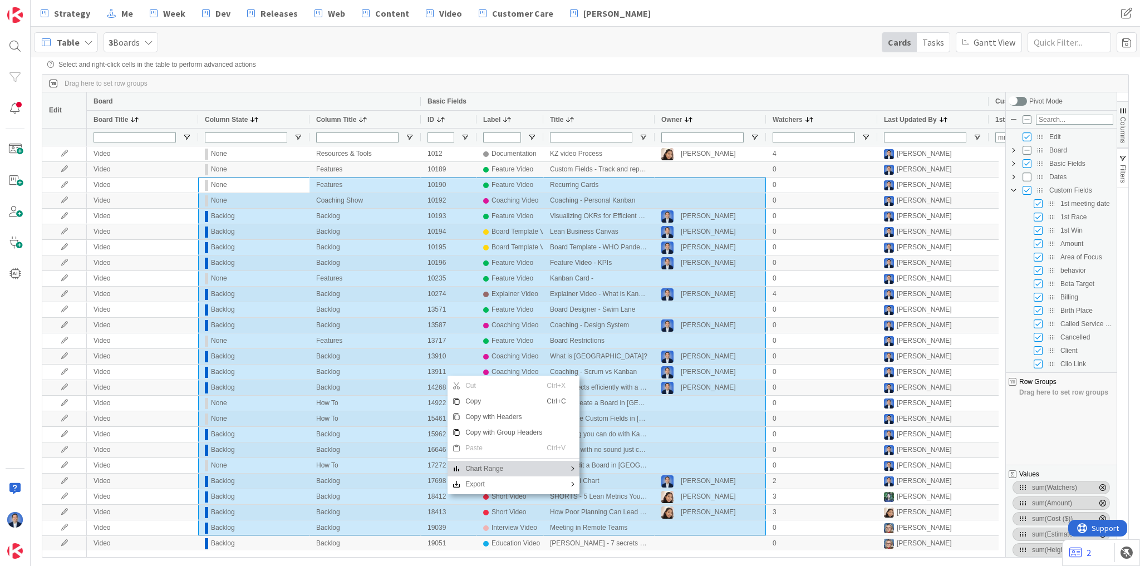
click at [512, 468] on span "Chart Range" at bounding box center [504, 469] width 86 height 16
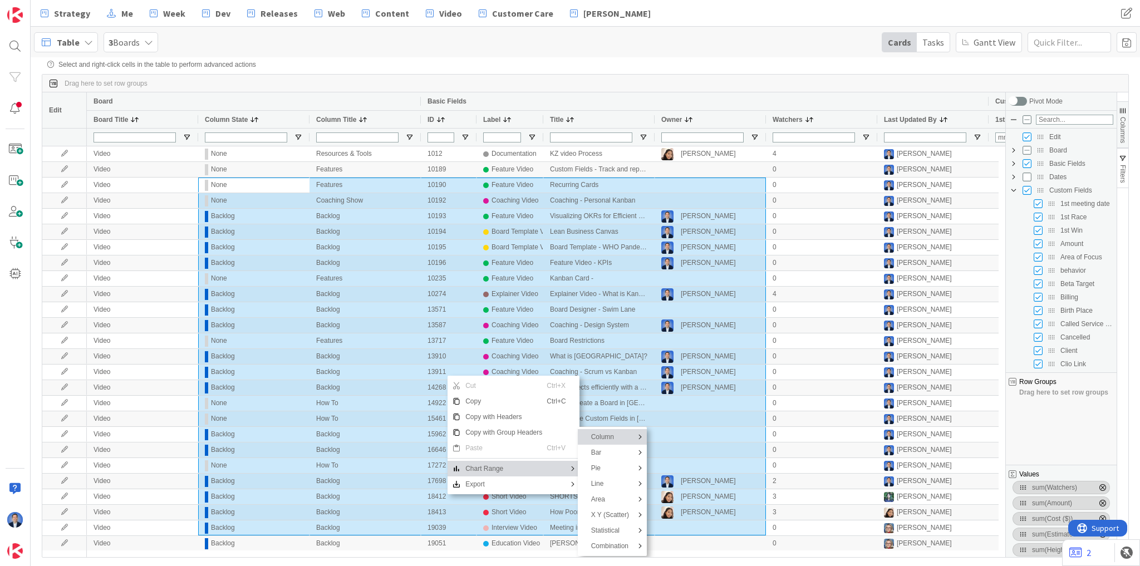
click at [619, 434] on span "Column" at bounding box center [610, 437] width 47 height 16
click at [681, 437] on span "Grouped" at bounding box center [681, 440] width 52 height 16
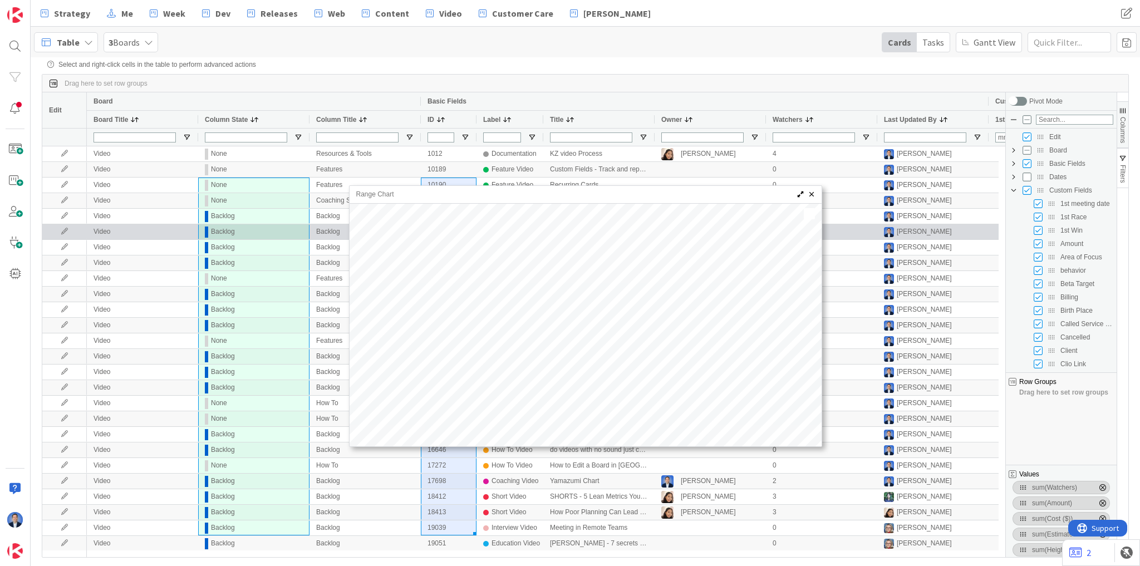
click at [187, 232] on div "Video" at bounding box center [142, 231] width 111 height 15
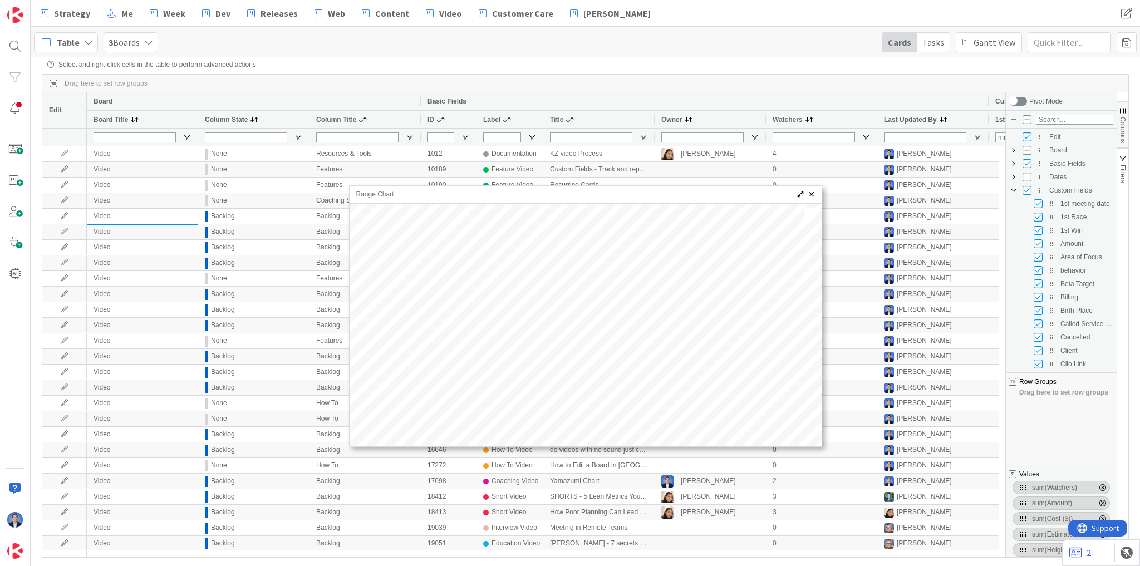
click at [811, 197] on span "Range Chart" at bounding box center [810, 194] width 9 height 9
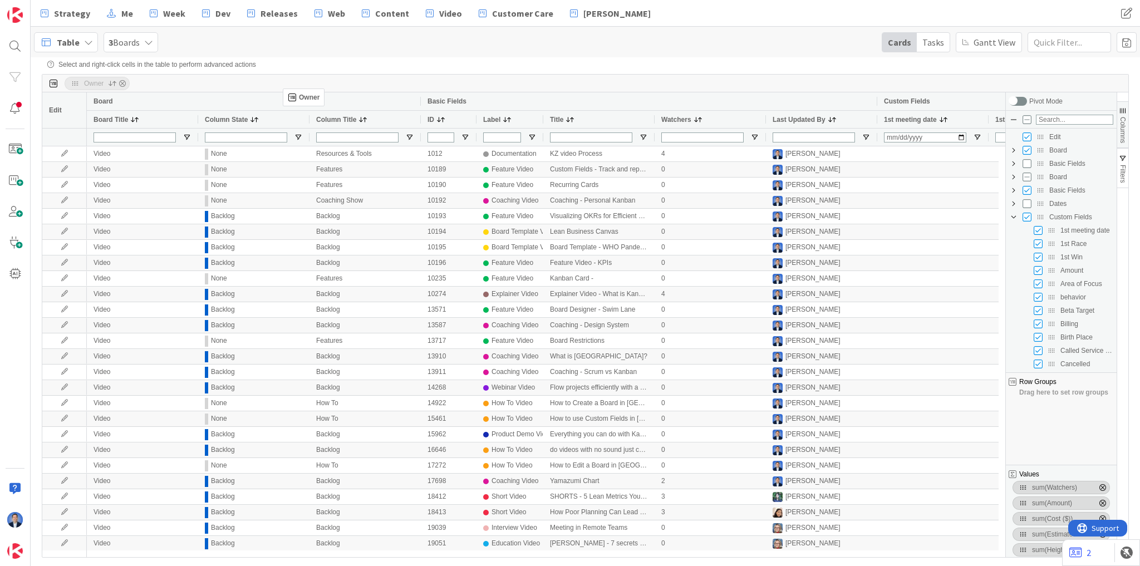
checkbox input "false"
drag, startPoint x: 674, startPoint y: 120, endPoint x: 285, endPoint y: 89, distance: 391.0
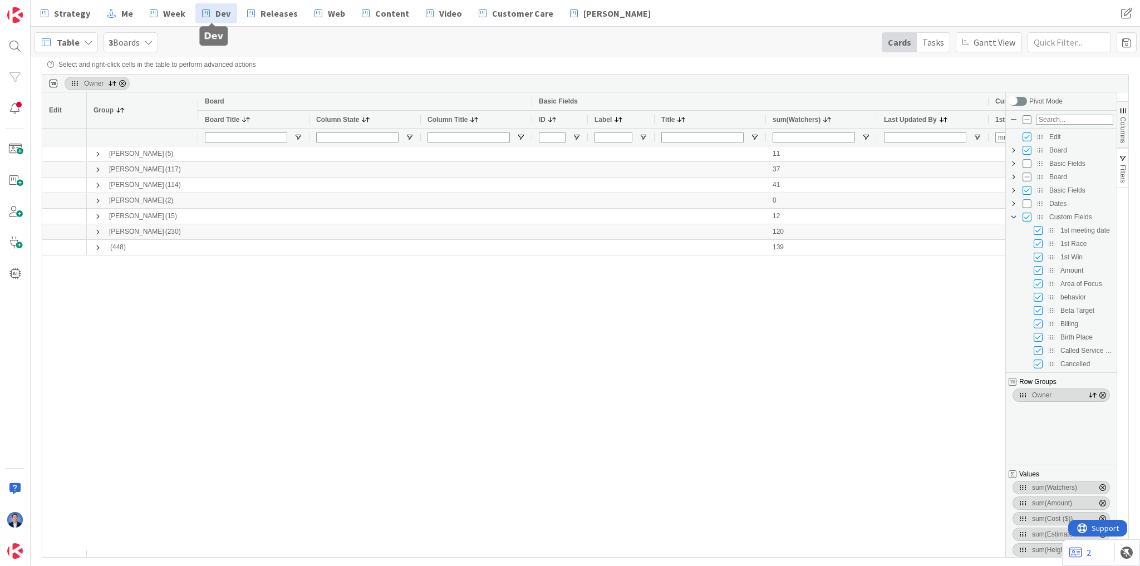
click at [214, 20] on link "Dev" at bounding box center [216, 13] width 42 height 20
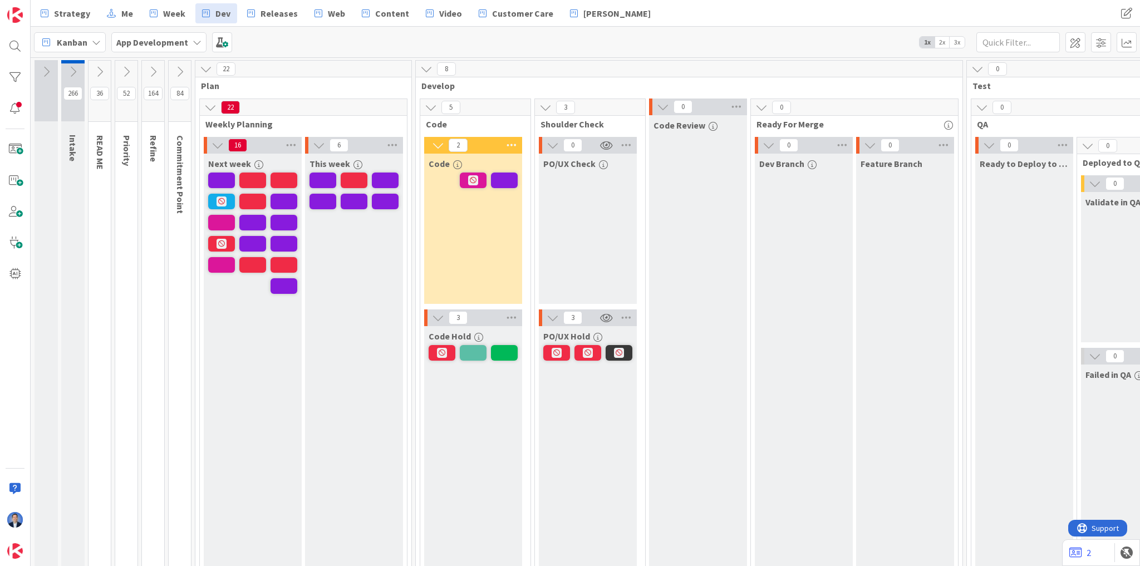
click at [280, 406] on div "Next week" at bounding box center [253, 402] width 98 height 496
click at [957, 42] on span "3x" at bounding box center [957, 42] width 15 height 11
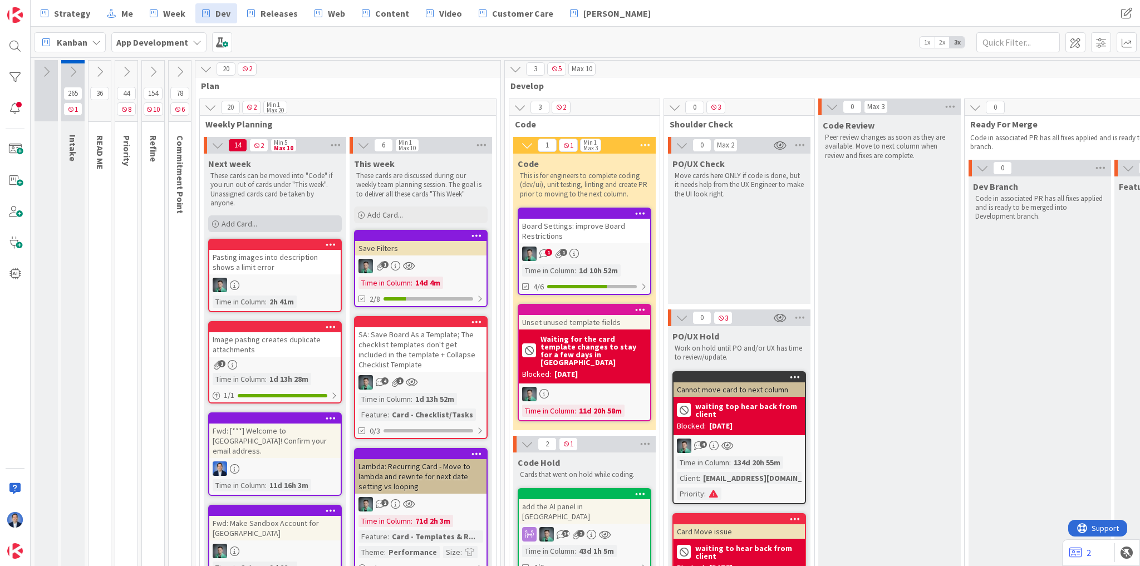
click at [254, 232] on div "Add Card..." at bounding box center [275, 223] width 134 height 17
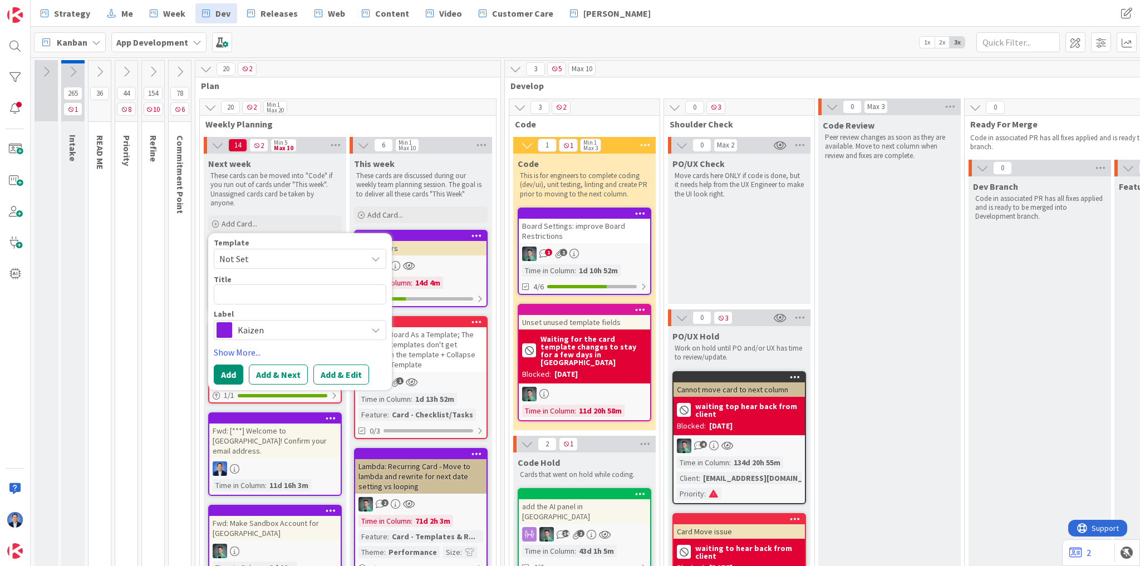
type textarea "x"
type textarea "H"
type textarea "x"
type textarea "Hu"
type textarea "x"
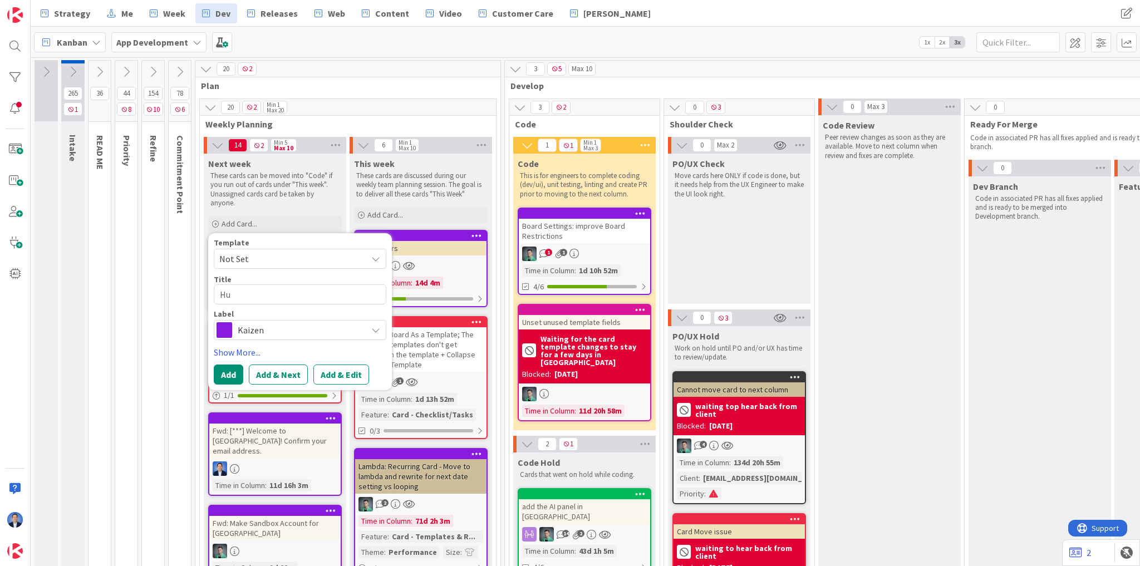
type textarea "Hui"
type textarea "x"
type textarea "Huis"
type textarea "x"
type textarea "Huism"
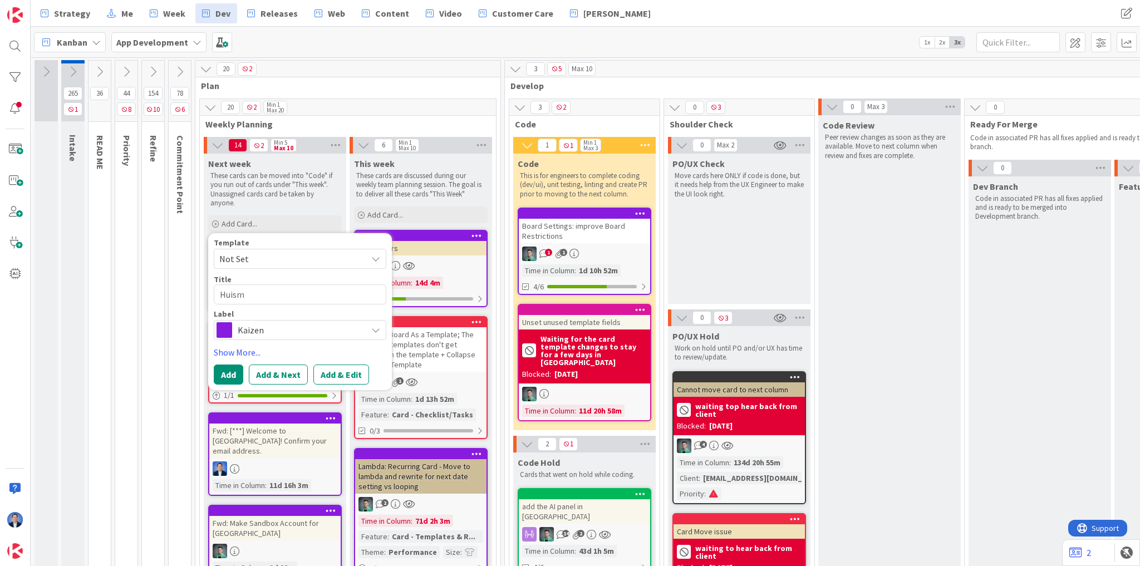
type textarea "x"
type textarea "Huisma"
type textarea "x"
type textarea "[PERSON_NAME]"
type textarea "x"
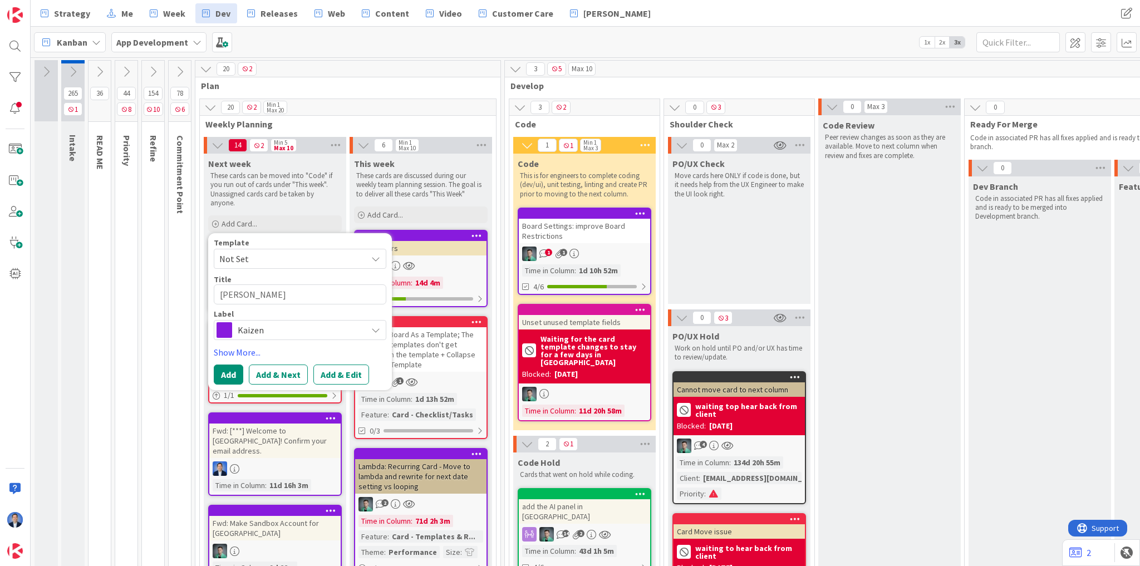
type textarea "Huisman:"
type textarea "x"
type textarea "Huisman:"
type textarea "x"
type textarea "Huisman: A"
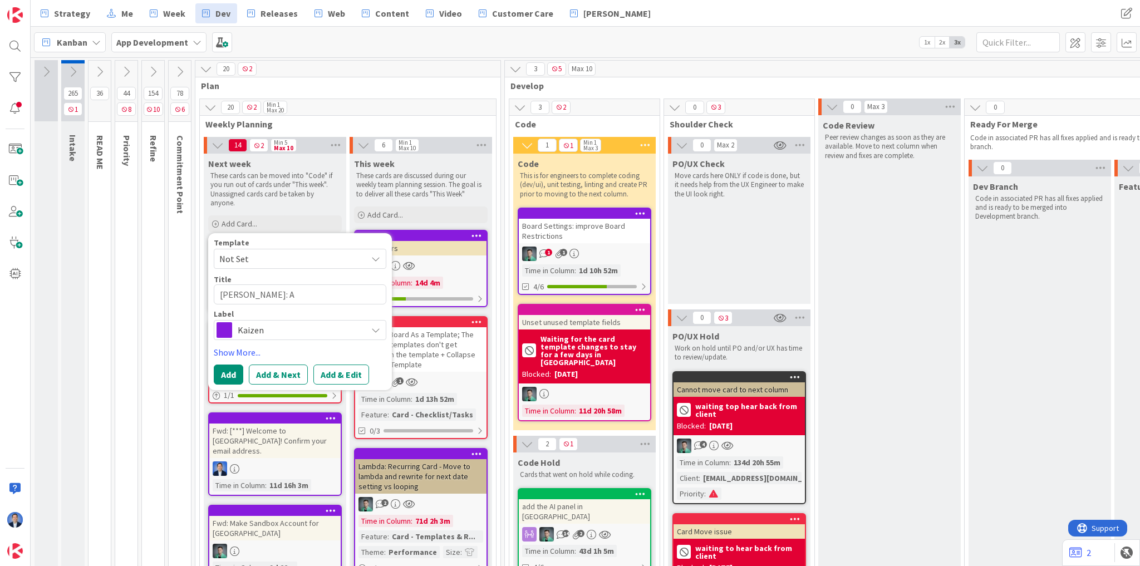
type textarea "x"
type textarea "Huisman: AP"
type textarea "x"
type textarea "Huisman: API"
type textarea "x"
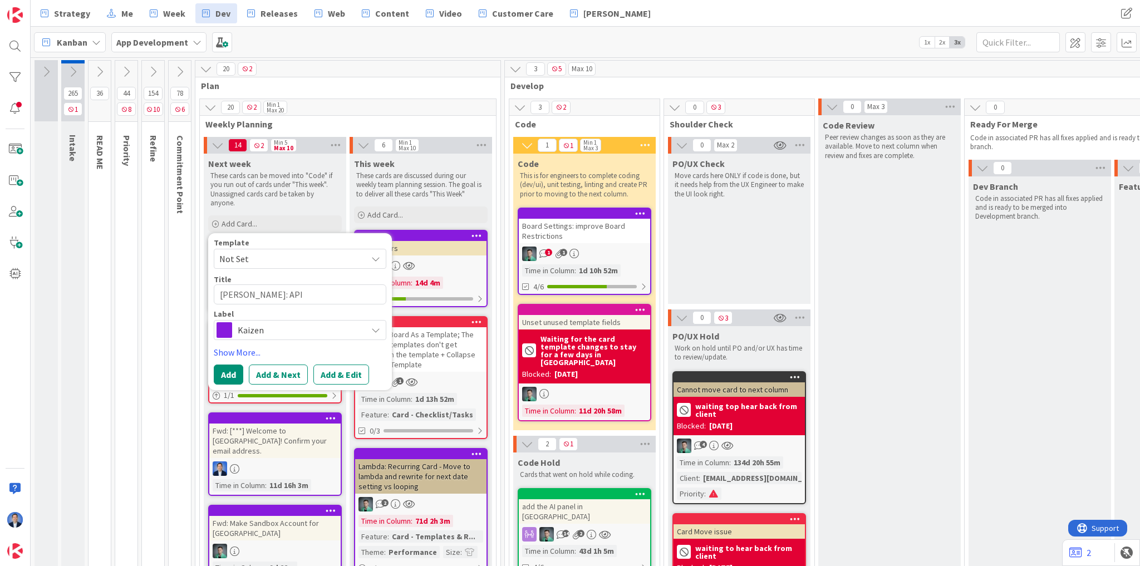
type textarea "Huisman: API/"
type textarea "x"
type textarea "Huisman: API/M"
type textarea "x"
type textarea "Huisman: API/Ma"
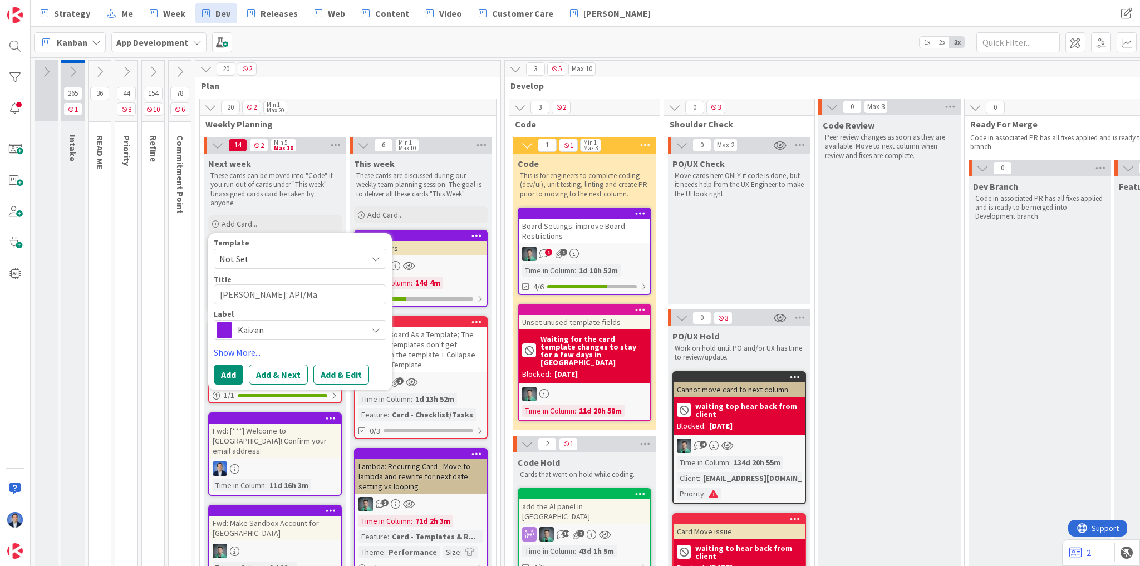
type textarea "x"
type textarea "Huisman: API/Mak"
type textarea "x"
type textarea "Huisman: API/Makw"
click at [262, 332] on span "Kaizen" at bounding box center [300, 330] width 124 height 16
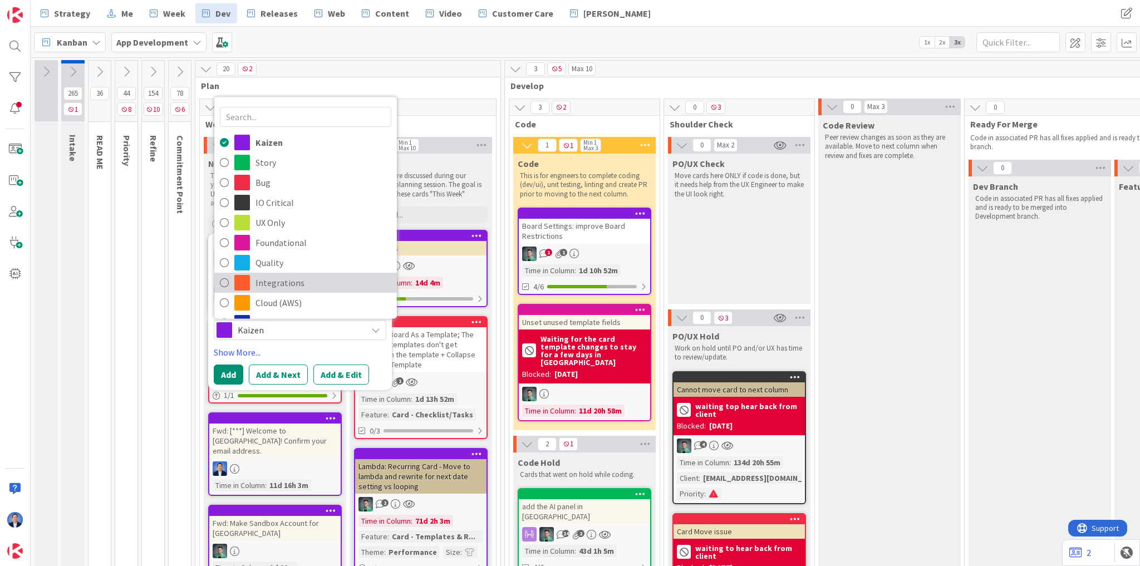
click at [285, 282] on span "Integrations" at bounding box center [324, 282] width 136 height 17
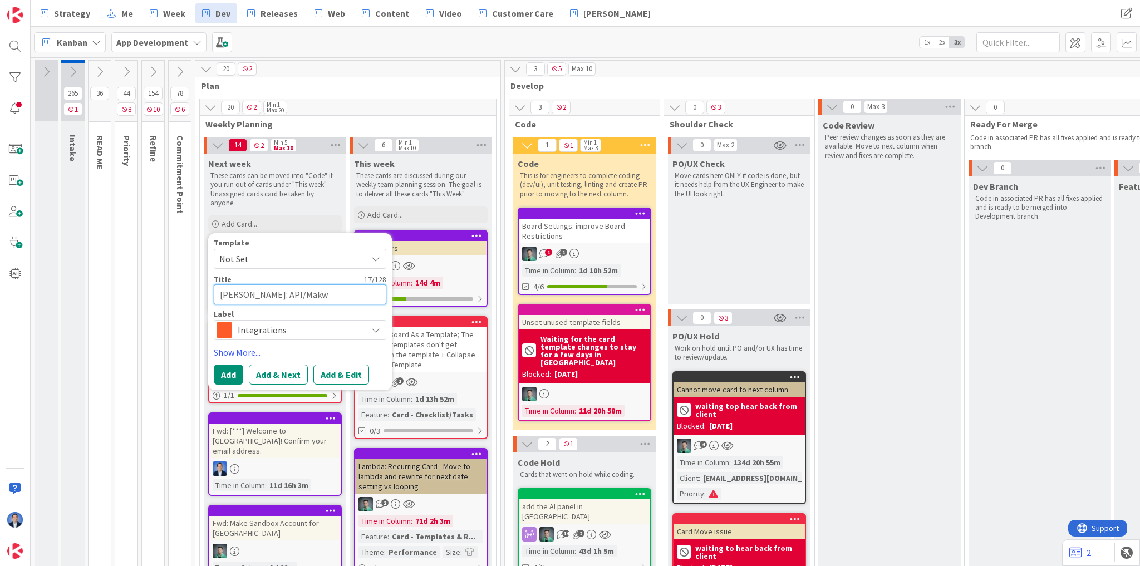
click at [289, 296] on textarea "Huisman: API/Makw" at bounding box center [300, 295] width 173 height 20
type textarea "x"
type textarea "Huisman: API/Make"
click at [231, 381] on button "Add" at bounding box center [229, 375] width 30 height 20
type textarea "x"
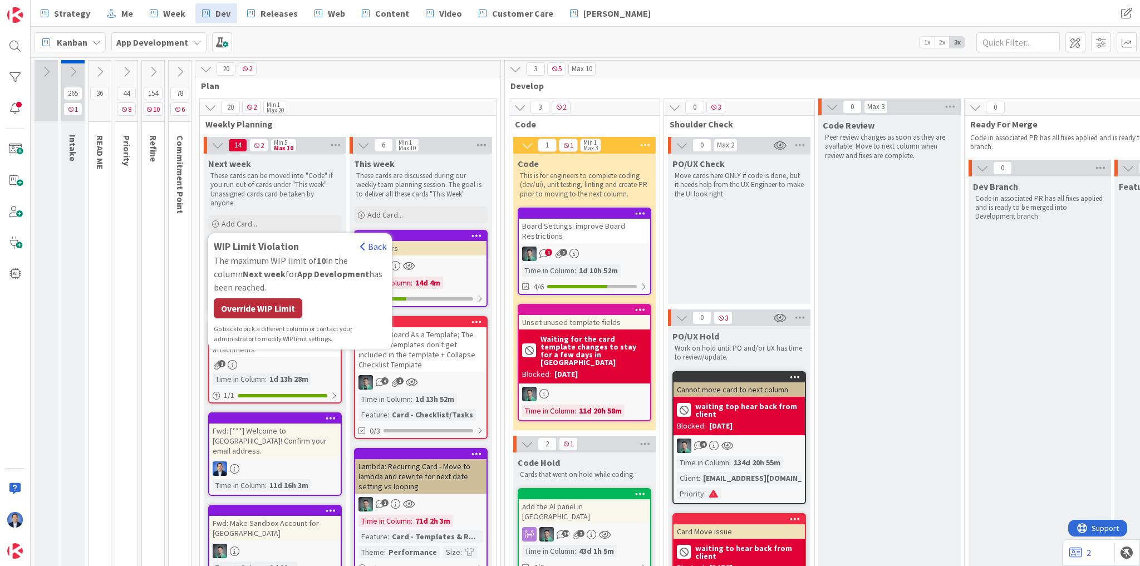
click at [259, 307] on div "Override WIP Limit" at bounding box center [258, 308] width 89 height 20
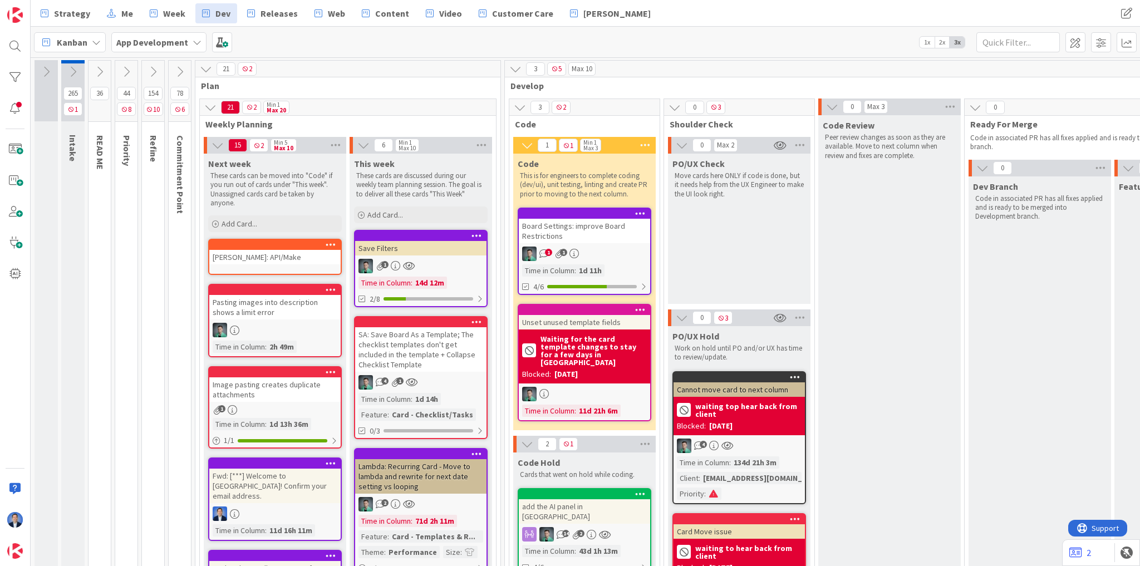
click at [256, 256] on div "Huisman: API/Make" at bounding box center [274, 257] width 131 height 14
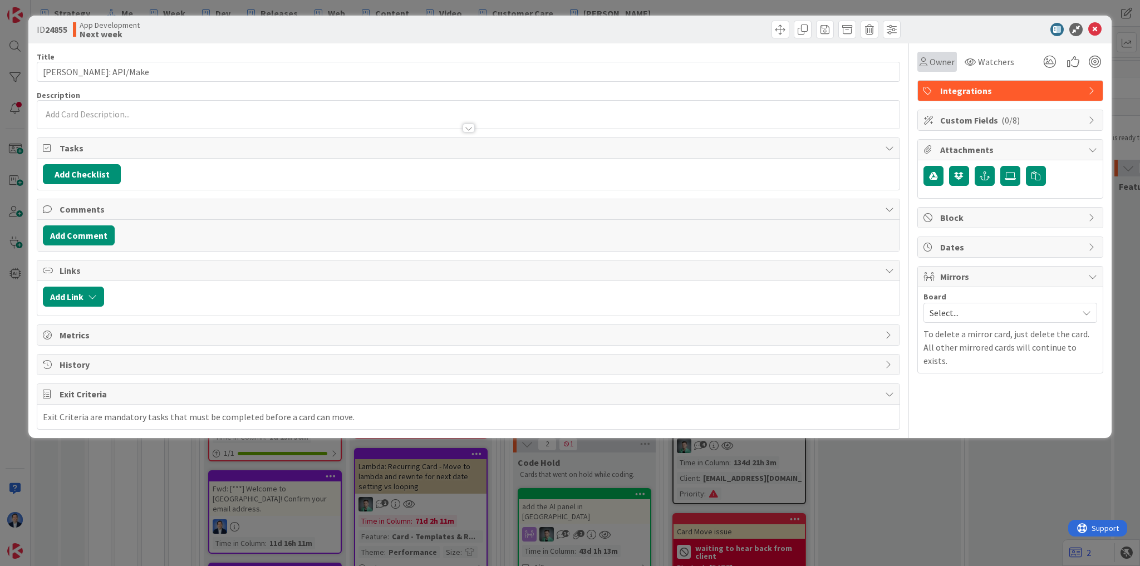
click at [933, 62] on span "Owner" at bounding box center [942, 61] width 25 height 13
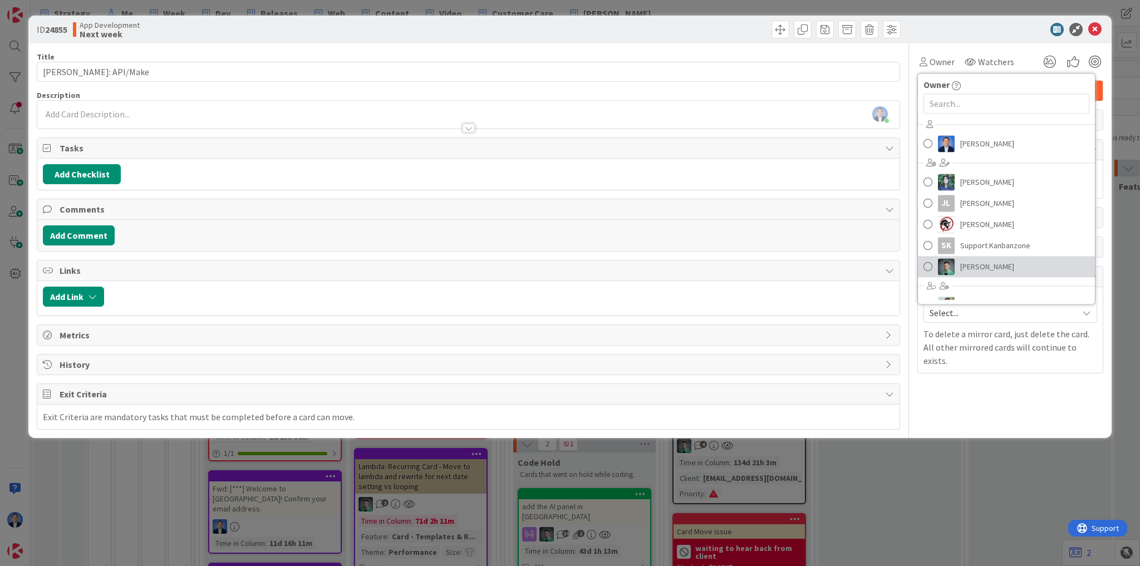
drag, startPoint x: 955, startPoint y: 271, endPoint x: 968, endPoint y: 247, distance: 26.9
click at [955, 271] on link "[PERSON_NAME]" at bounding box center [1006, 266] width 177 height 21
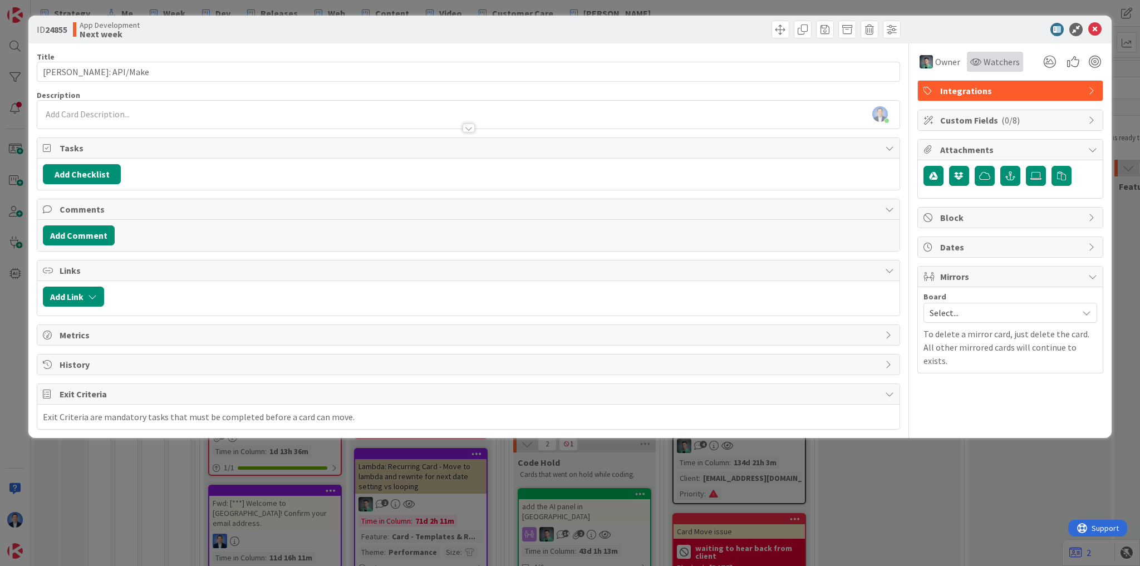
click at [990, 63] on span "Watchers" at bounding box center [1002, 61] width 36 height 13
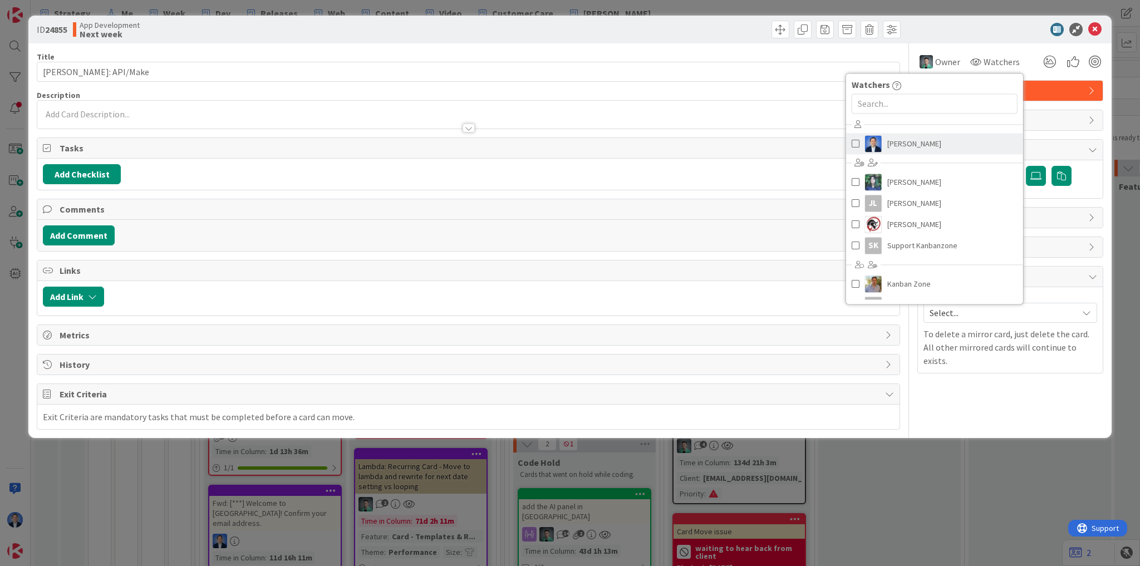
click at [915, 145] on span "[PERSON_NAME]" at bounding box center [914, 143] width 54 height 17
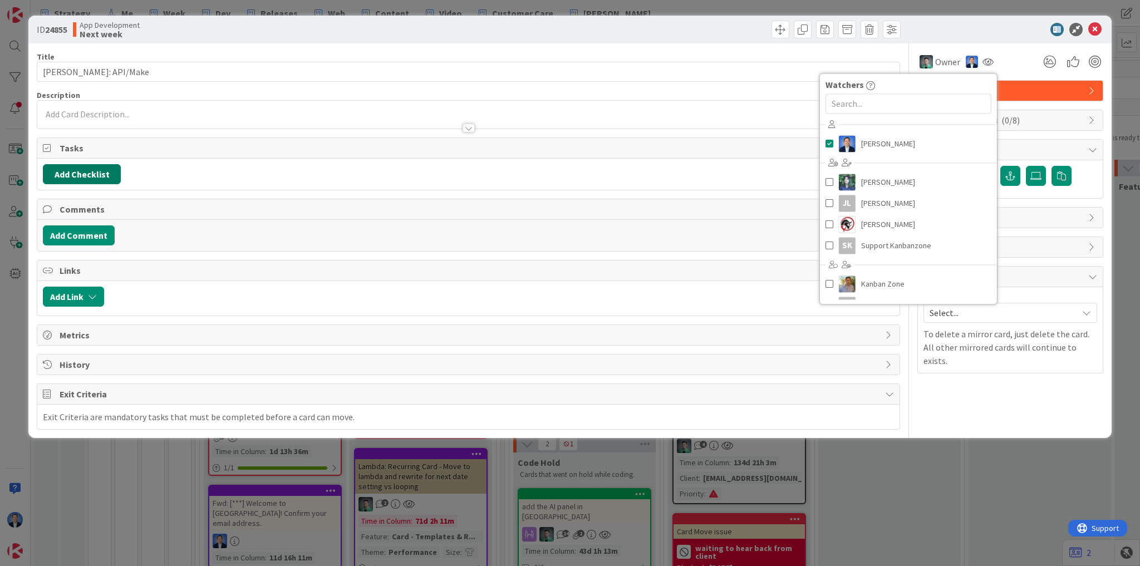
click at [110, 174] on button "Add Checklist" at bounding box center [82, 174] width 78 height 20
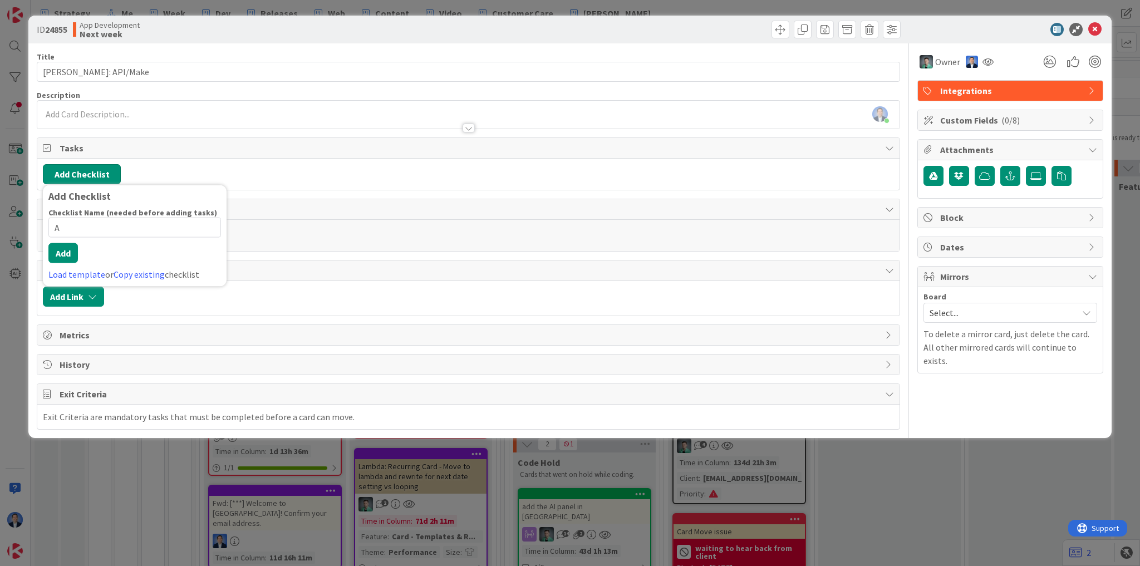
type input "AC"
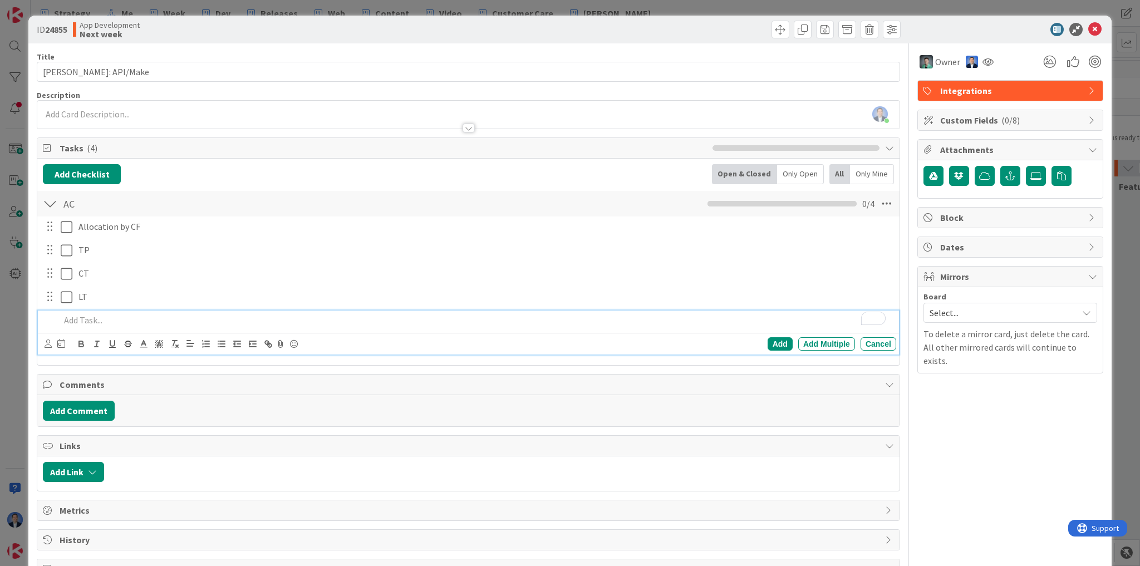
click at [82, 320] on p "To enrich screen reader interactions, please activate Accessibility in Grammarl…" at bounding box center [476, 320] width 832 height 13
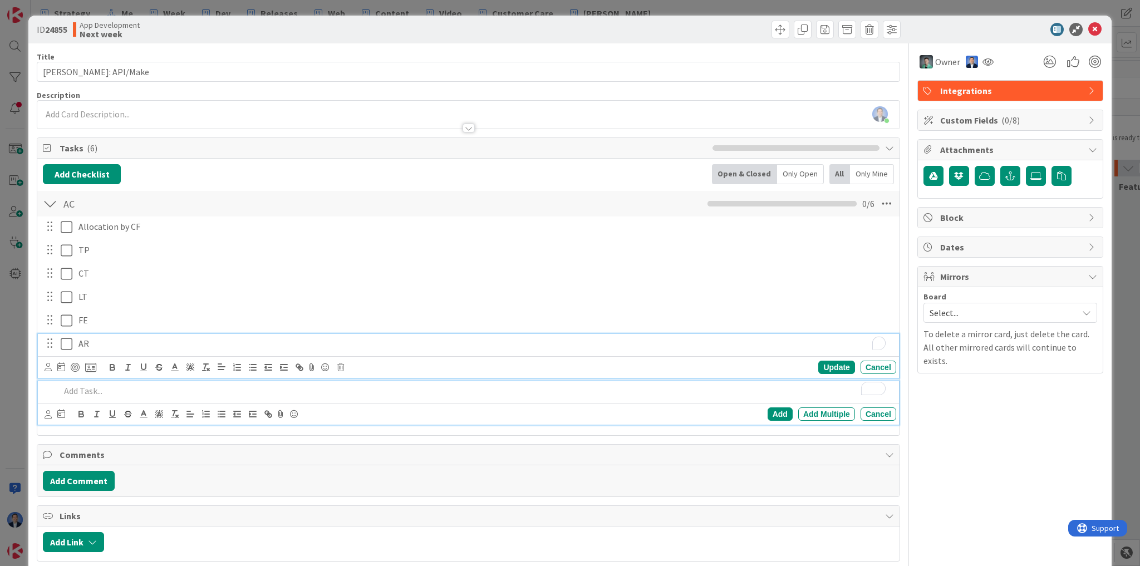
click at [112, 341] on p "AR" at bounding box center [485, 343] width 813 height 13
click at [95, 388] on p "To enrich screen reader interactions, please activate Accessibility in Grammarl…" at bounding box center [476, 391] width 832 height 13
click at [1090, 29] on icon at bounding box center [1094, 29] width 13 height 13
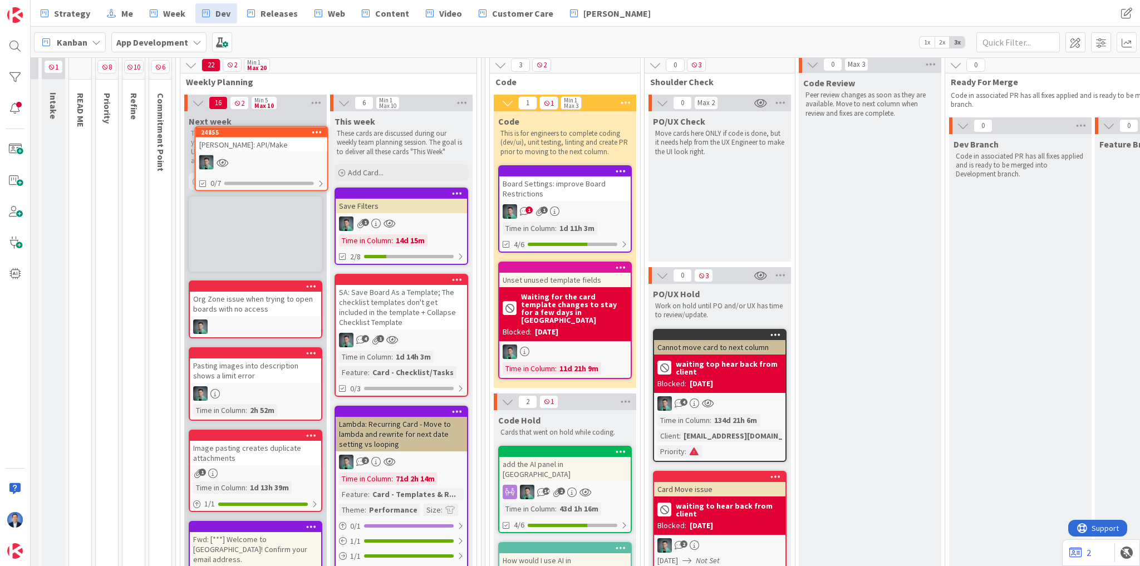
scroll to position [22, 19]
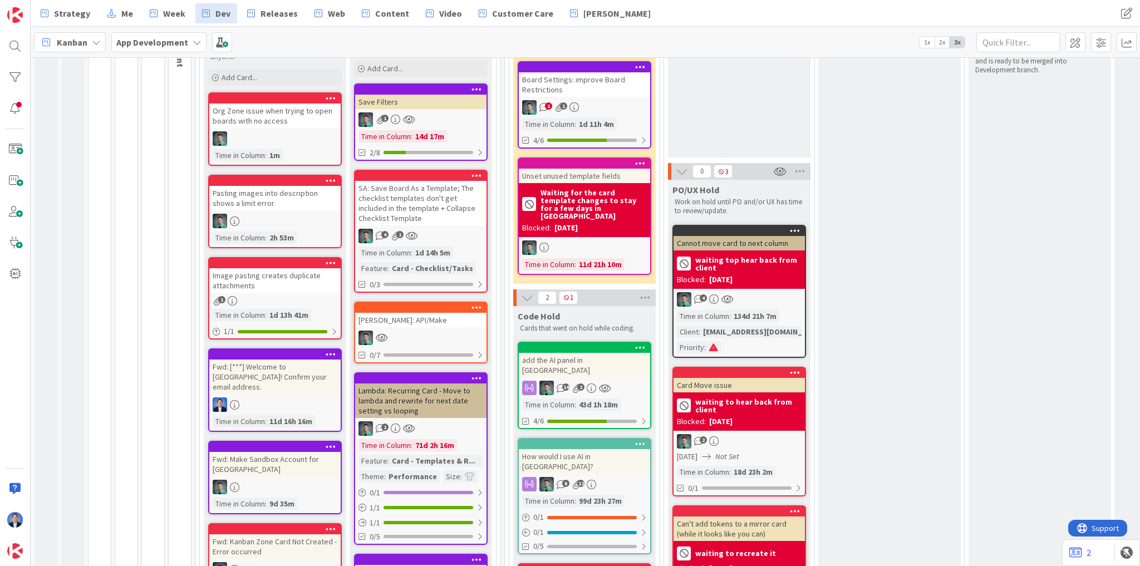
scroll to position [144, 0]
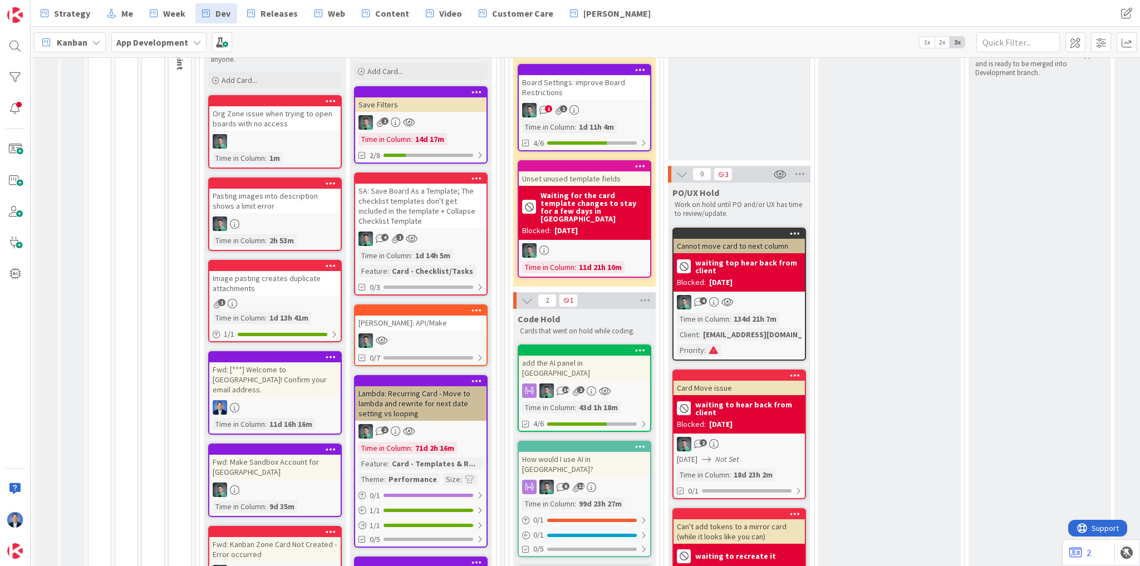
click at [472, 118] on div "1" at bounding box center [420, 122] width 131 height 14
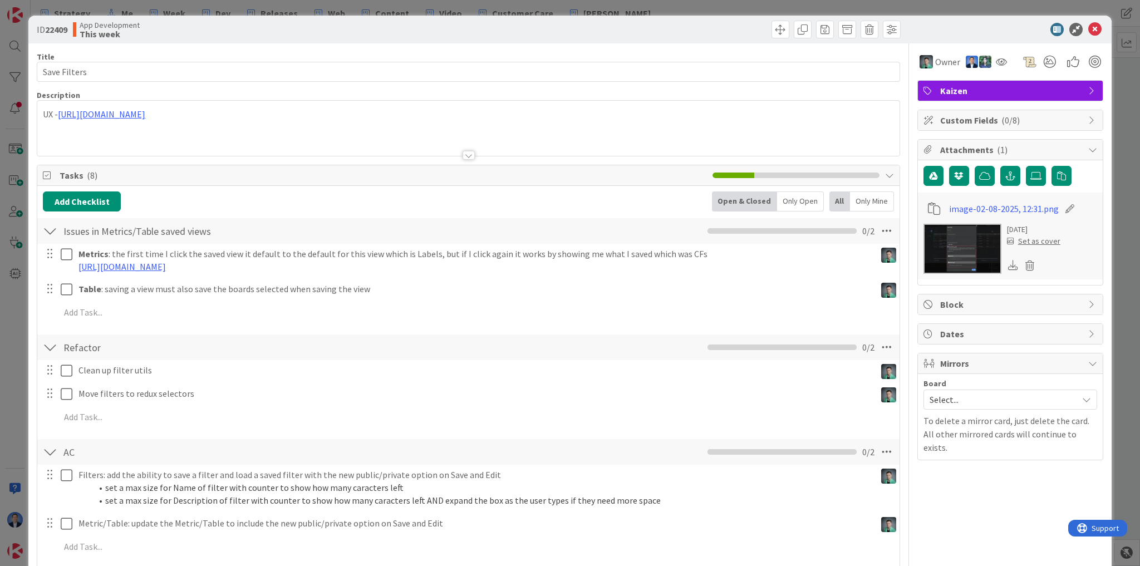
click at [982, 125] on span "Custom Fields ( 0/8 )" at bounding box center [1011, 120] width 143 height 13
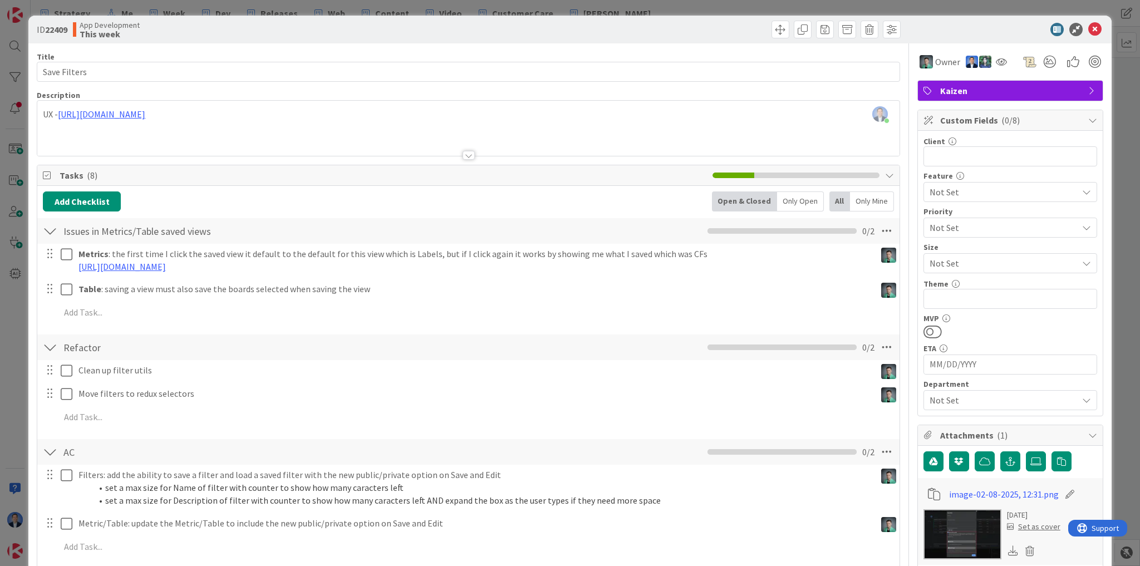
click at [960, 263] on span "Not Set" at bounding box center [1001, 264] width 143 height 16
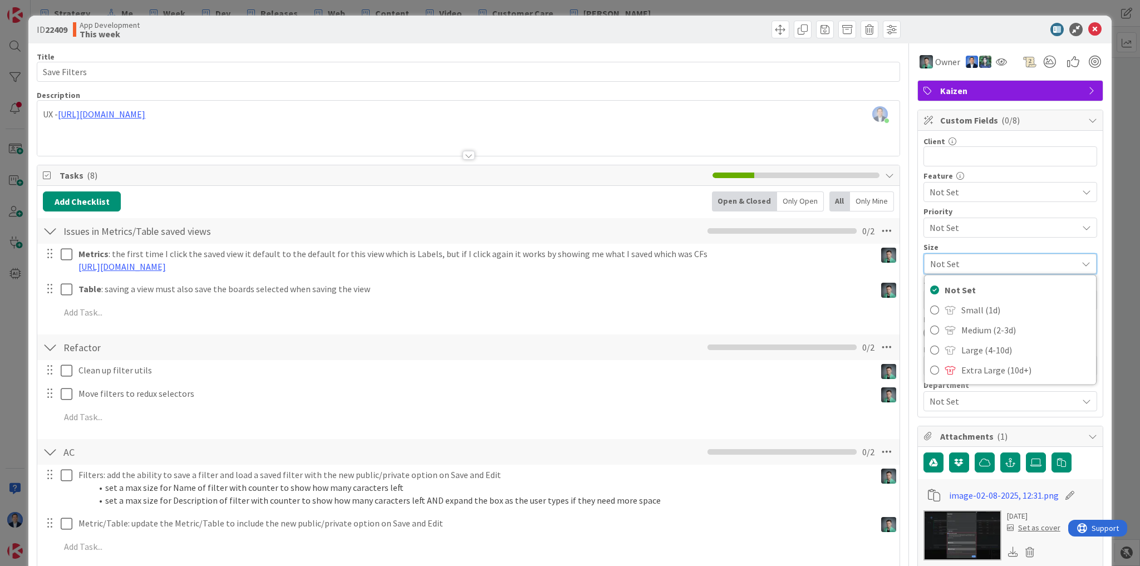
click at [187, 110] on div "Dimitri Ponomareff just joined UX - https://www.figma.com/design/M9DokoaoBAHzxa…" at bounding box center [468, 128] width 862 height 55
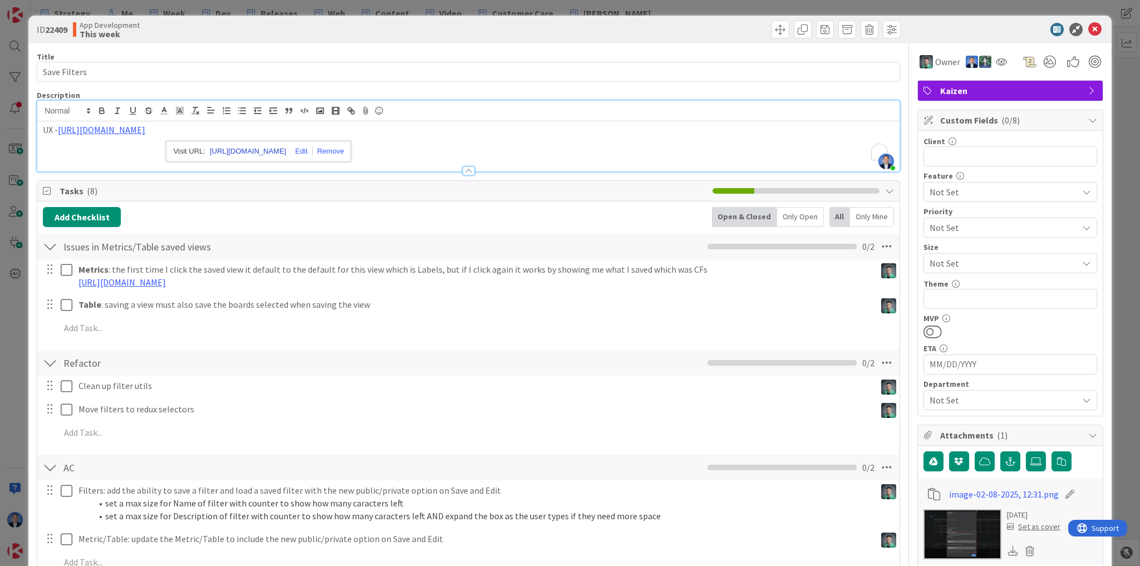
click at [247, 149] on link "https://www.figma.com/design/M9DokoaoBAHzxahkzJn5hc/KZ-APP-V6?node-id=6644-1566…" at bounding box center [248, 151] width 76 height 14
click at [964, 195] on span "Not Set" at bounding box center [1001, 192] width 143 height 16
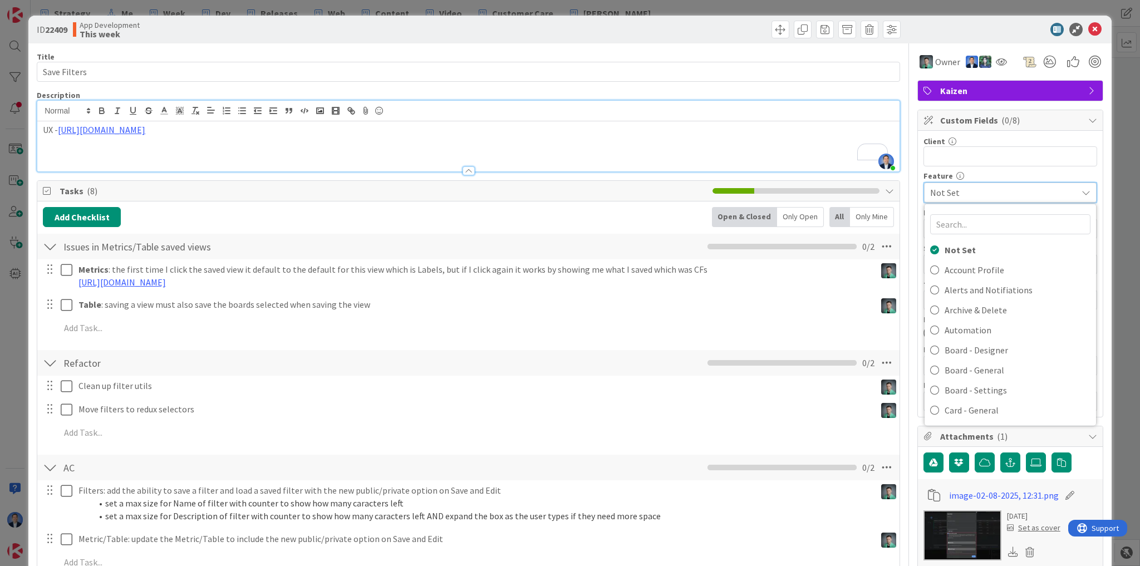
click at [964, 195] on span "Not Set" at bounding box center [1000, 193] width 141 height 16
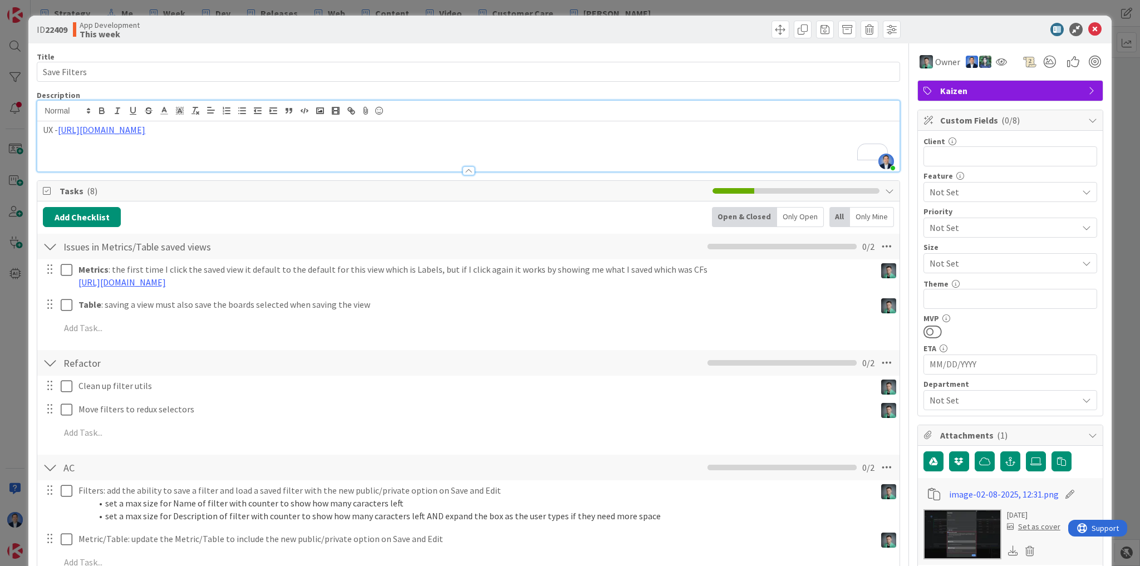
click at [964, 231] on span "Not Set" at bounding box center [1001, 228] width 143 height 16
click at [987, 172] on div "Feature" at bounding box center [1011, 176] width 174 height 8
click at [983, 256] on span "Not Set" at bounding box center [1001, 264] width 143 height 16
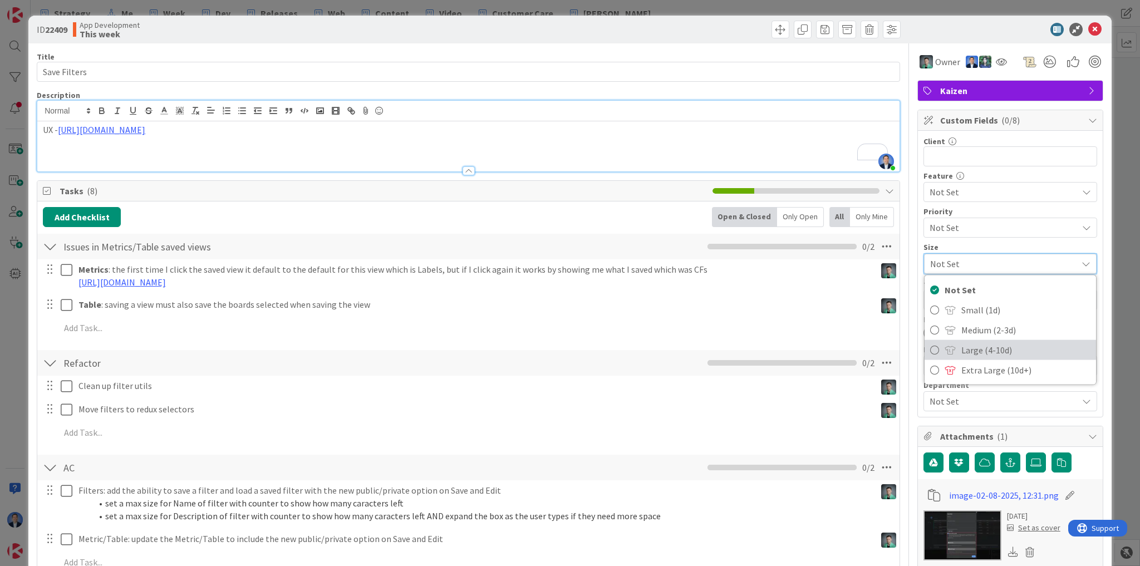
click at [1001, 344] on span "Large (4-10d)" at bounding box center [1026, 350] width 129 height 17
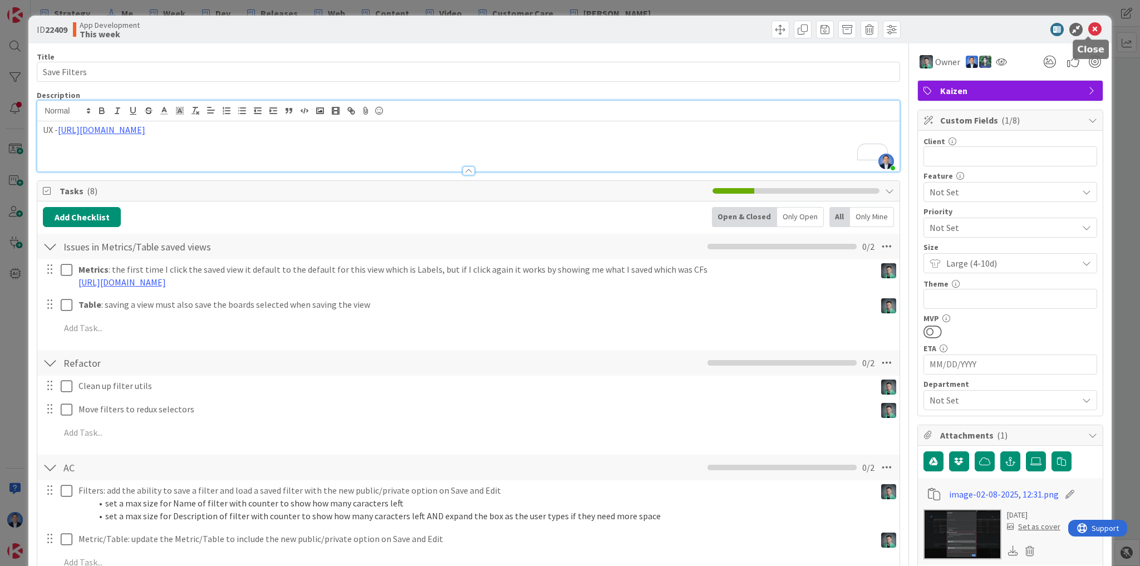
click at [1089, 29] on icon at bounding box center [1094, 29] width 13 height 13
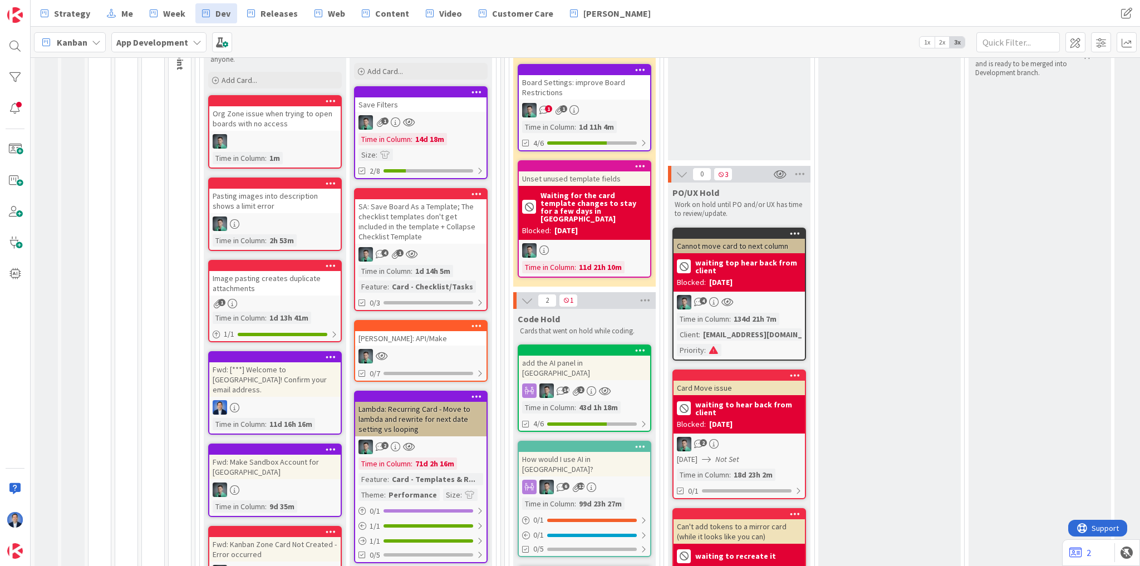
click at [468, 331] on div "Huisman: API/Make" at bounding box center [420, 338] width 131 height 14
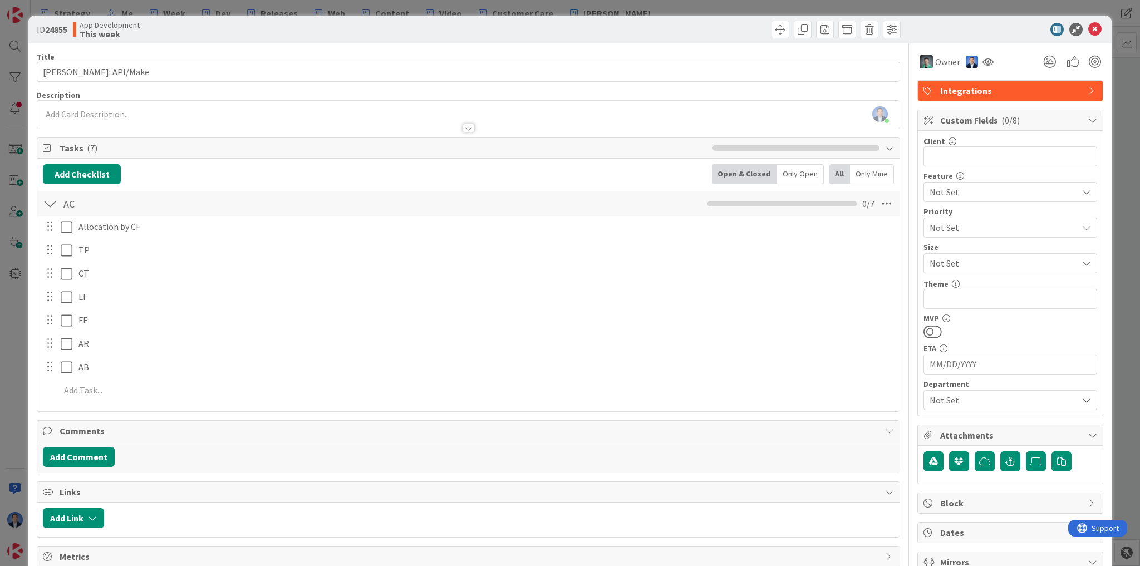
click at [990, 228] on span "Not Set" at bounding box center [1001, 228] width 143 height 16
click at [995, 176] on div "Feature" at bounding box center [1011, 176] width 174 height 8
click at [969, 262] on span "Not Set" at bounding box center [1001, 264] width 143 height 16
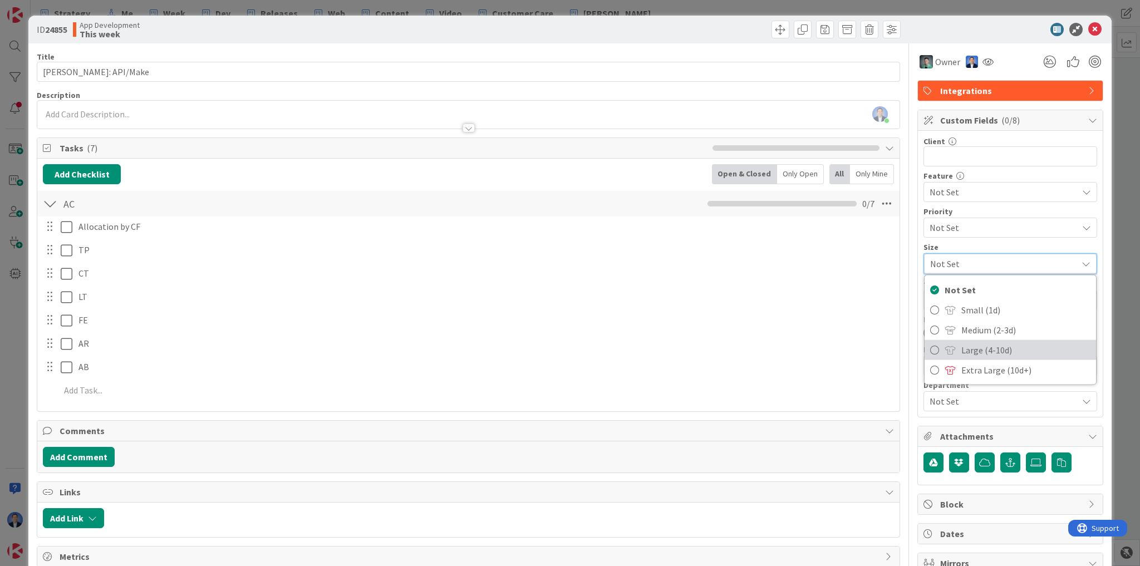
click at [991, 345] on span "Large (4-10d)" at bounding box center [1026, 350] width 129 height 17
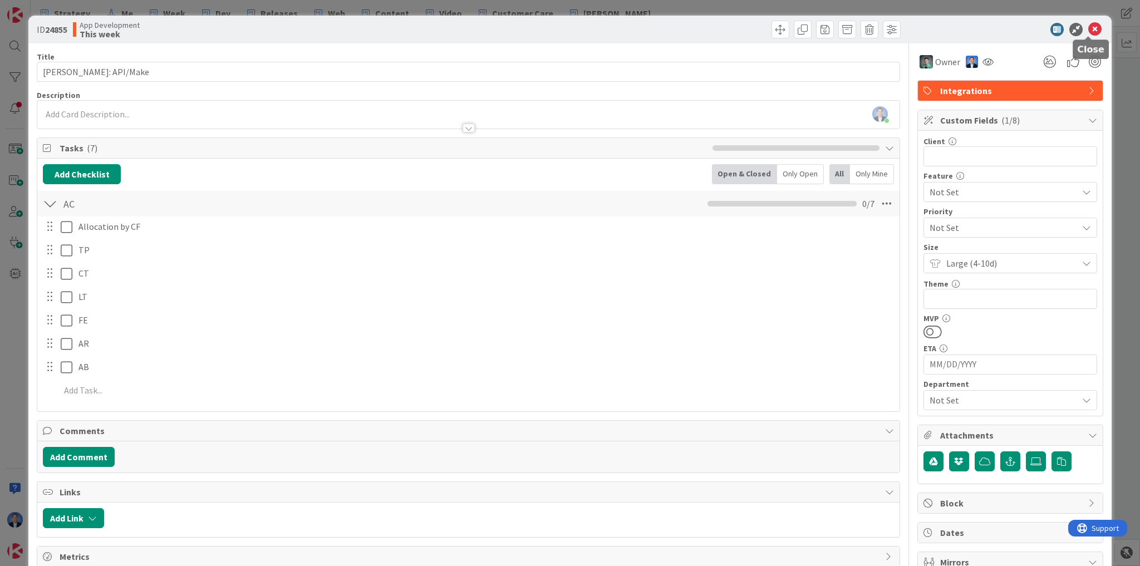
click at [1088, 34] on icon at bounding box center [1094, 29] width 13 height 13
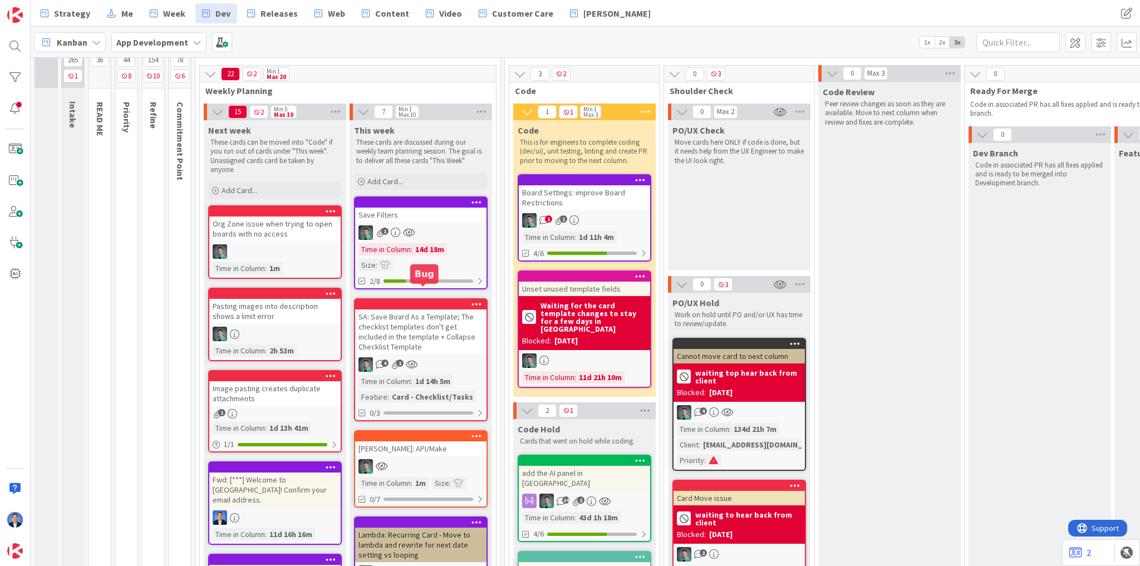
scroll to position [55, 0]
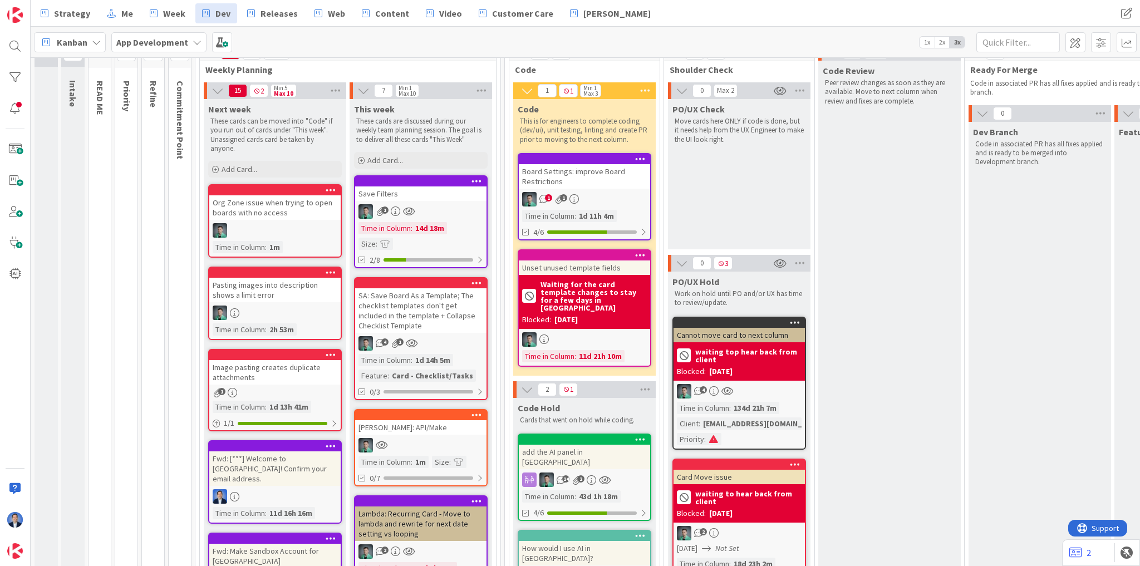
click at [608, 165] on div "Board Settings: improve Board Restrictions" at bounding box center [584, 176] width 131 height 24
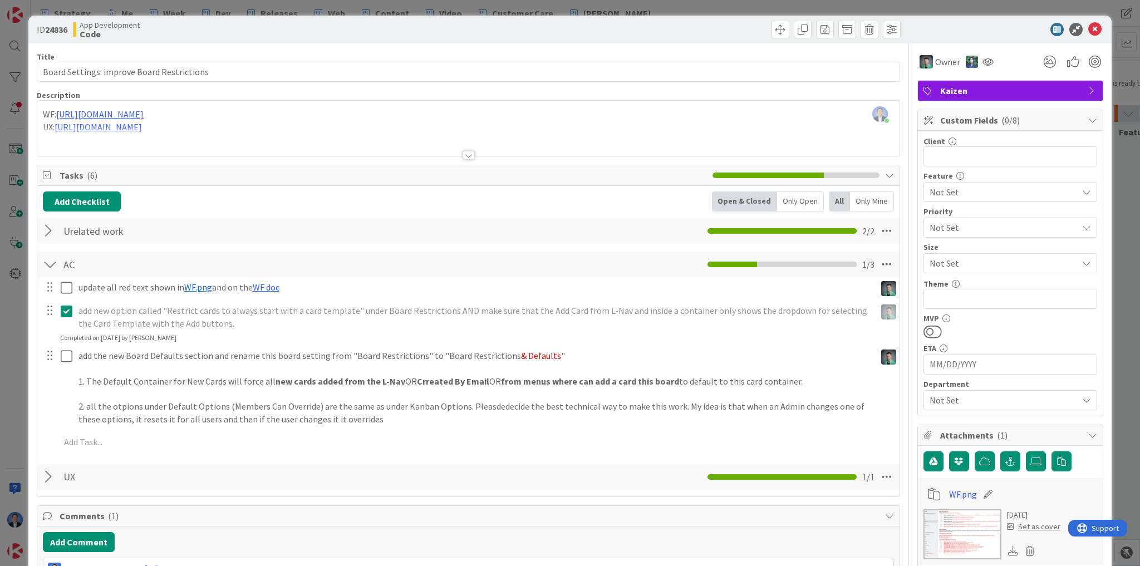
click at [978, 264] on span "Not Set" at bounding box center [1001, 264] width 143 height 16
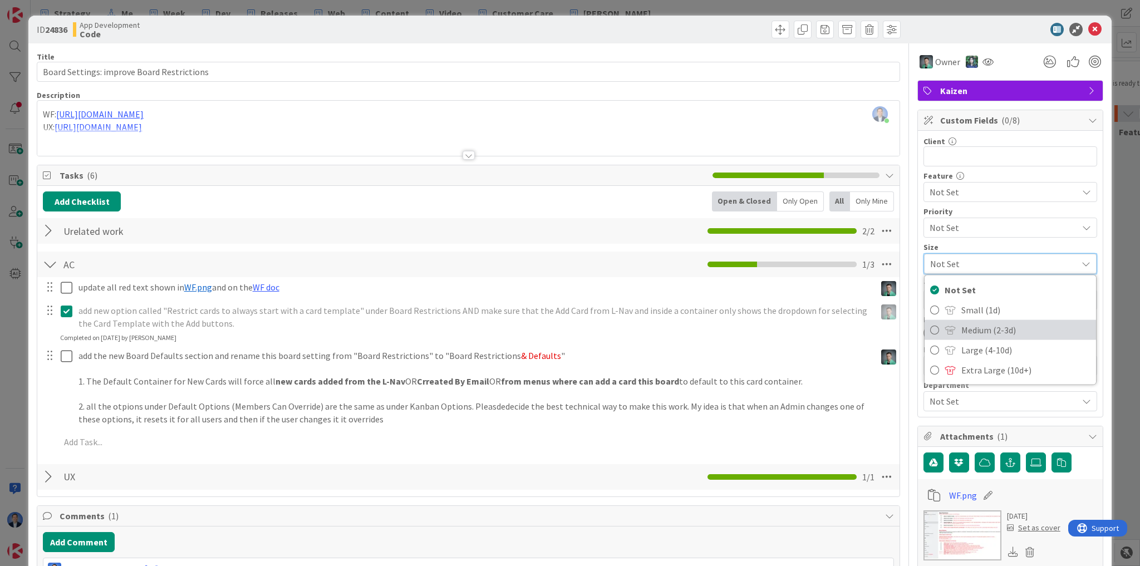
click at [1007, 330] on span "Medium (2-3d)" at bounding box center [1026, 330] width 129 height 17
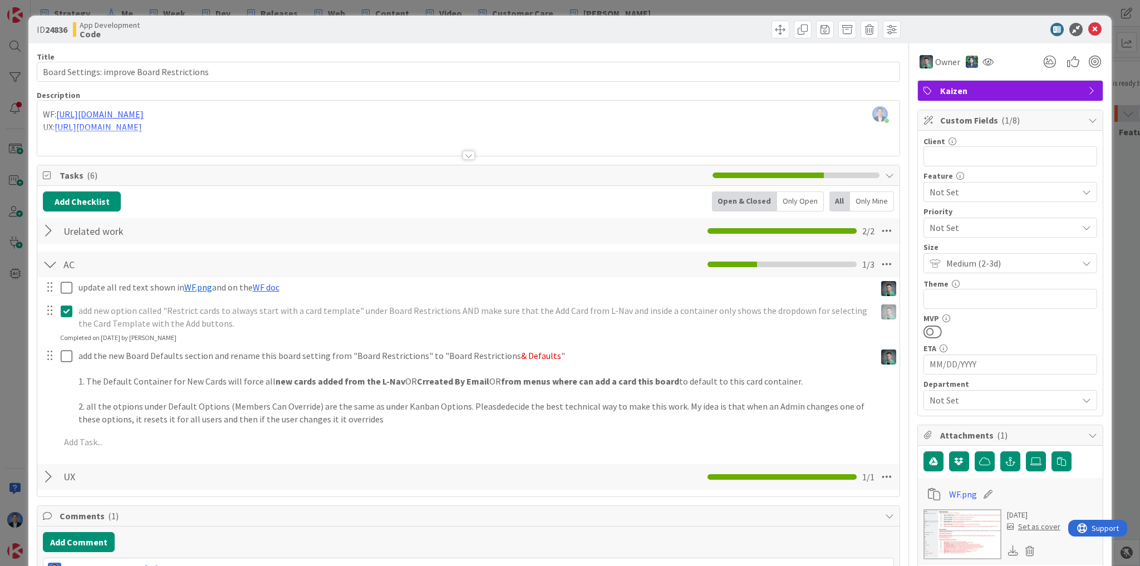
type input "Board Settings: improve Board Restrictions"
click at [1092, 26] on icon at bounding box center [1094, 29] width 13 height 13
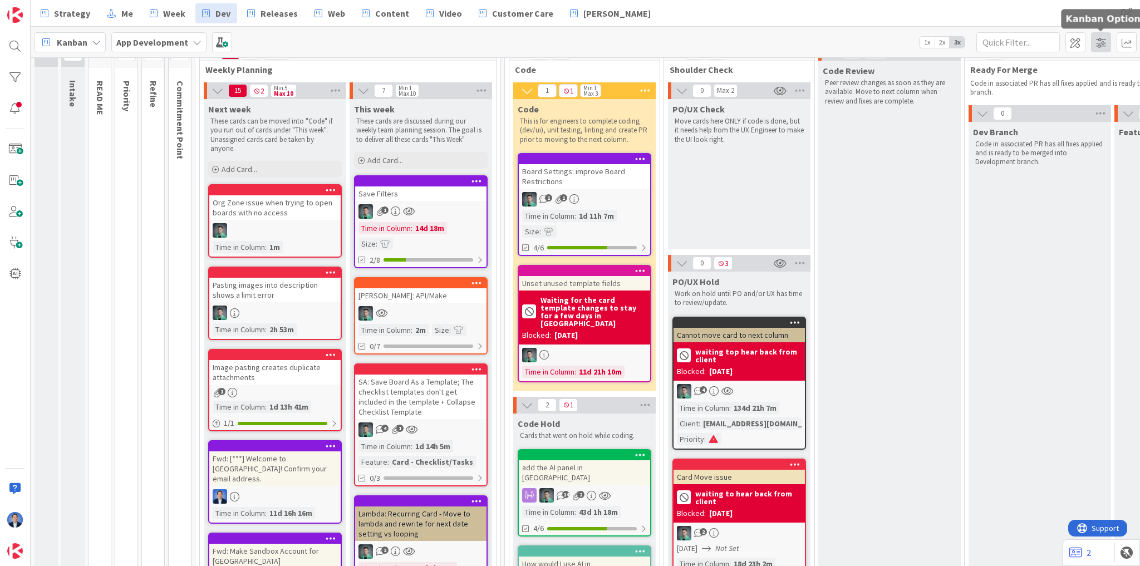
click at [1093, 42] on span at bounding box center [1101, 42] width 20 height 20
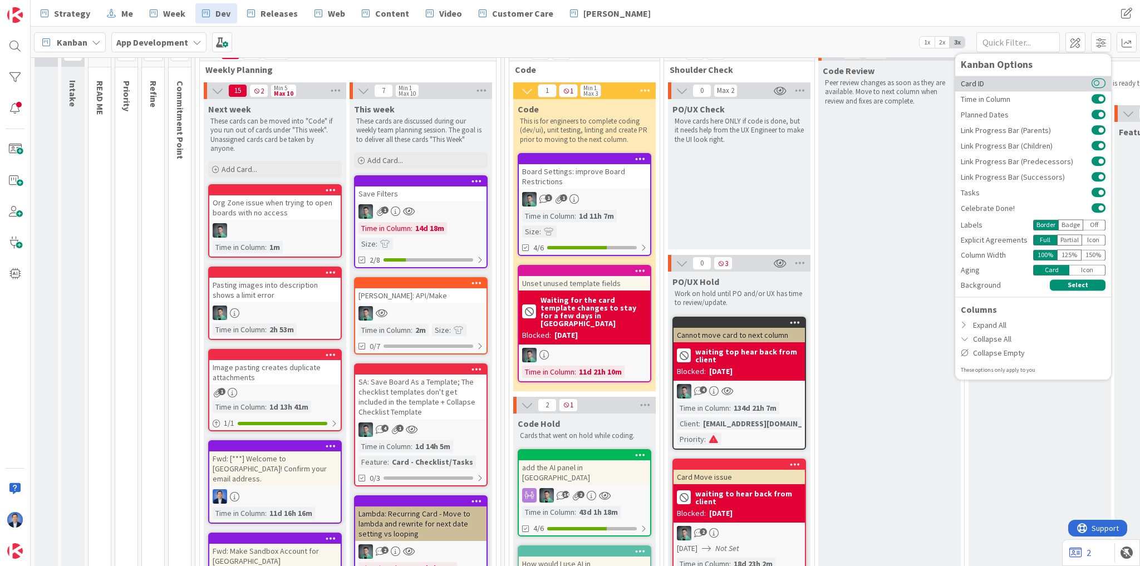
click at [1093, 82] on button at bounding box center [1099, 83] width 14 height 9
